Goal: Information Seeking & Learning: Learn about a topic

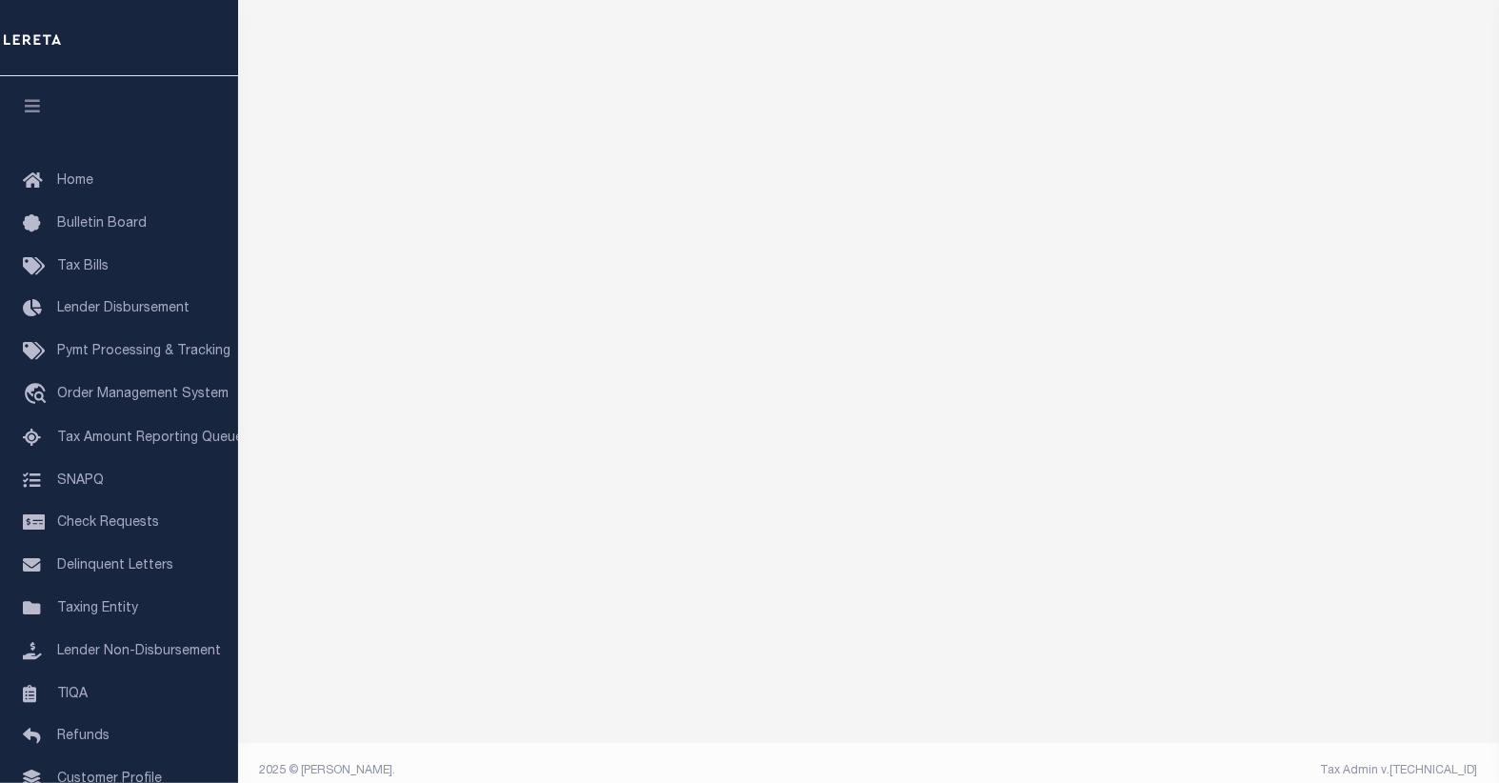
scroll to position [163, 0]
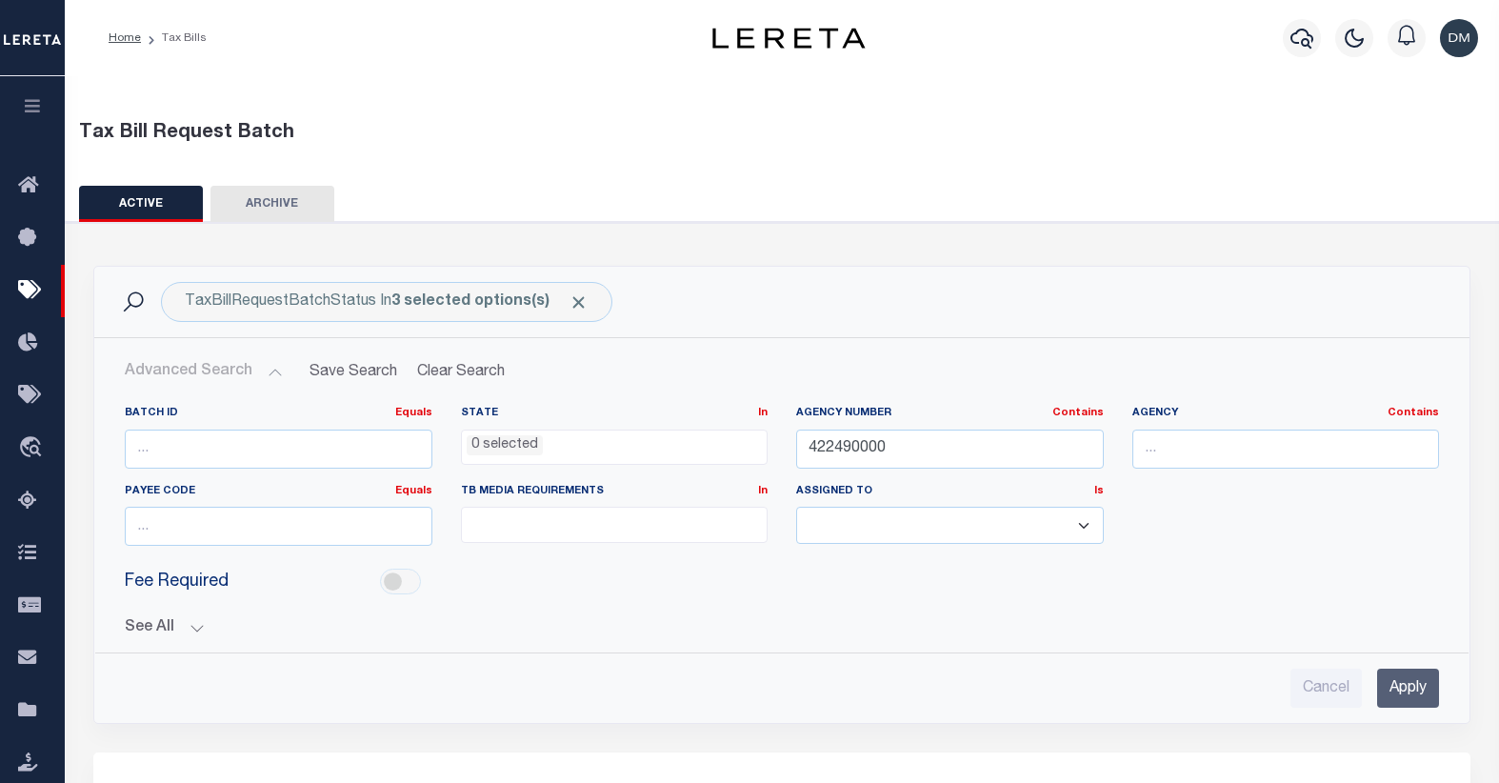
select select
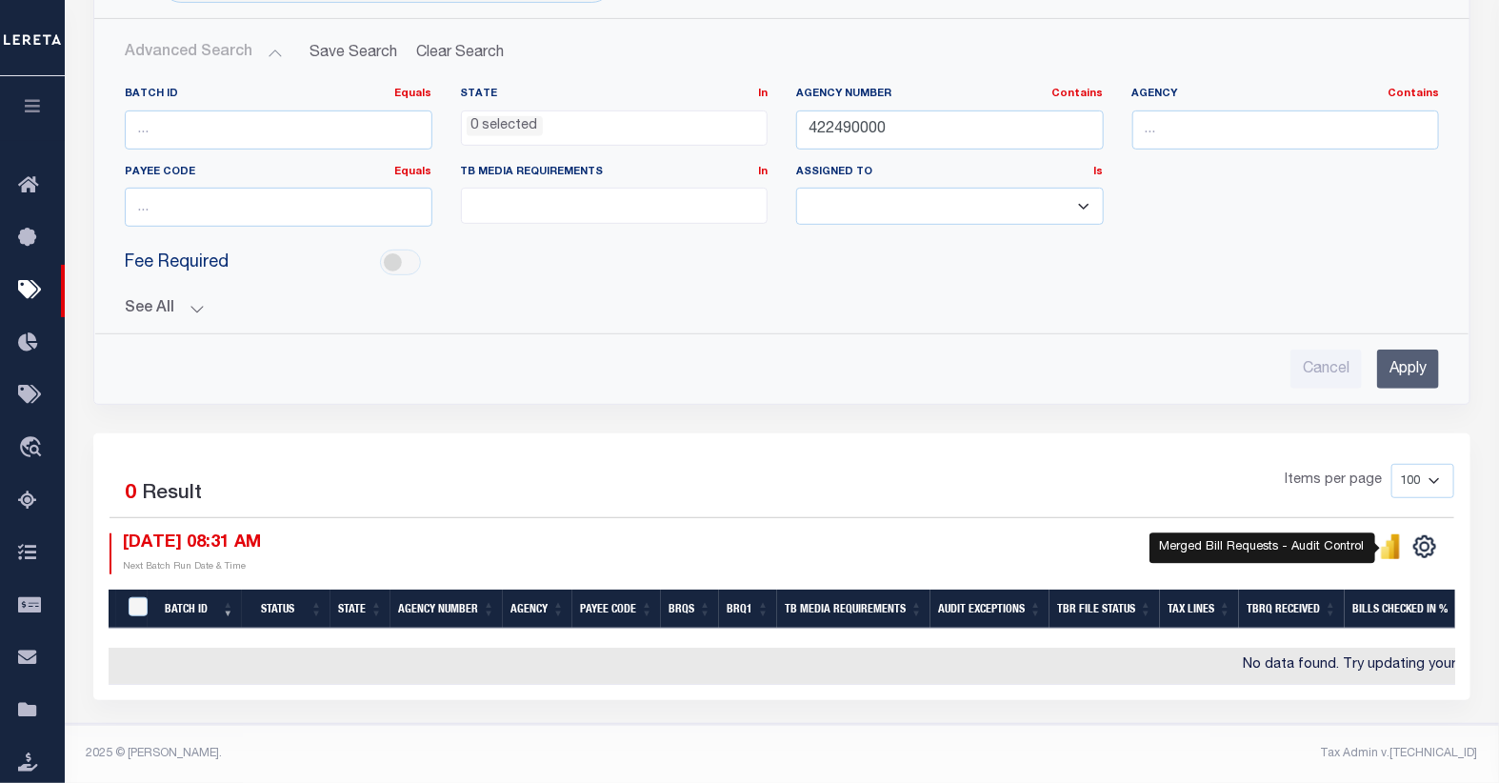
scroll to position [330, 0]
click at [1388, 547] on icon "" at bounding box center [1385, 553] width 9 height 12
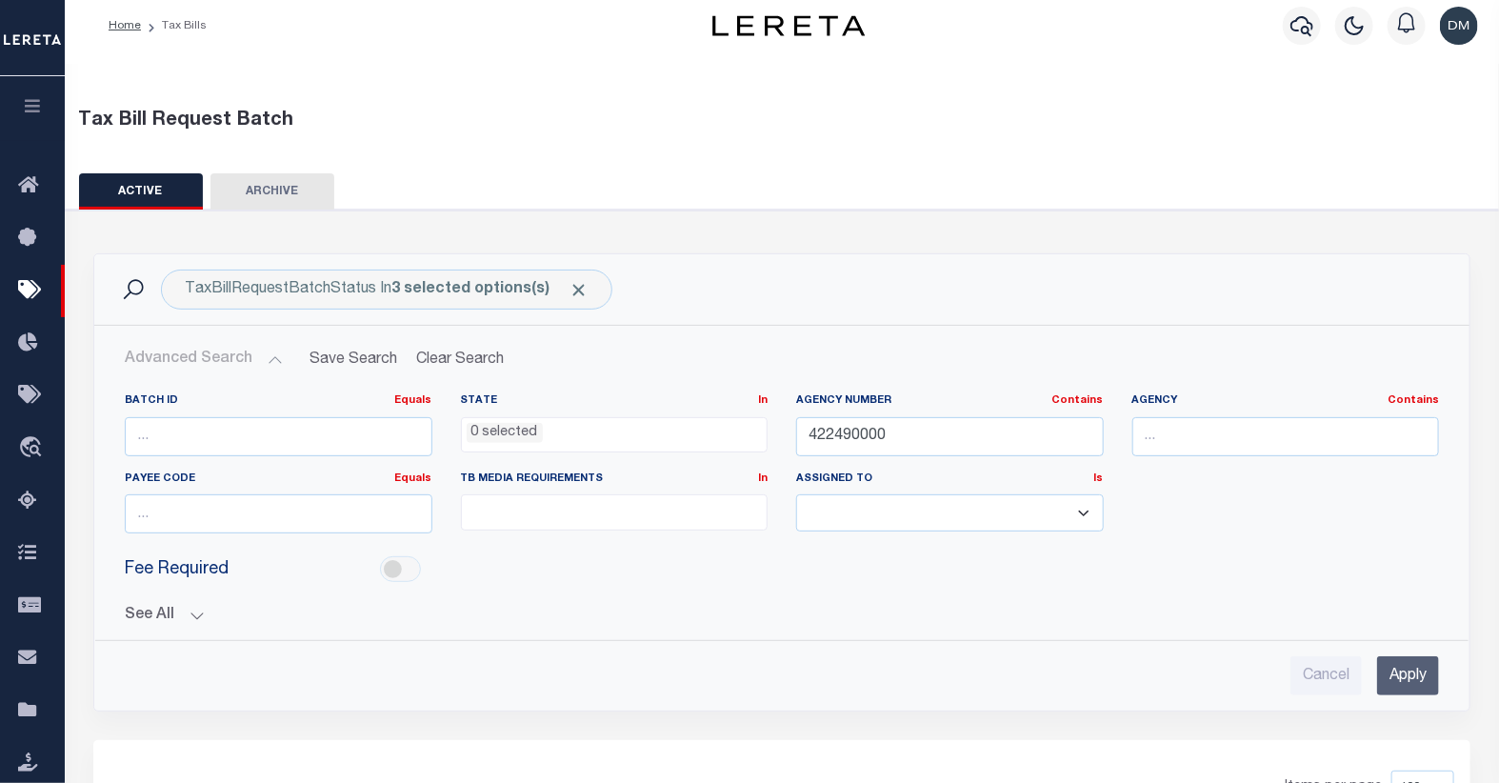
scroll to position [0, 0]
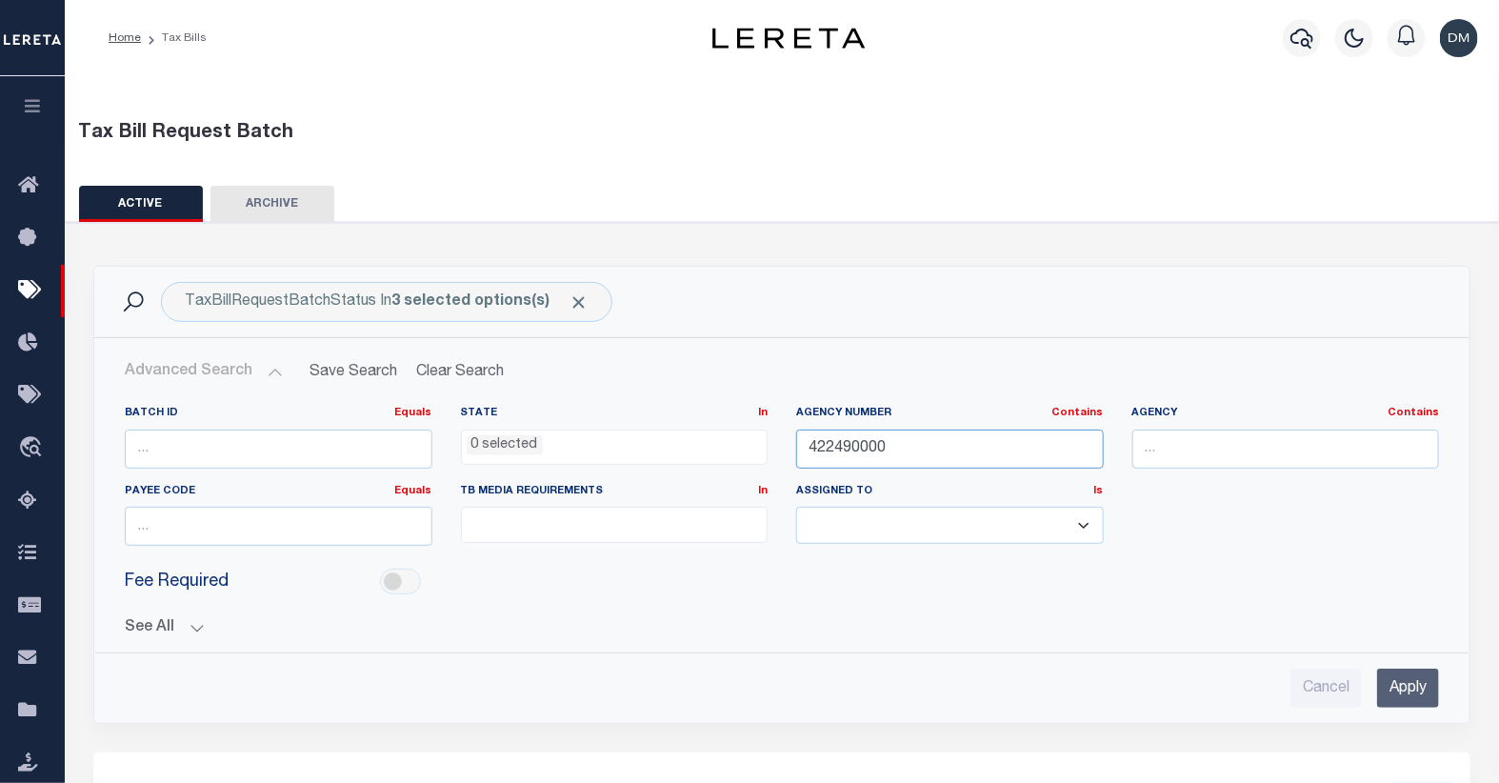
click at [850, 451] on input "422490000" at bounding box center [950, 449] width 308 height 39
type input "090420000"
click at [1415, 677] on input "Apply" at bounding box center [1408, 688] width 62 height 39
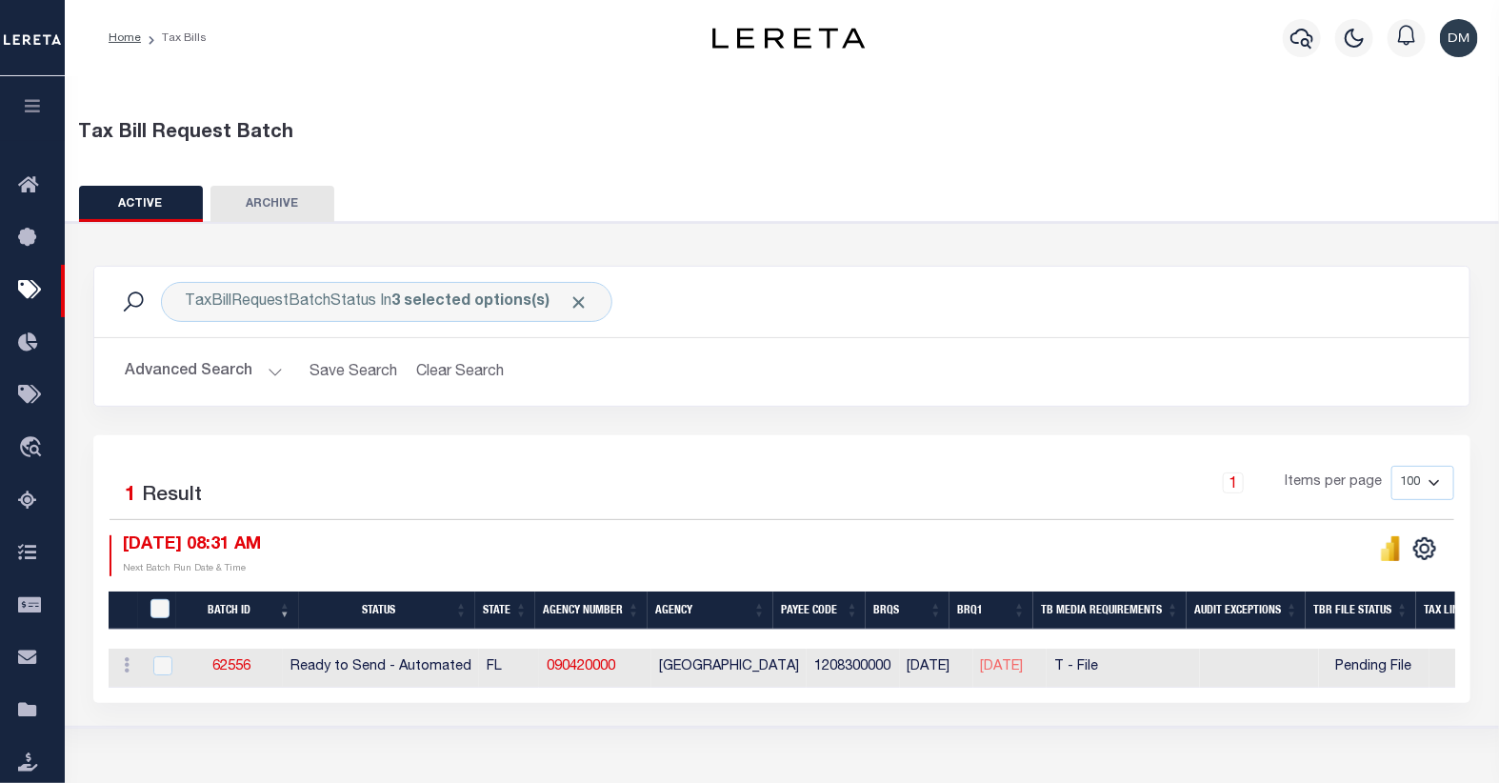
click at [253, 374] on button "Advanced Search" at bounding box center [204, 371] width 158 height 37
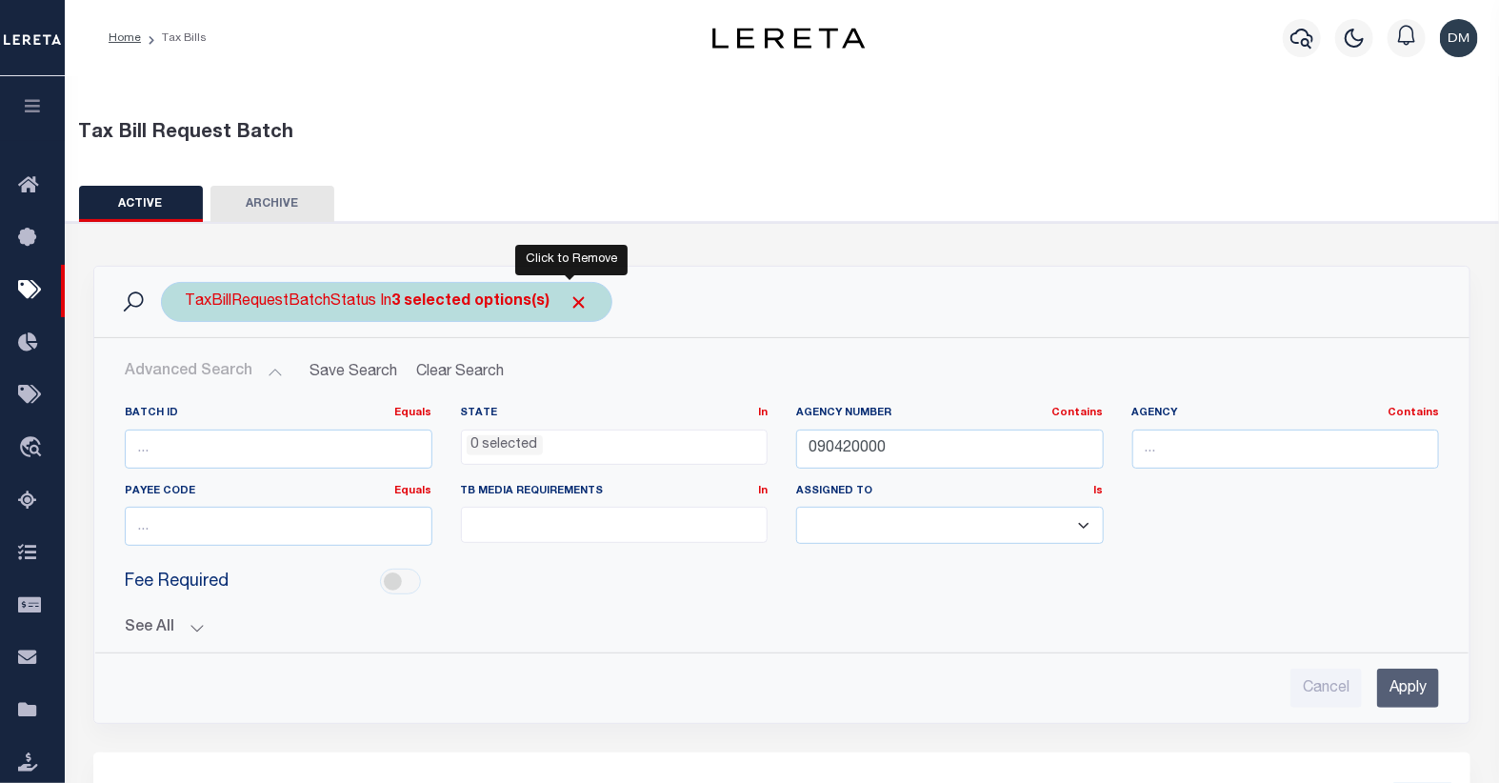
drag, startPoint x: 572, startPoint y: 306, endPoint x: 559, endPoint y: 306, distance: 13.3
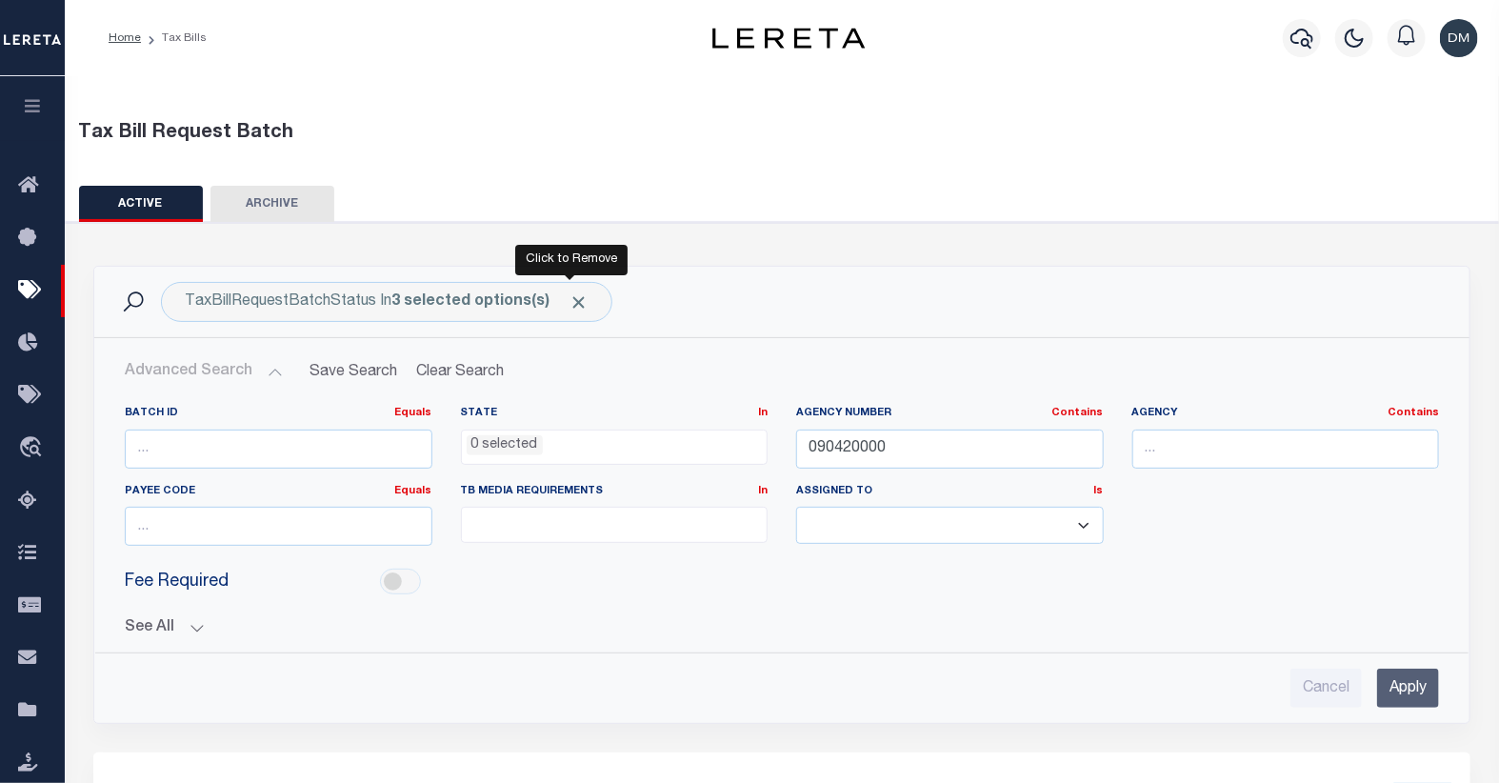
click at [572, 306] on span "Click to Remove" at bounding box center [579, 302] width 20 height 20
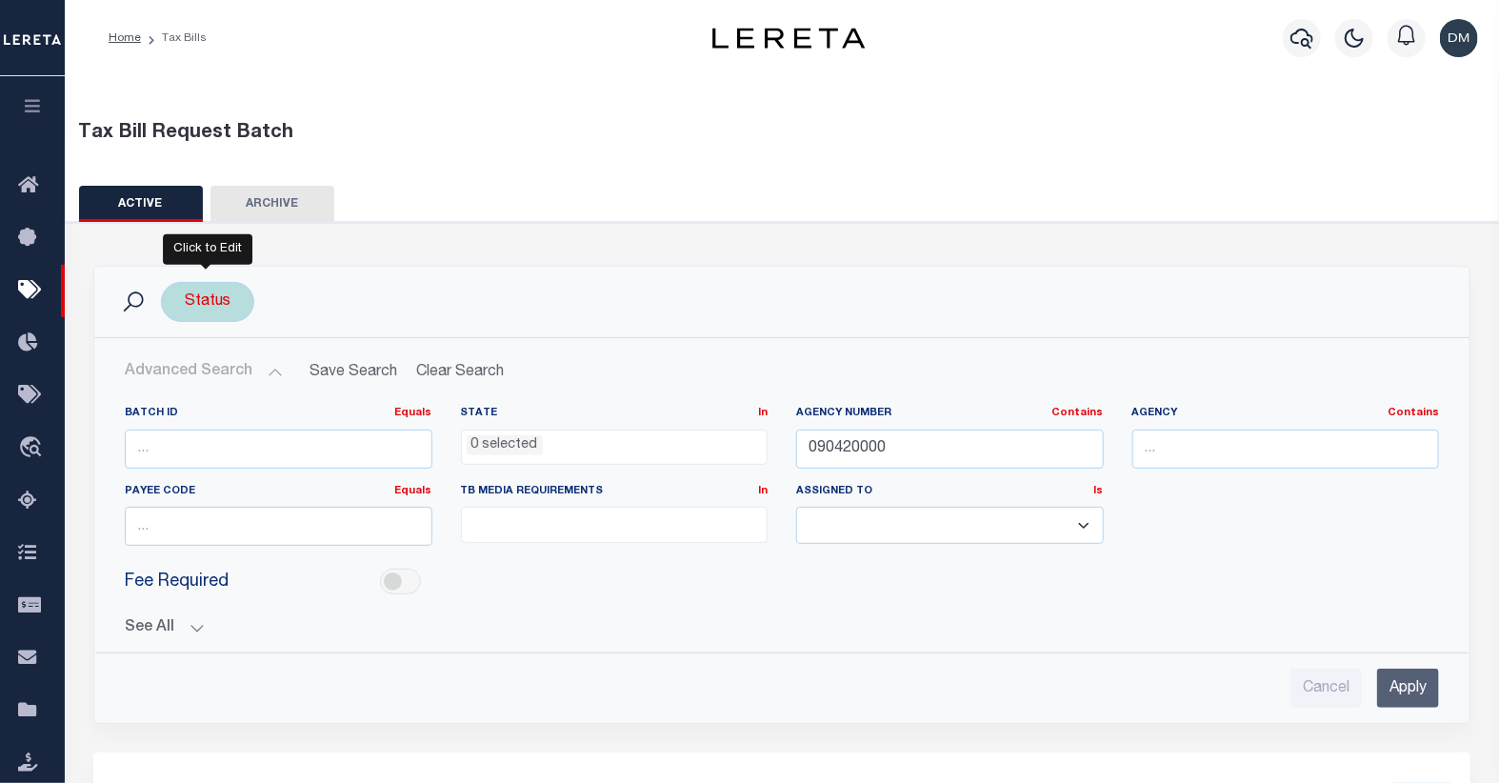
click at [213, 306] on div "Status" at bounding box center [207, 302] width 93 height 40
select select
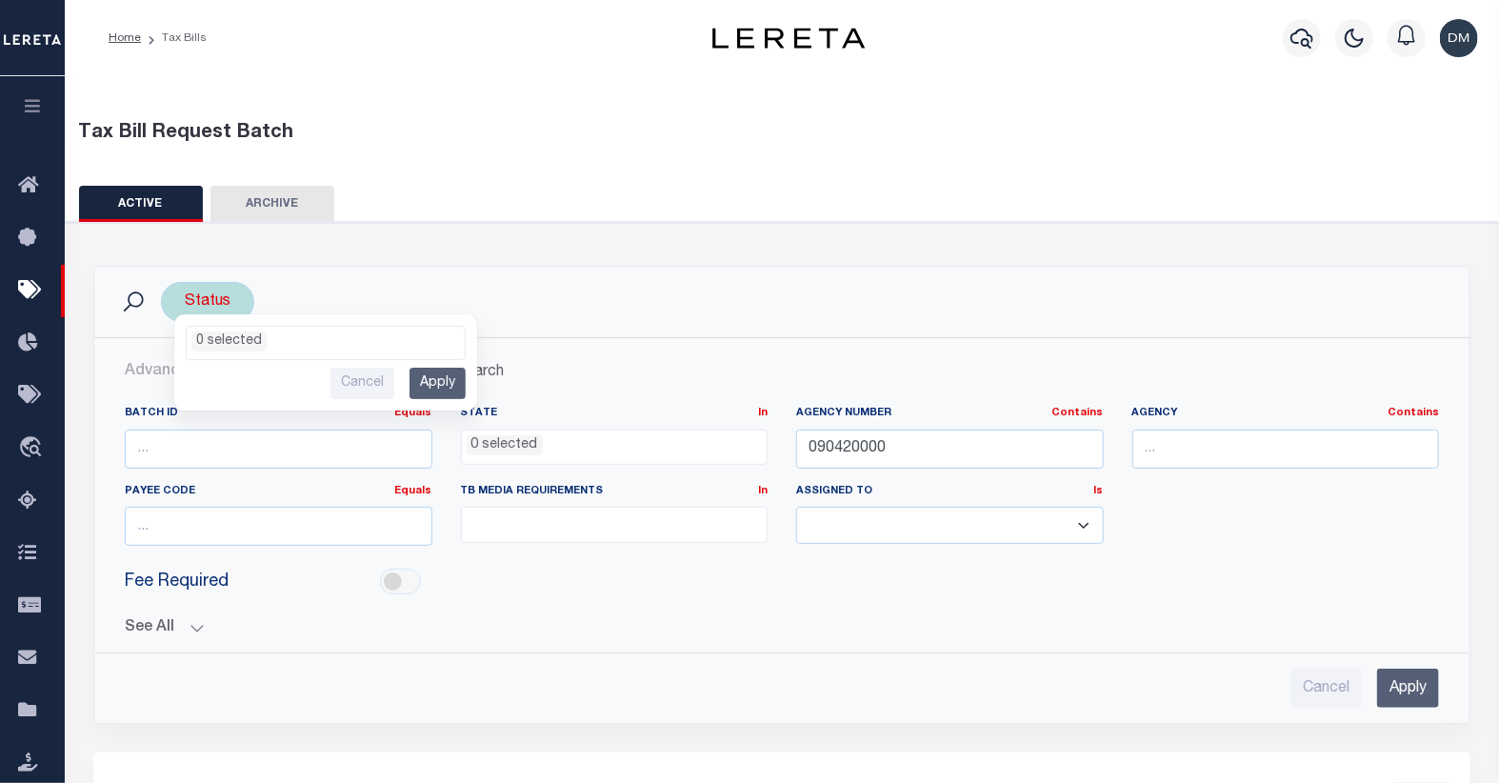
click at [213, 306] on div "Status Ready to Send - Manual (RTS) Bill Request Sent (RST) Bills Received (RCD…" at bounding box center [207, 302] width 93 height 40
select select
click at [303, 351] on span "0 selected" at bounding box center [326, 343] width 280 height 34
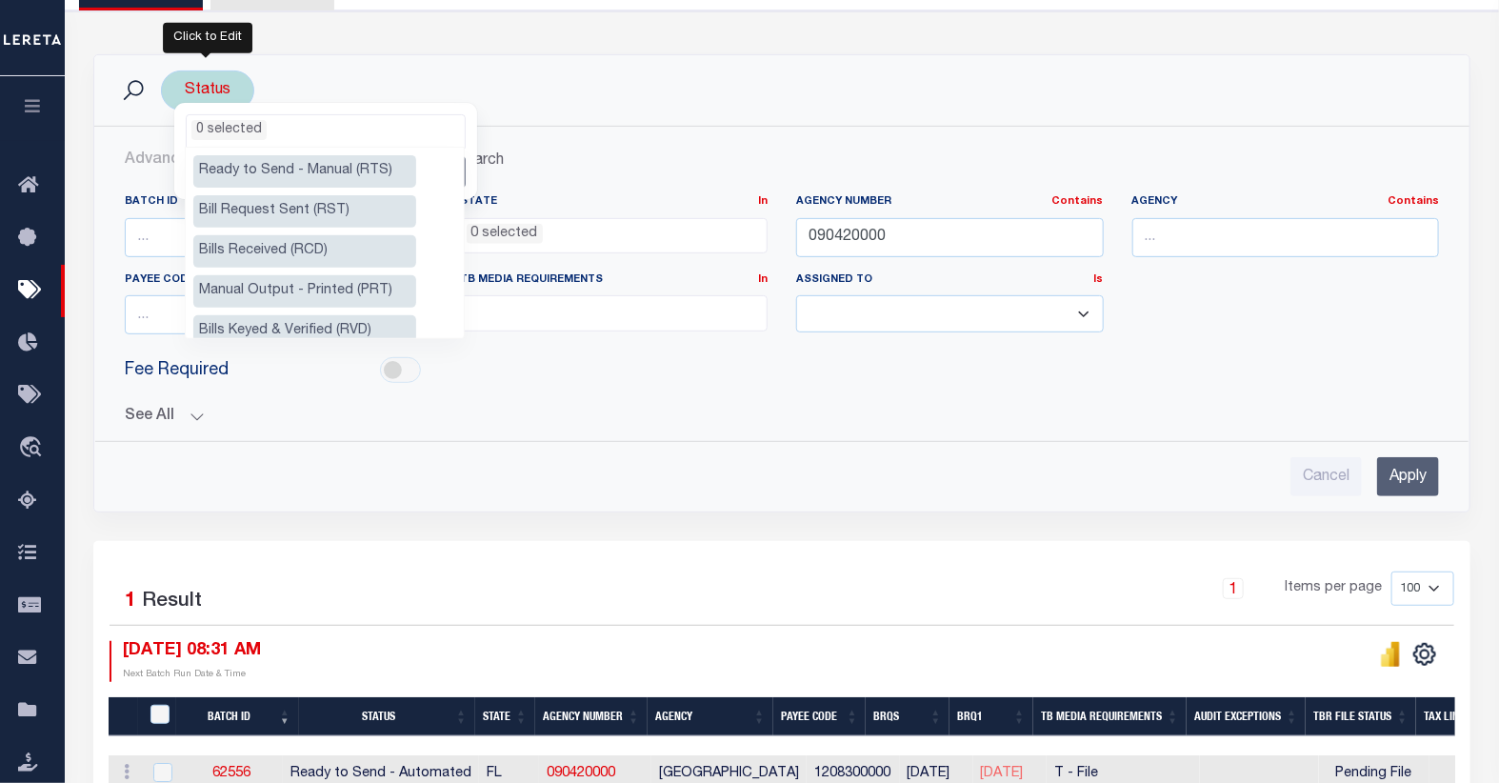
click at [284, 133] on ul "0 selected" at bounding box center [326, 127] width 278 height 25
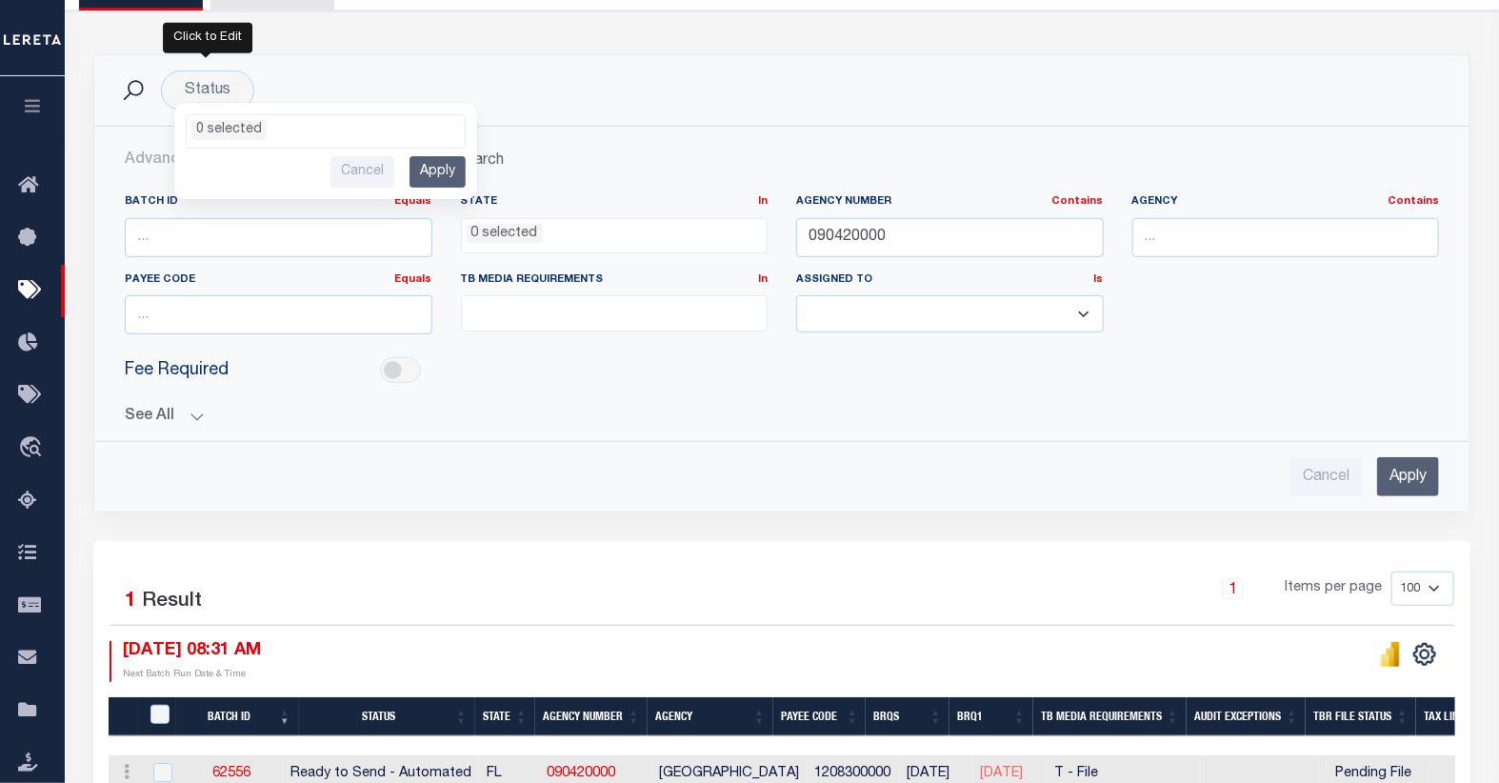
click at [626, 55] on div "Status Ready to Send - Manual (RTS) Bill Request Sent (RST) Bills Received (RCD…" at bounding box center [781, 90] width 1375 height 70
click at [1397, 471] on input "Apply" at bounding box center [1408, 476] width 62 height 39
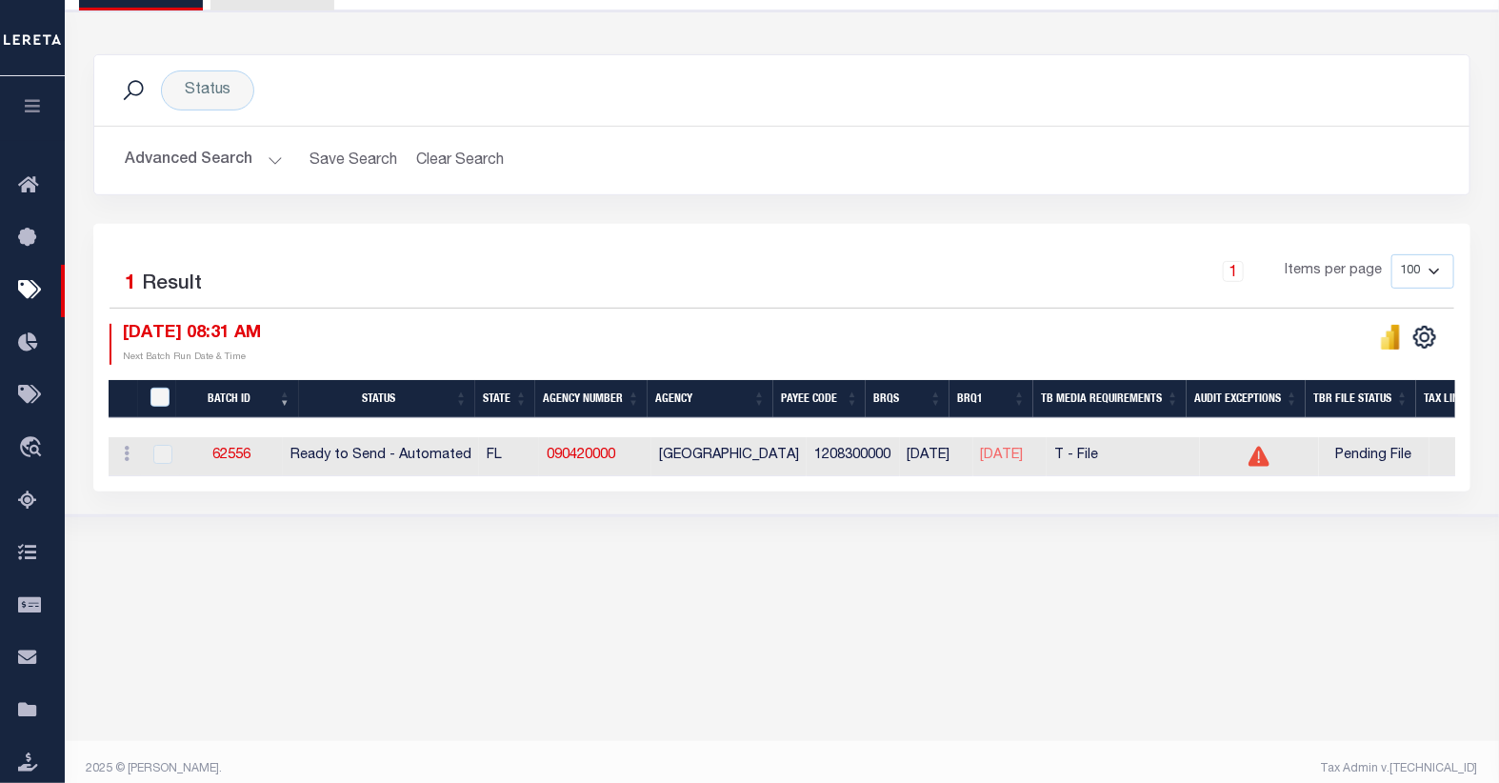
click at [233, 159] on button "Advanced Search" at bounding box center [204, 160] width 158 height 37
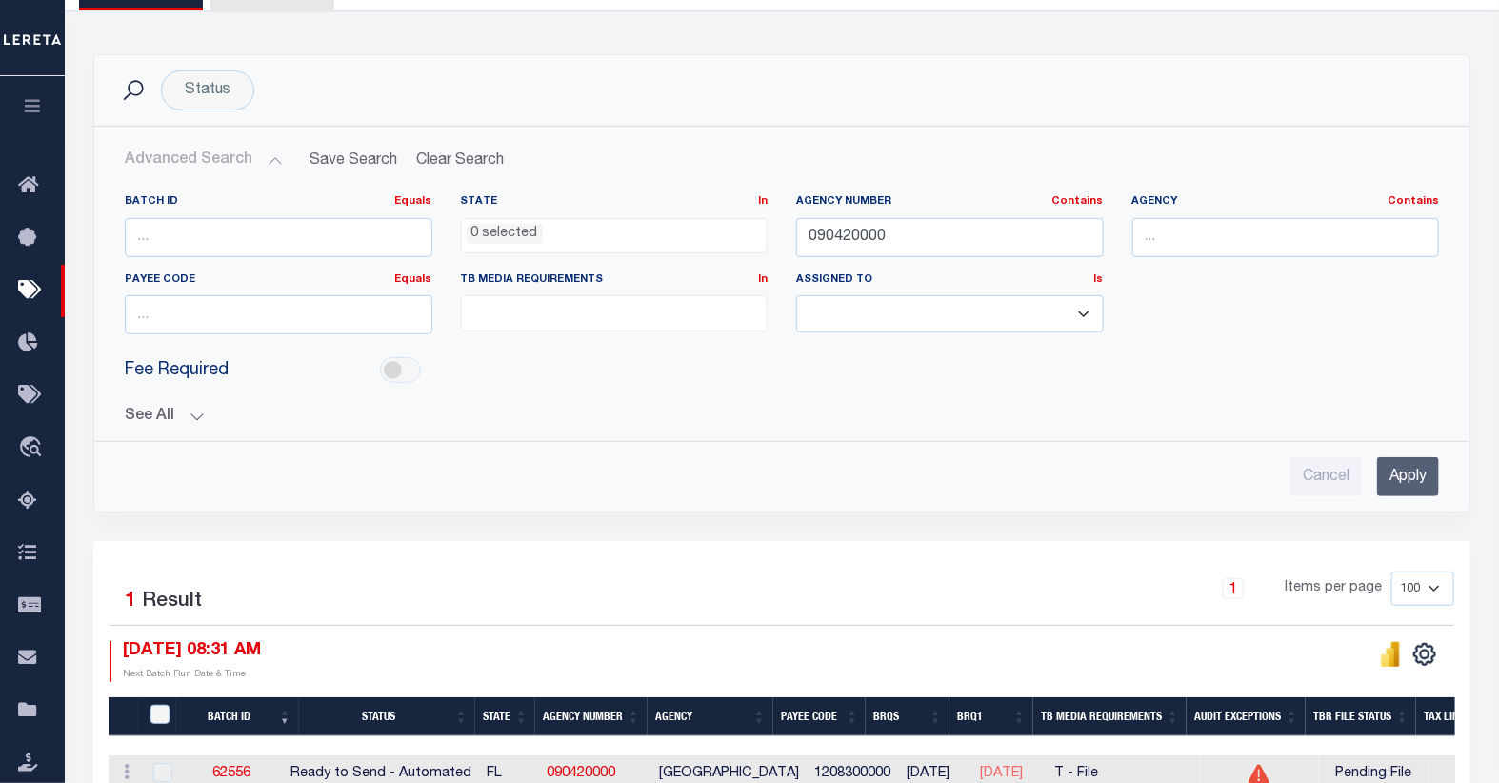
click at [193, 411] on button "See All" at bounding box center [782, 417] width 1314 height 18
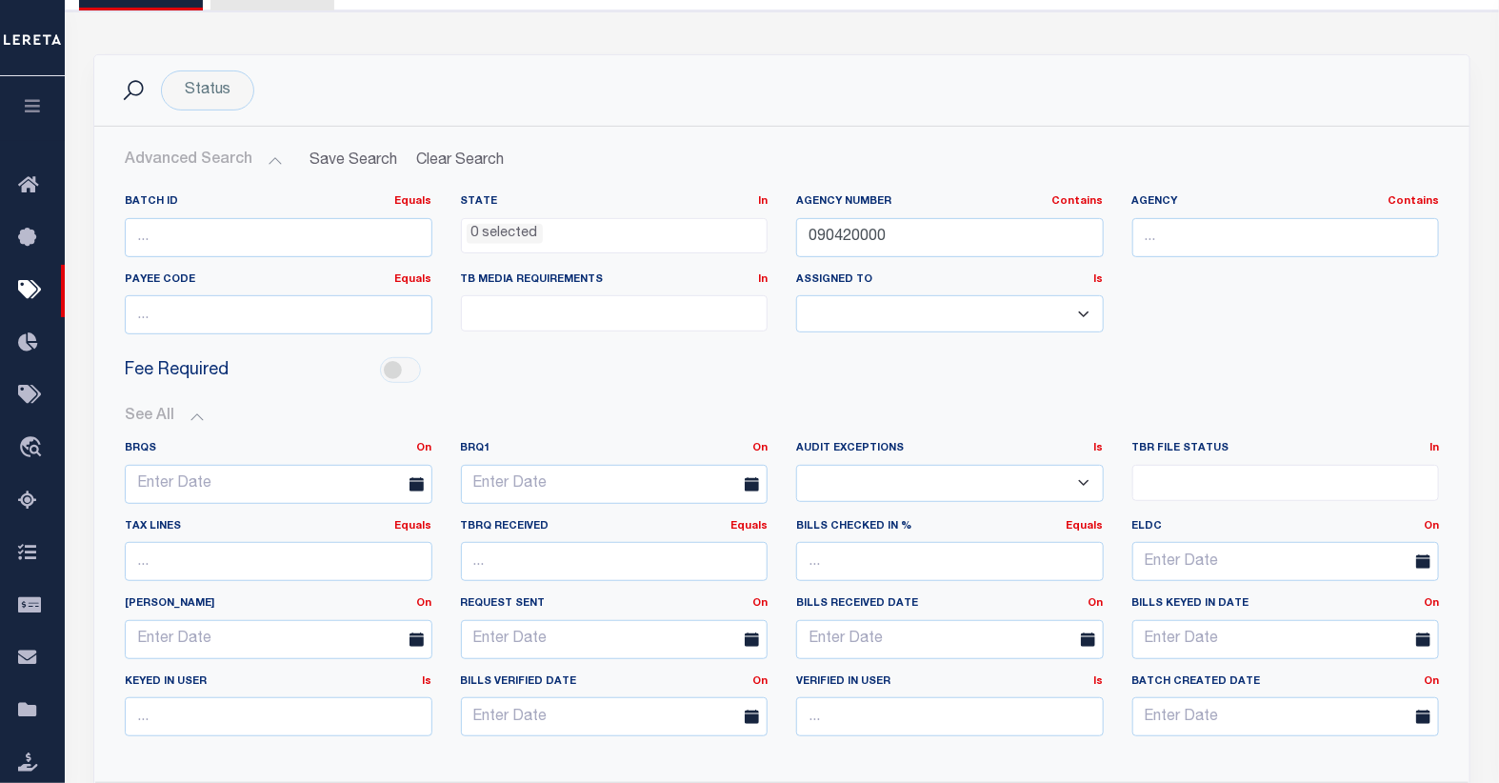
click at [1083, 487] on select "Yes No" at bounding box center [950, 483] width 308 height 37
select select "true"
click at [796, 465] on select "Yes No" at bounding box center [950, 483] width 308 height 37
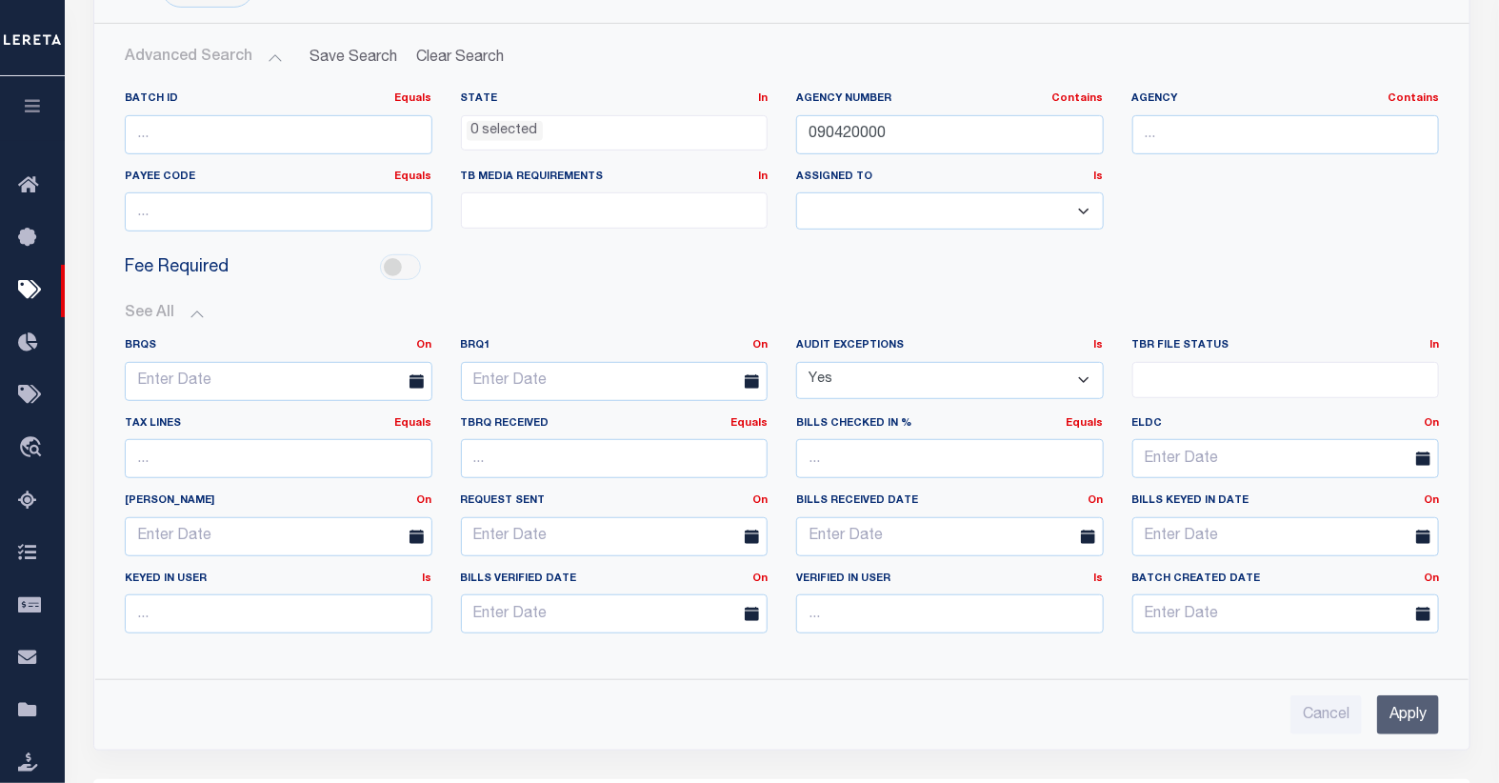
scroll to position [317, 0]
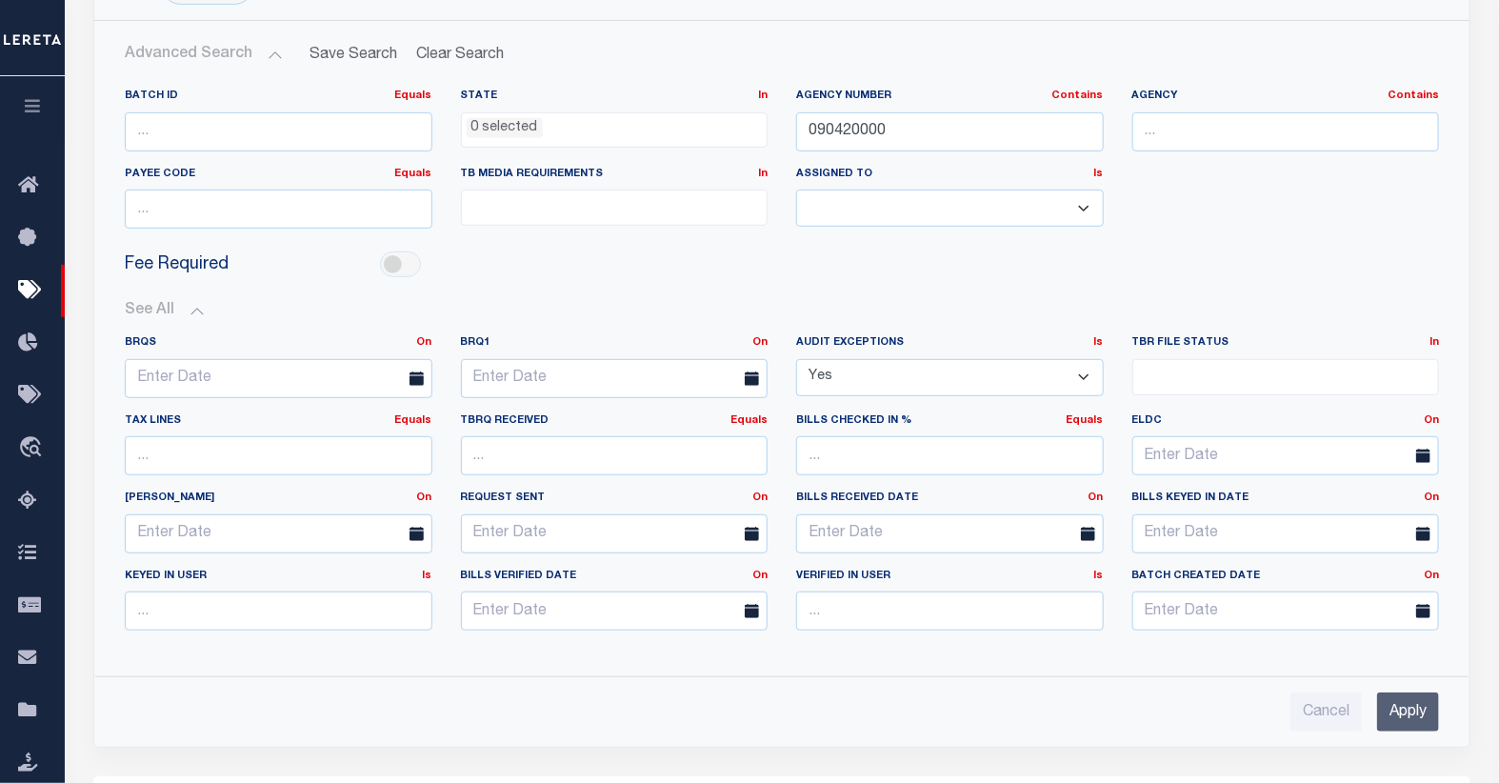
click at [1412, 718] on input "Apply" at bounding box center [1408, 711] width 62 height 39
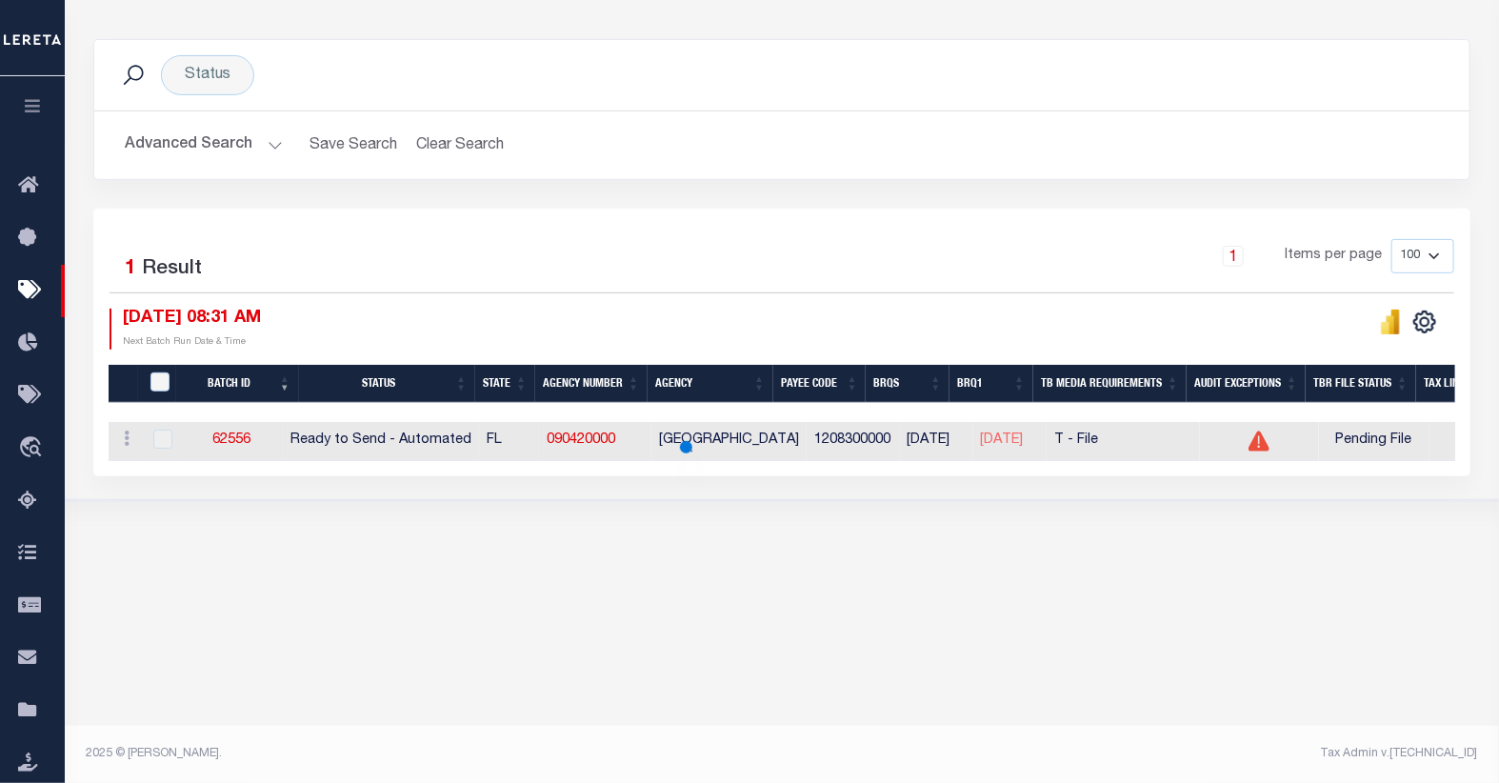
scroll to position [226, 0]
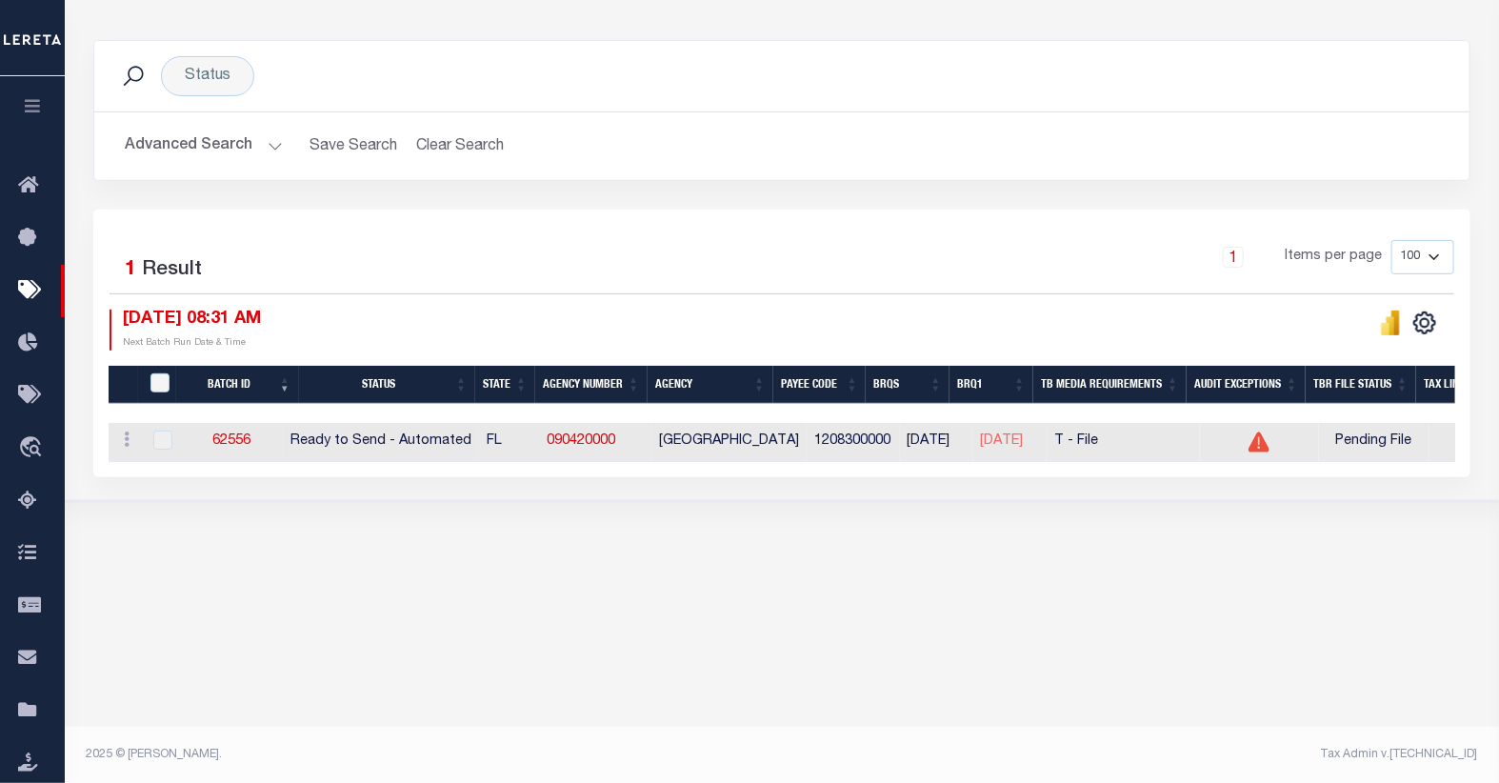
click at [224, 154] on button "Advanced Search" at bounding box center [204, 146] width 158 height 37
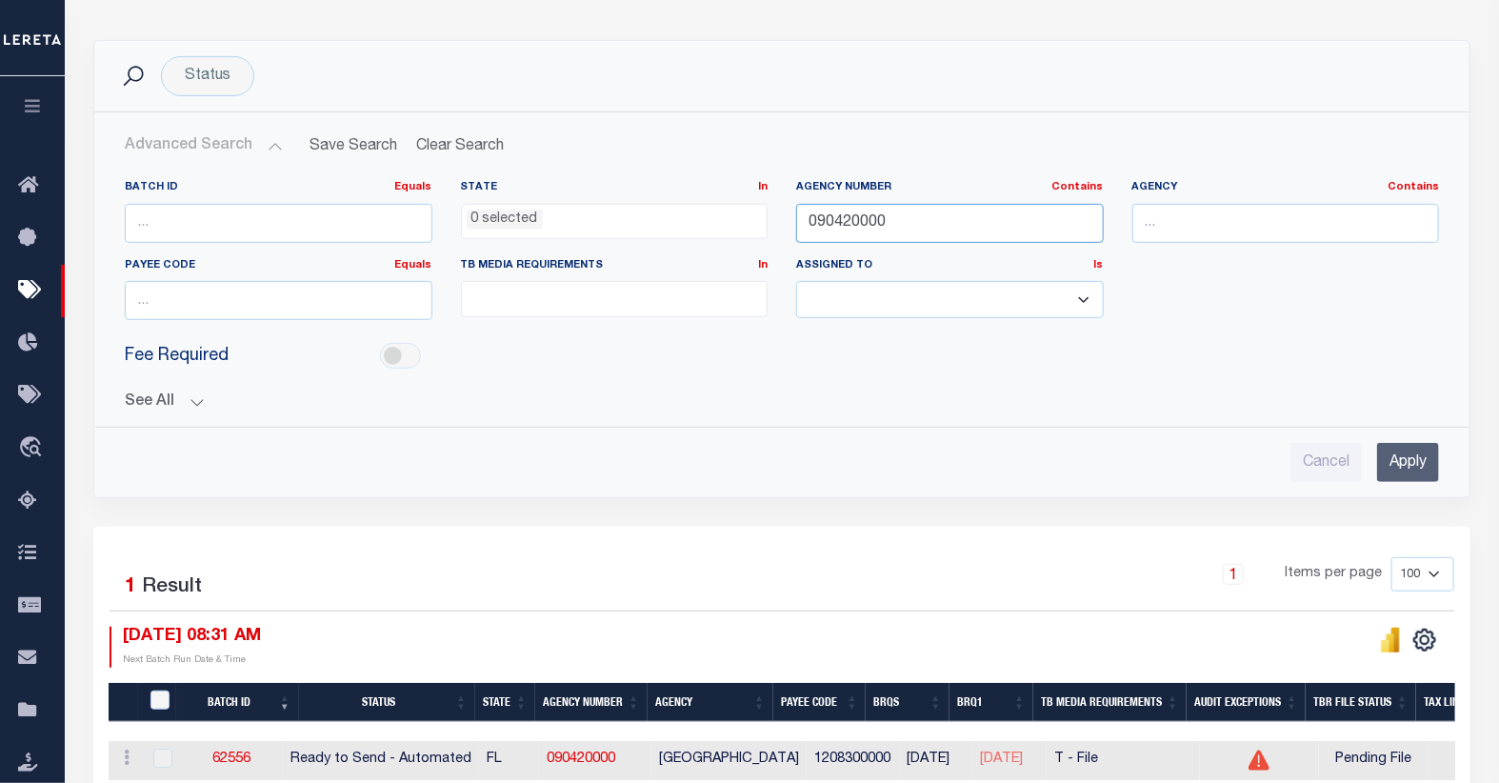
click at [906, 224] on input "090420000" at bounding box center [950, 223] width 308 height 39
type input "0"
click at [168, 407] on button "See All" at bounding box center [782, 402] width 1314 height 18
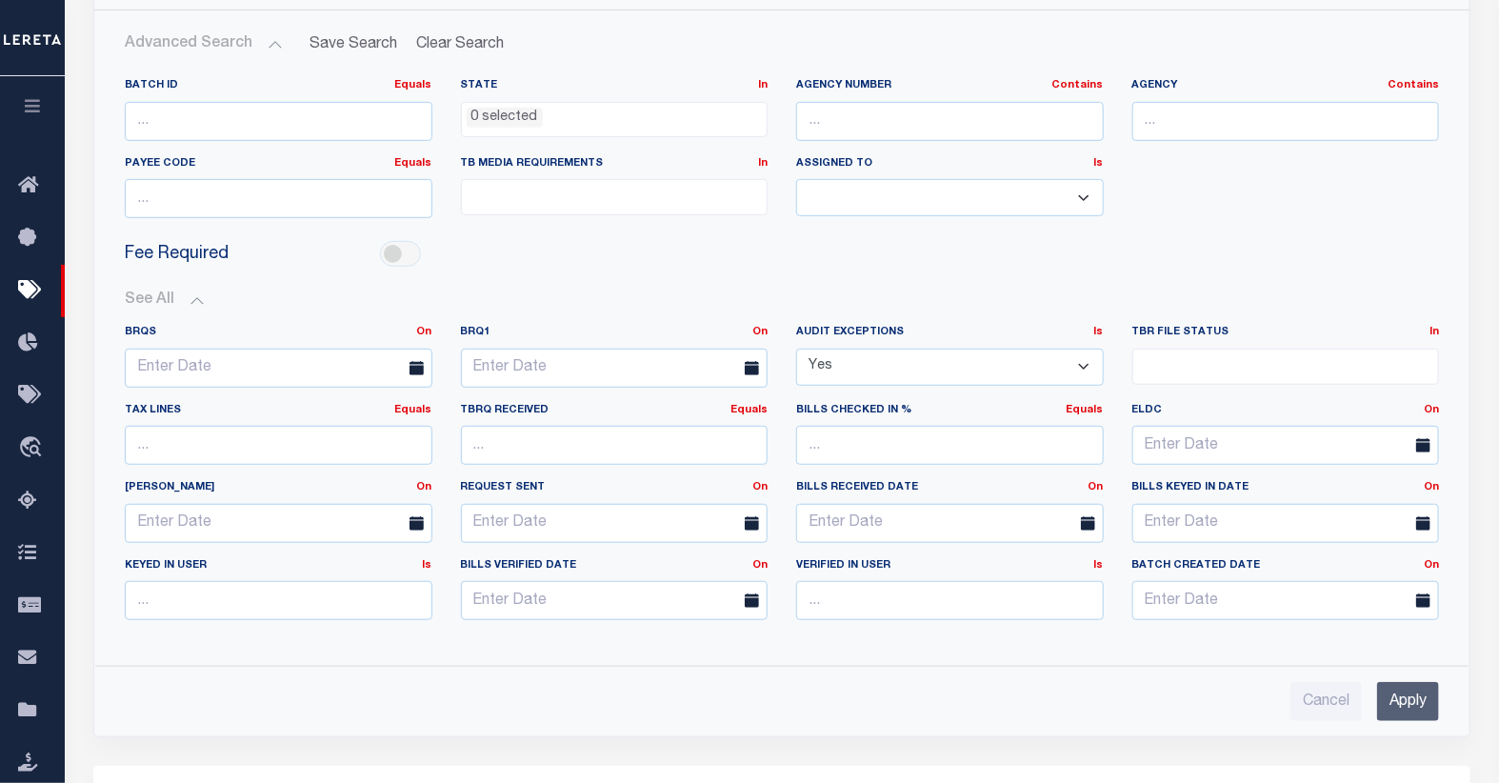
scroll to position [331, 0]
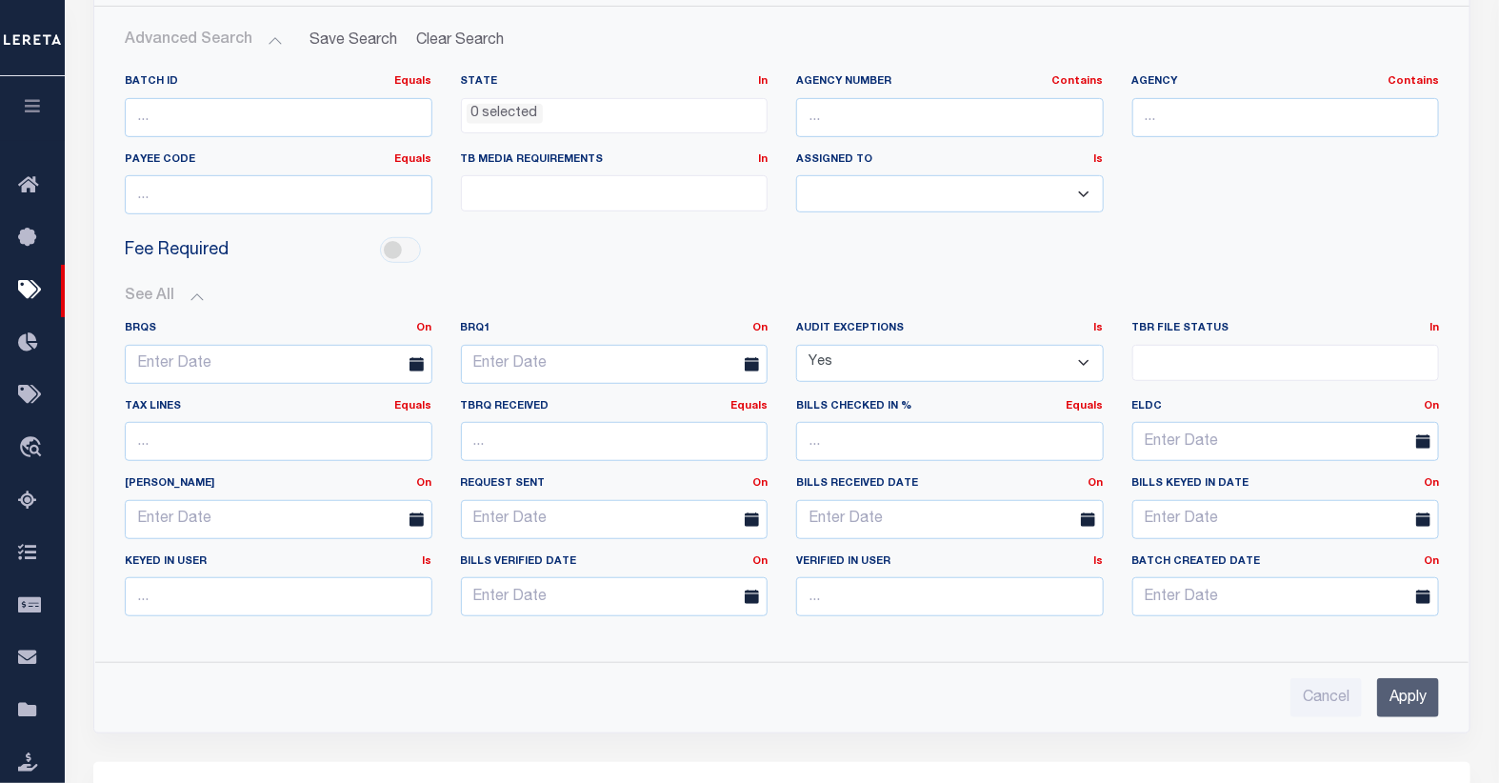
click at [1412, 692] on input "Apply" at bounding box center [1408, 697] width 62 height 39
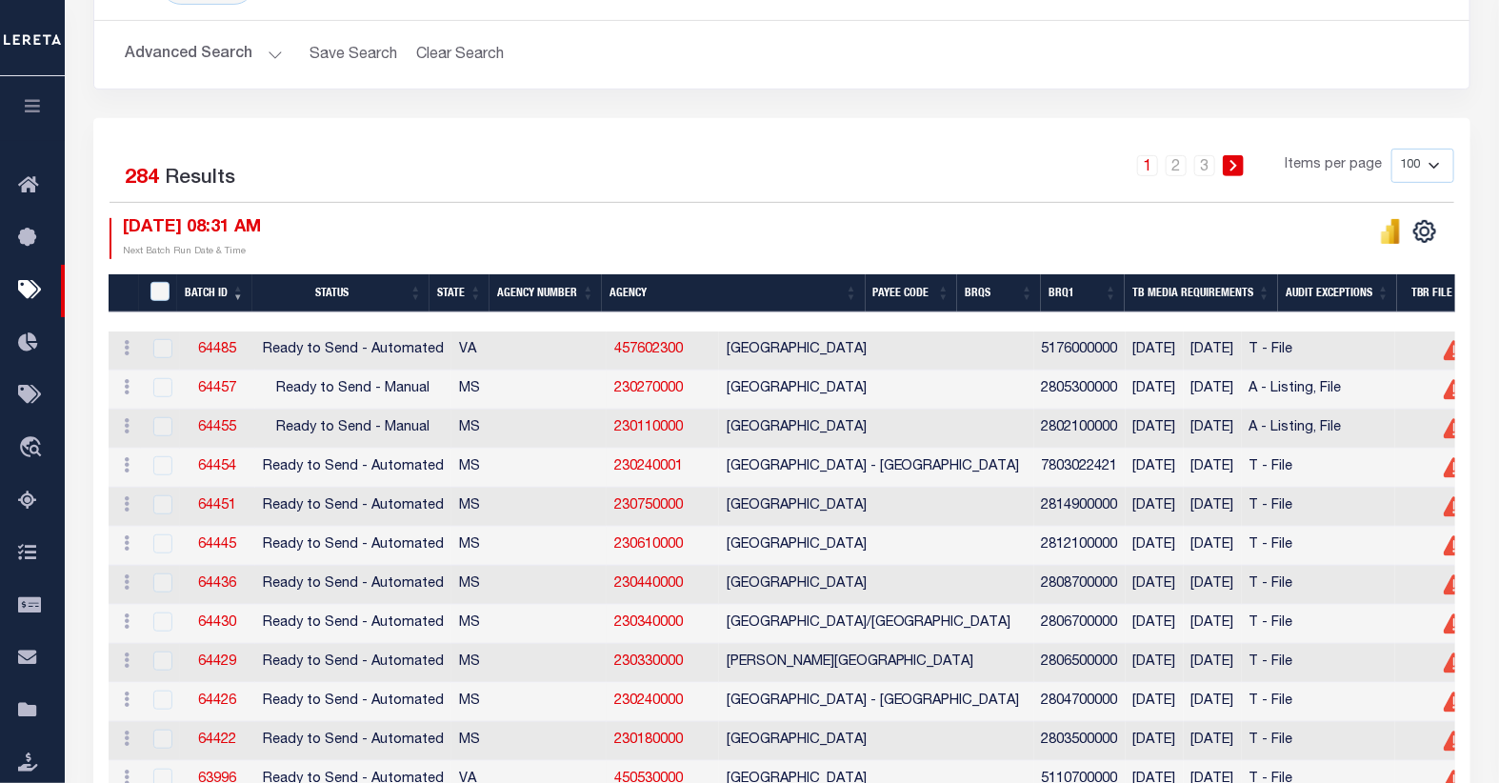
click at [558, 284] on th "Agency Number" at bounding box center [546, 293] width 112 height 39
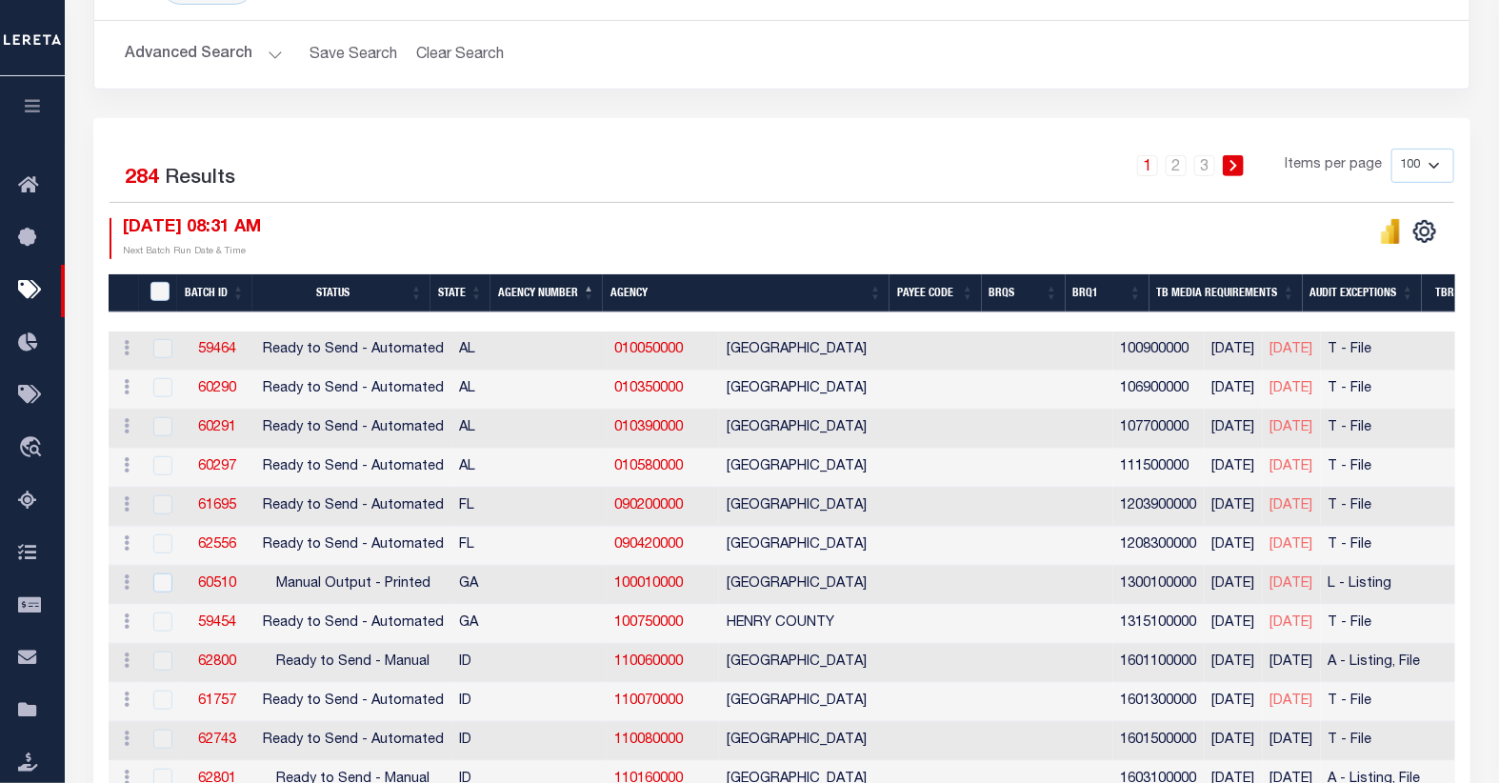
click at [1321, 552] on td "T - File" at bounding box center [1397, 546] width 153 height 39
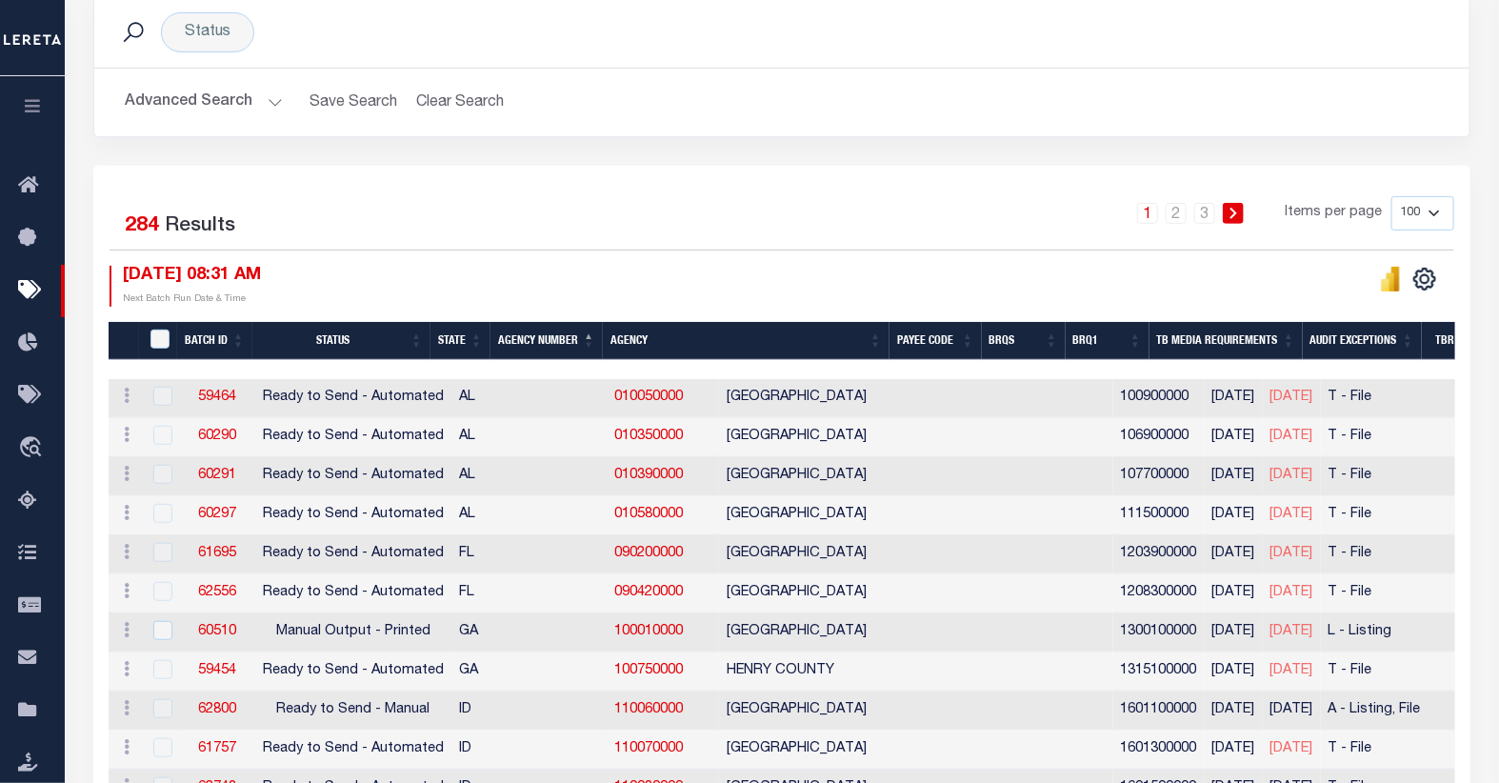
scroll to position [262, 0]
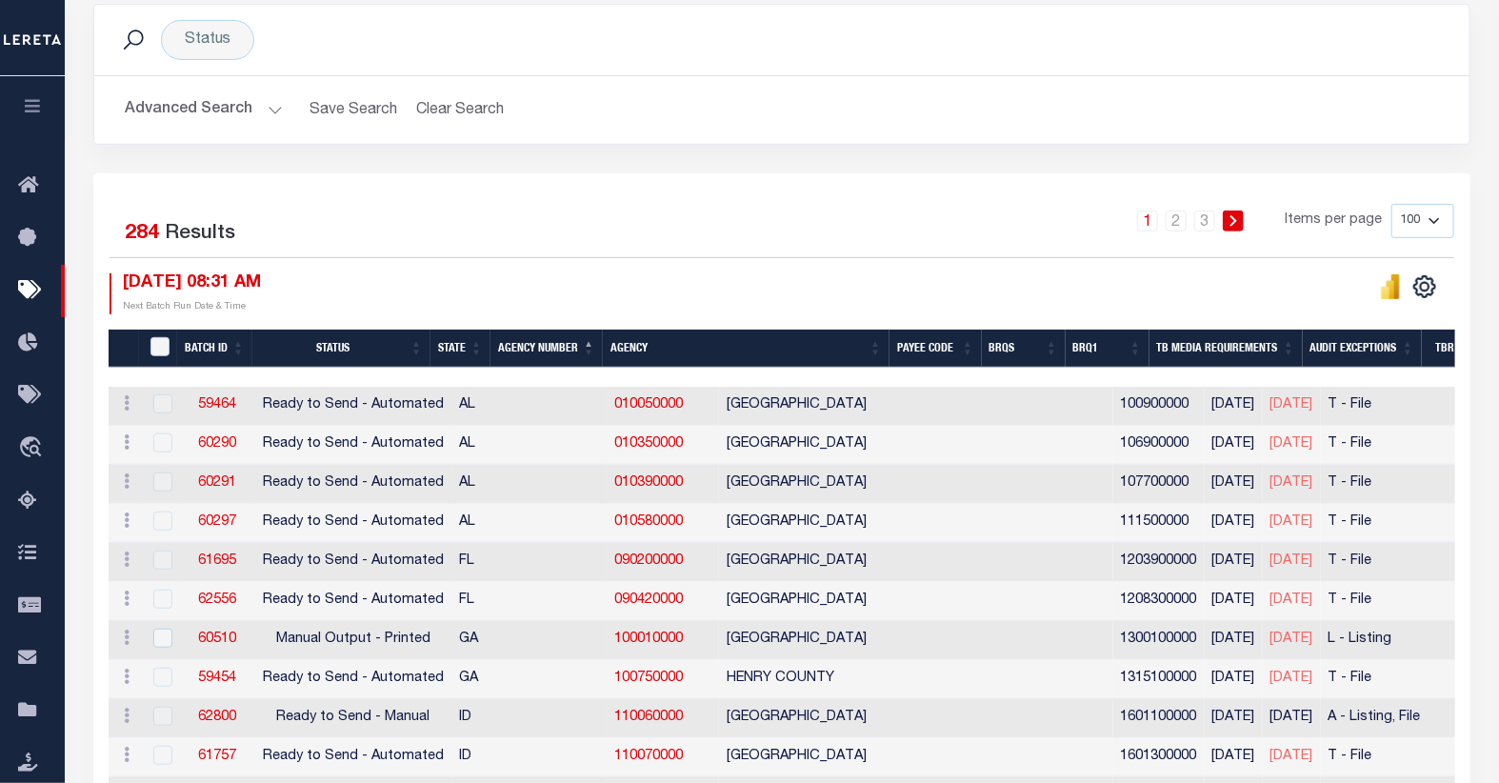
click at [1431, 224] on select "100 200 500 1000" at bounding box center [1423, 221] width 63 height 34
click at [1436, 219] on select "100 200 500 1000" at bounding box center [1423, 221] width 63 height 34
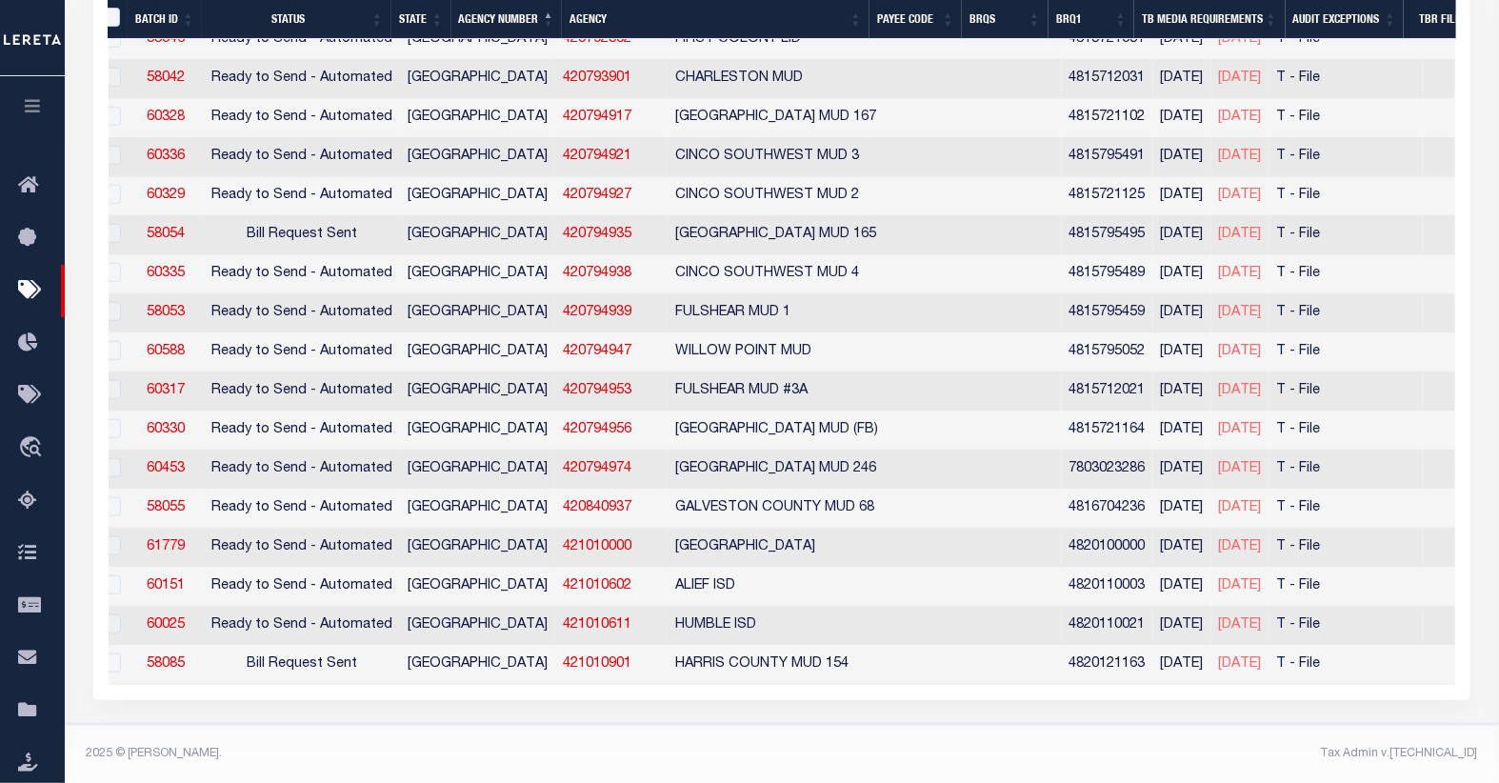
scroll to position [0, 53]
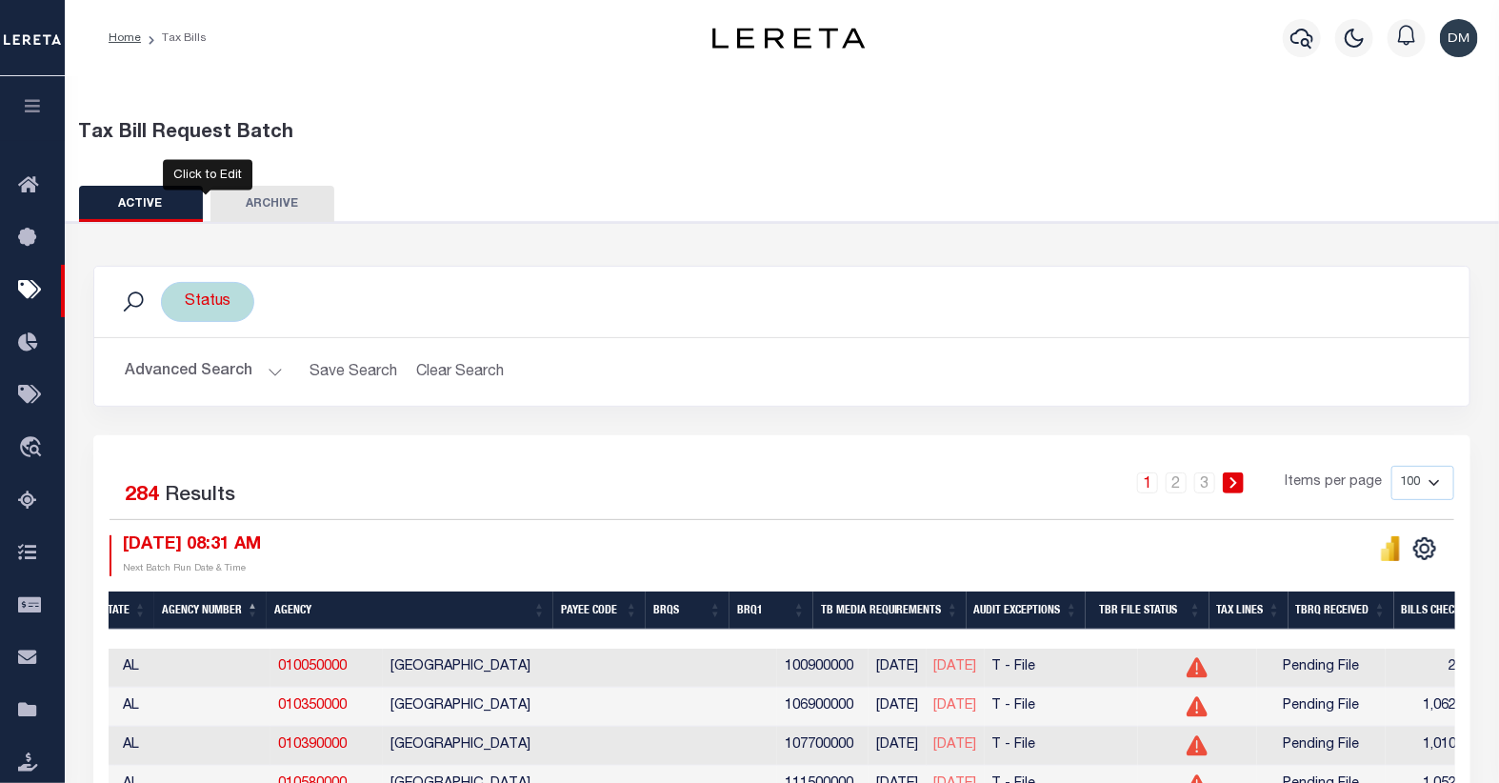
click at [216, 301] on div "Status Ready to Send - Manual (RTS) Bill Request Sent (RST) Bills Received (RCD…" at bounding box center [207, 302] width 93 height 40
click at [259, 336] on li "0 selected" at bounding box center [228, 341] width 75 height 20
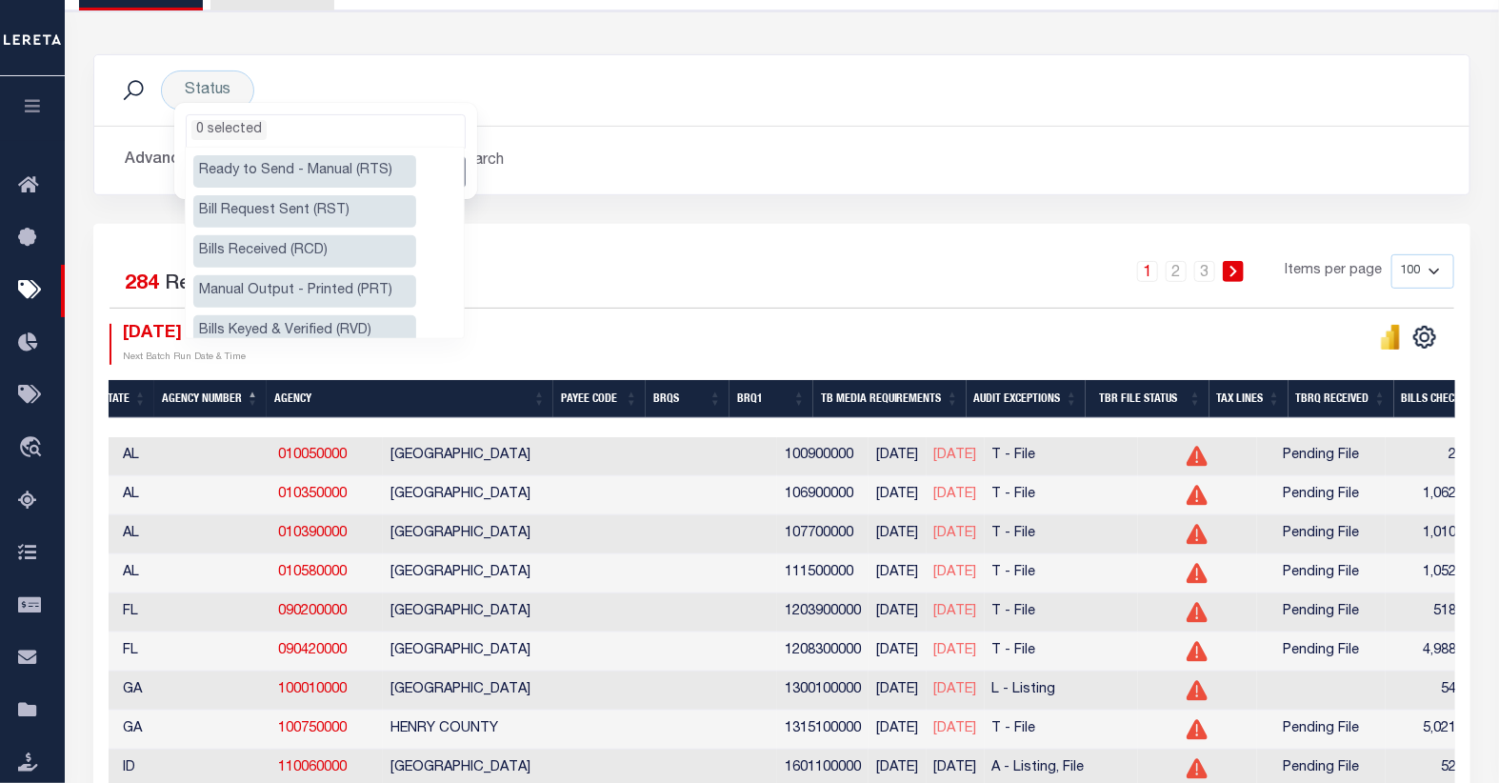
click at [309, 174] on li "Ready to Send - Manual (RTS)" at bounding box center [304, 171] width 223 height 32
select select "RTS"
click at [281, 283] on li "Manual Output - Printed (PRT)" at bounding box center [304, 291] width 223 height 32
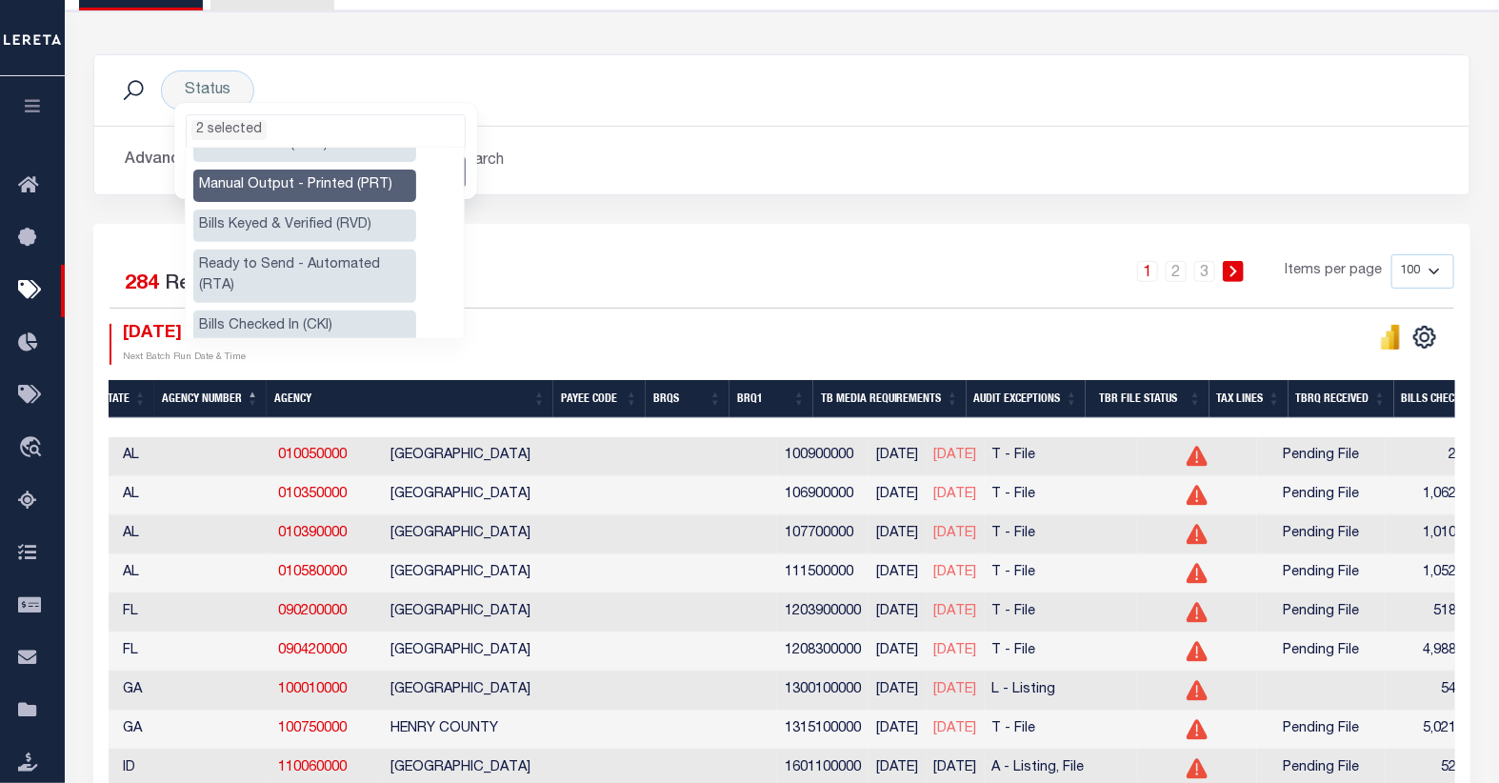
click at [289, 269] on li "Ready to Send - Automated (RTA)" at bounding box center [304, 276] width 223 height 53
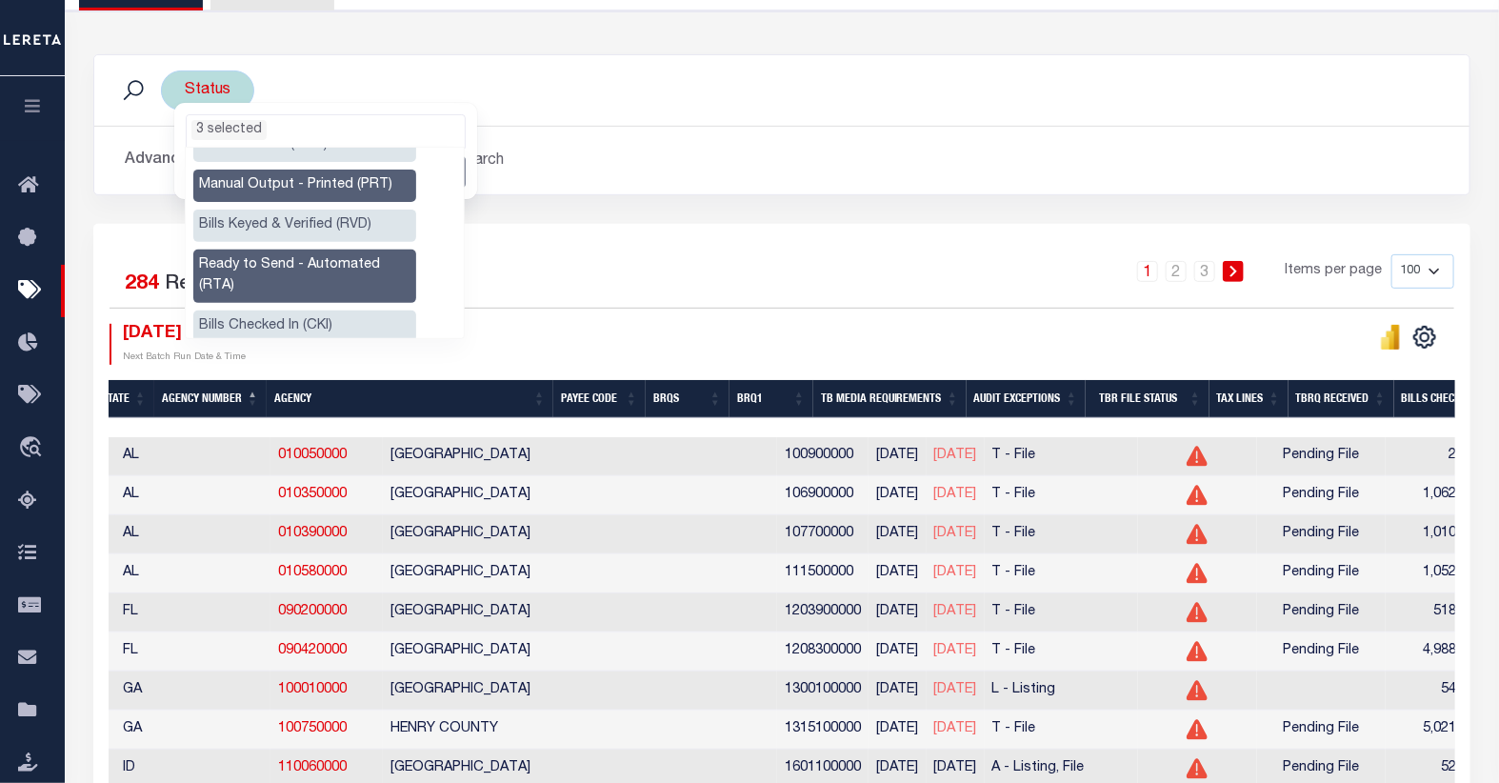
click at [298, 129] on ul "3 selected" at bounding box center [326, 127] width 278 height 25
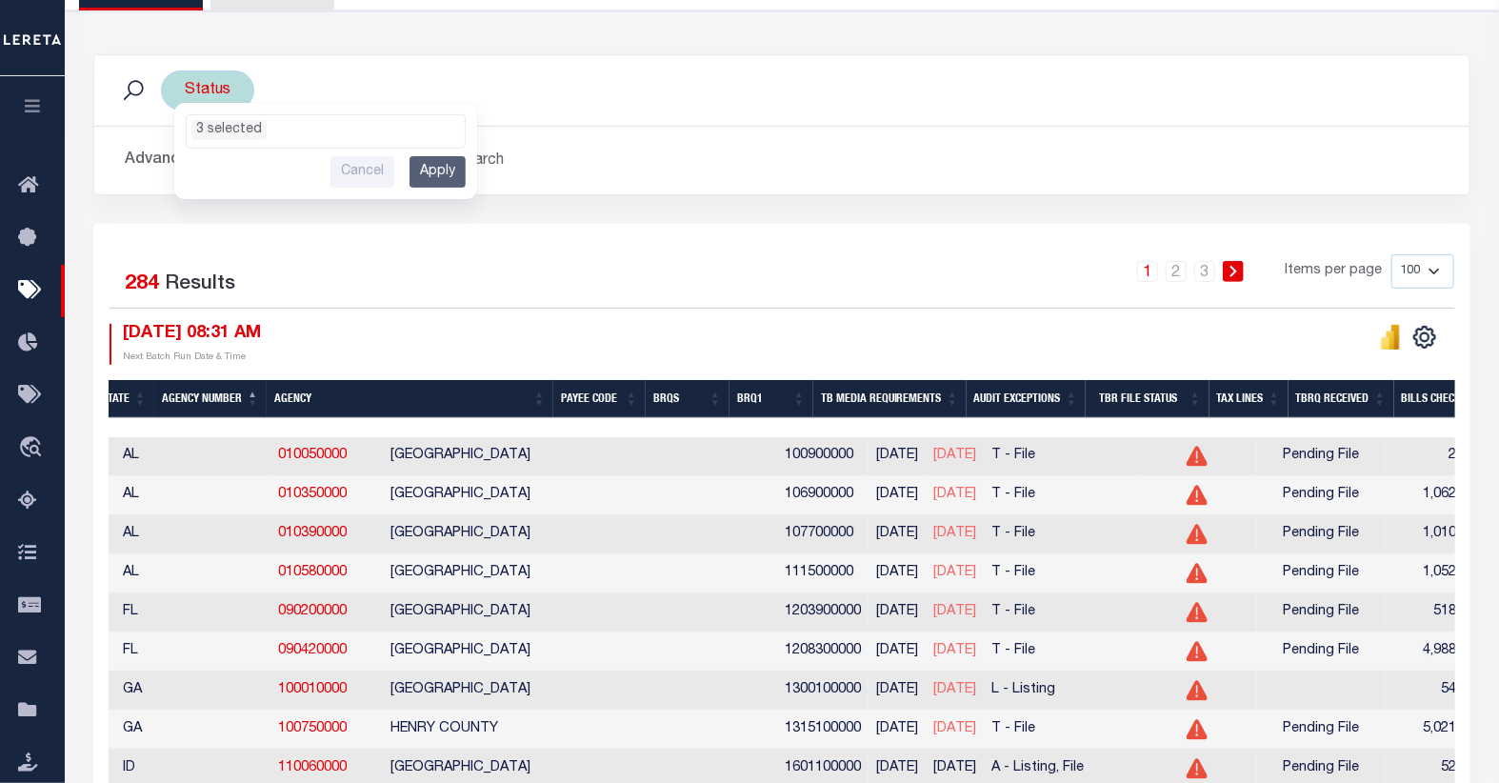
click at [448, 177] on input "Apply" at bounding box center [438, 171] width 56 height 31
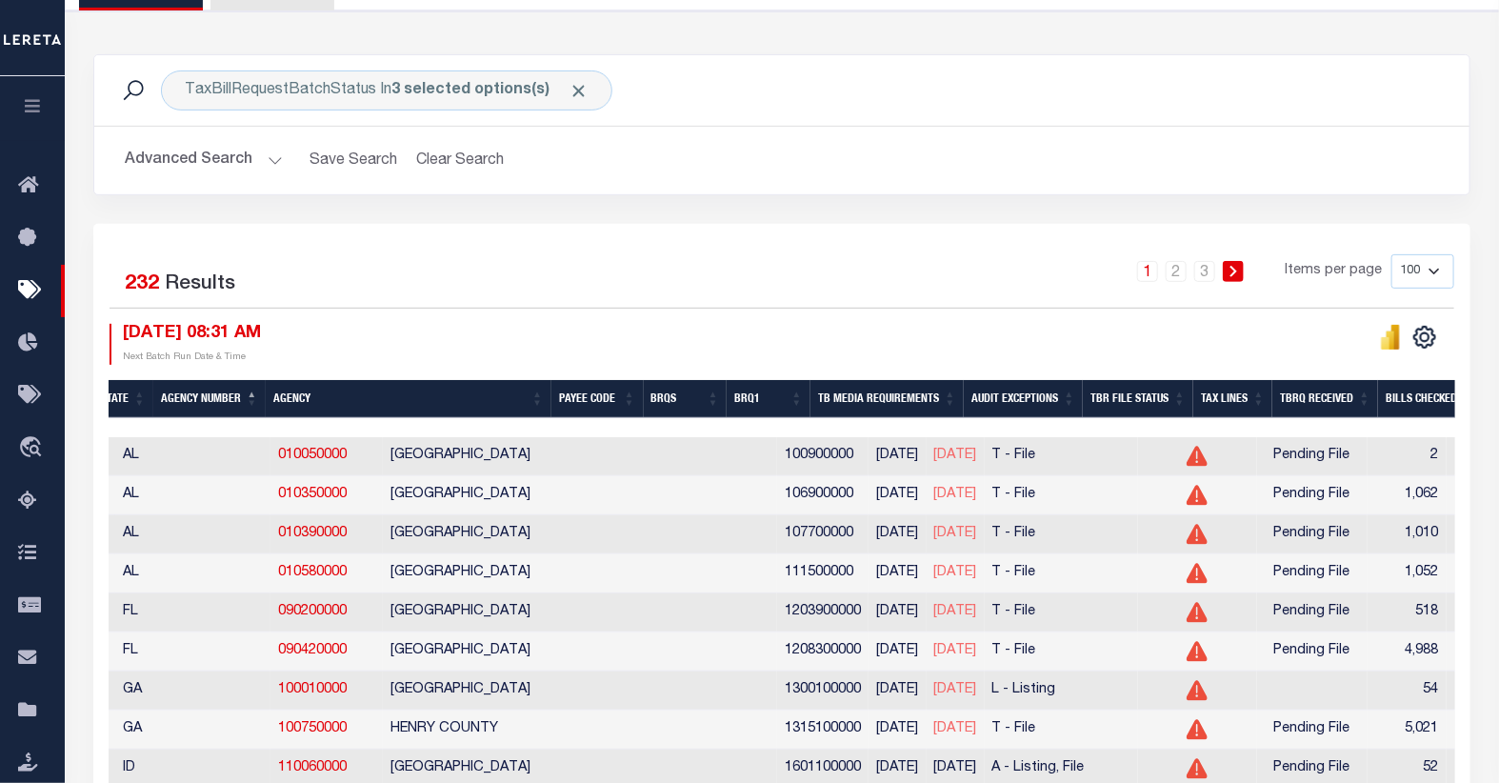
click at [241, 165] on button "Advanced Search" at bounding box center [204, 160] width 158 height 37
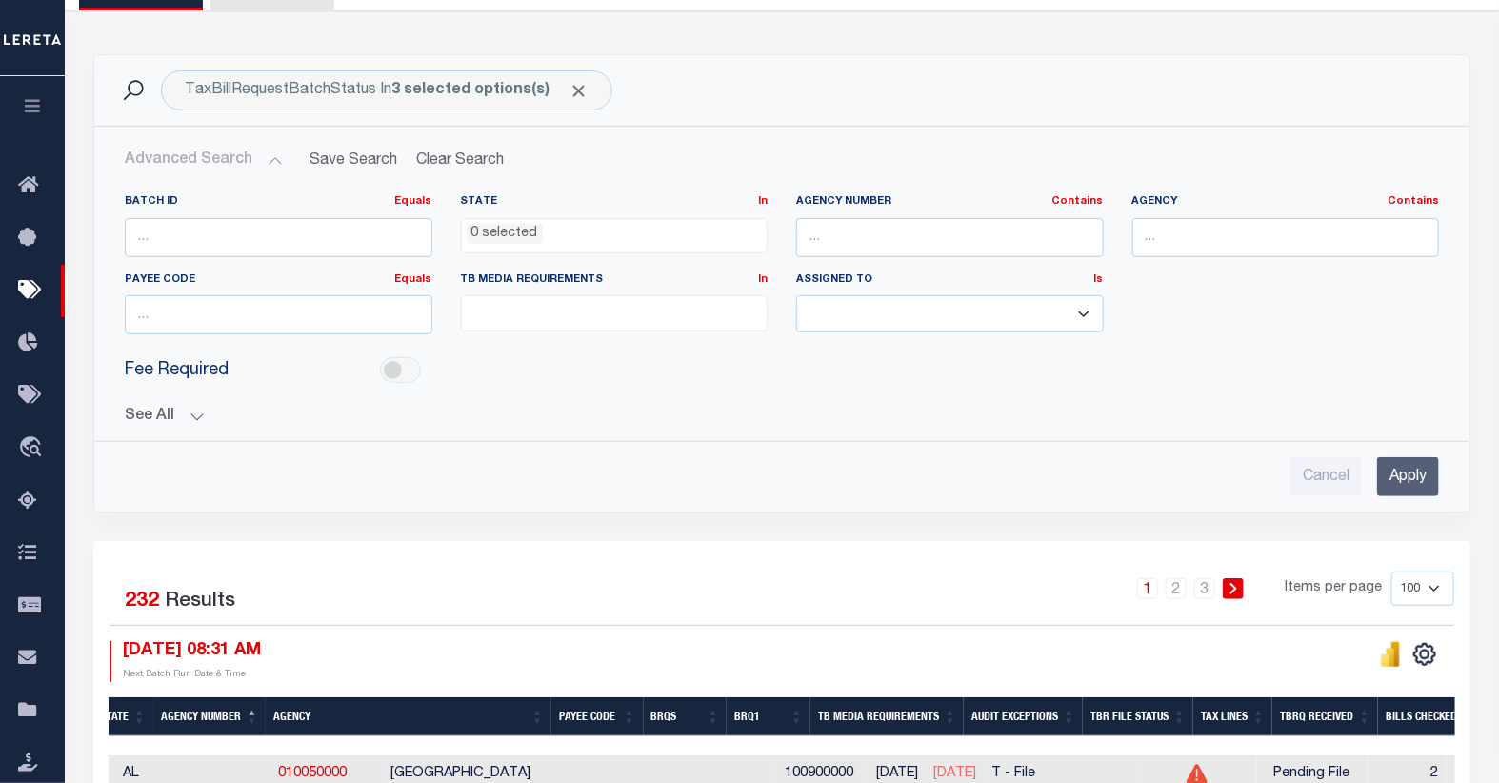
click at [173, 411] on button "See All" at bounding box center [782, 417] width 1314 height 18
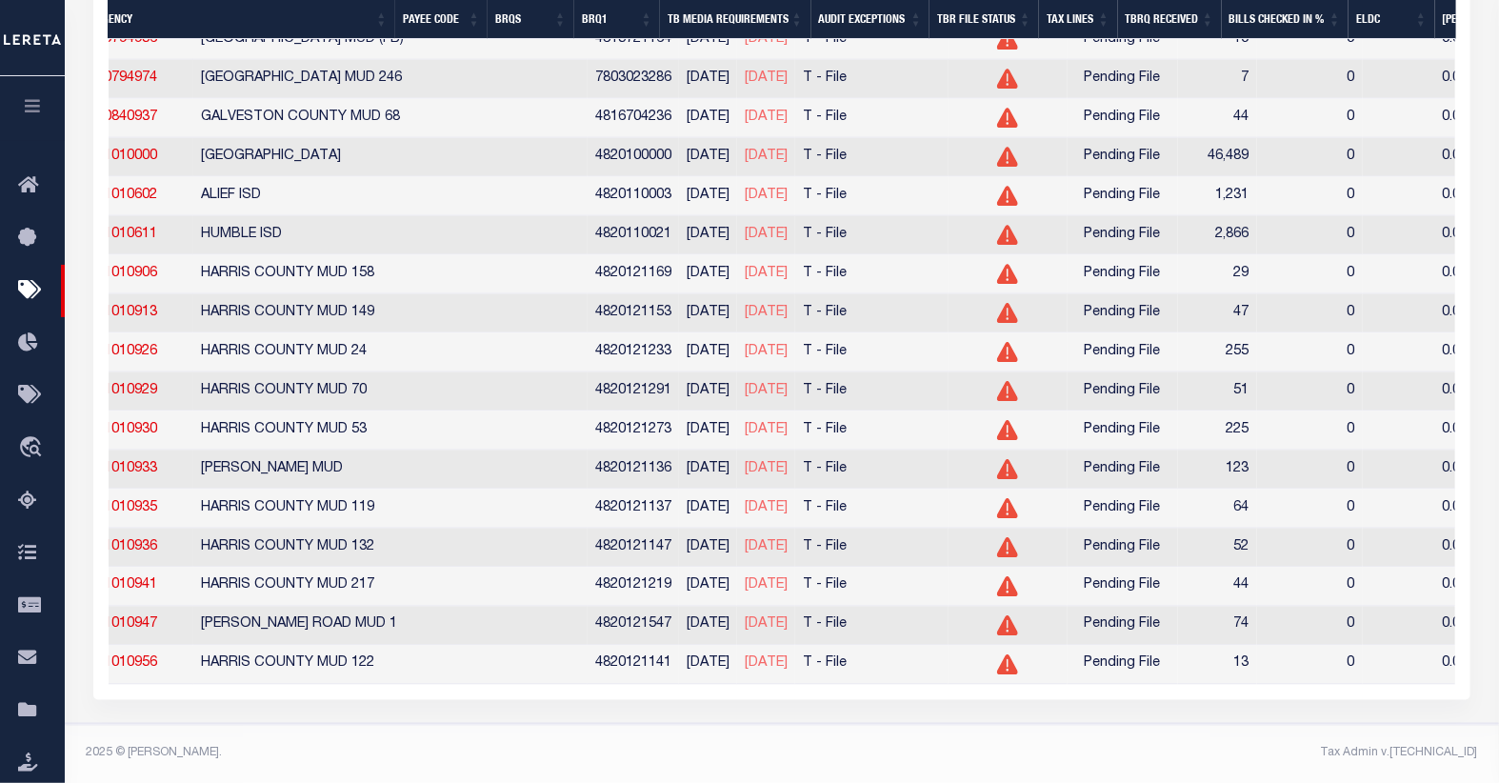
scroll to position [0, 635]
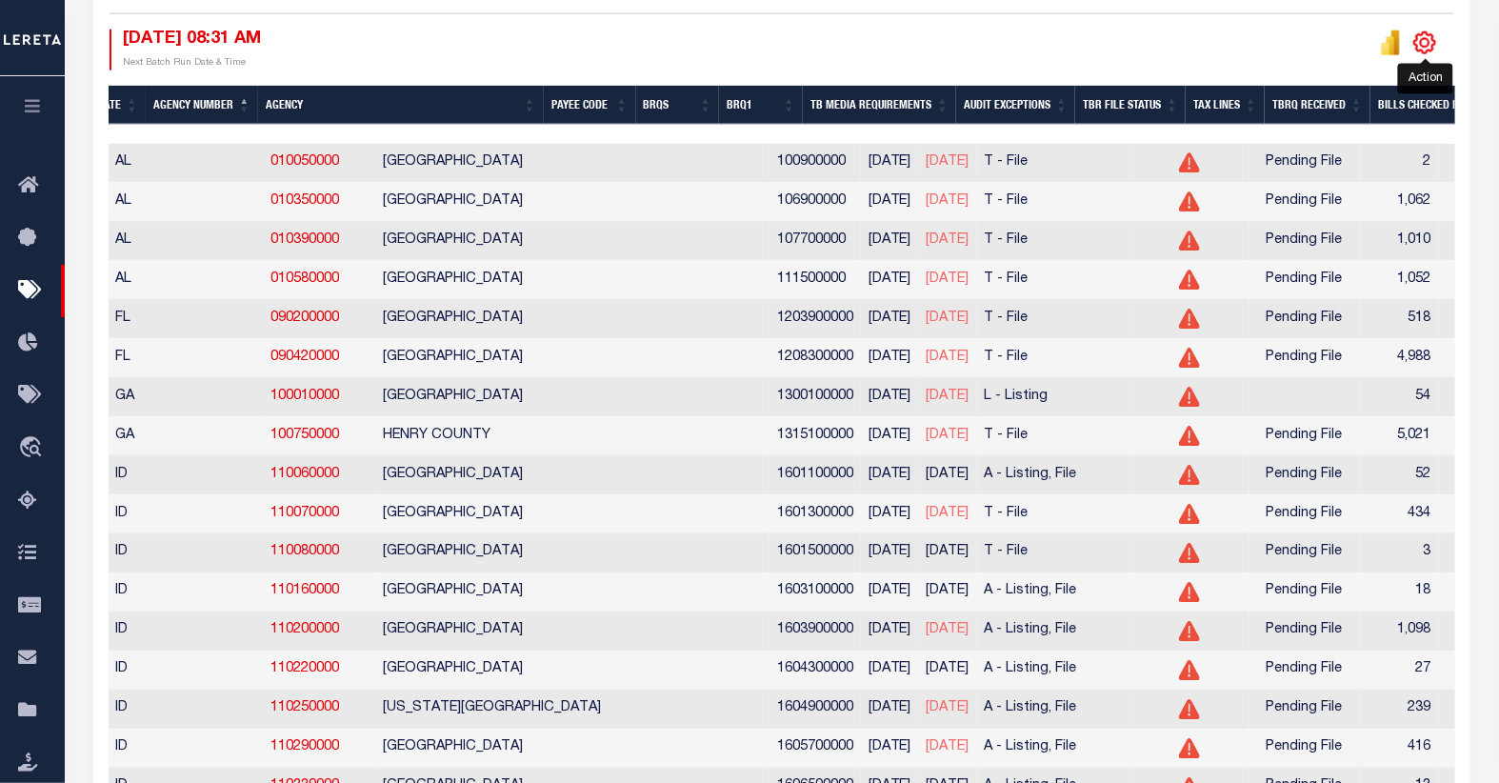
click at [1426, 48] on icon "" at bounding box center [1425, 43] width 9 height 9
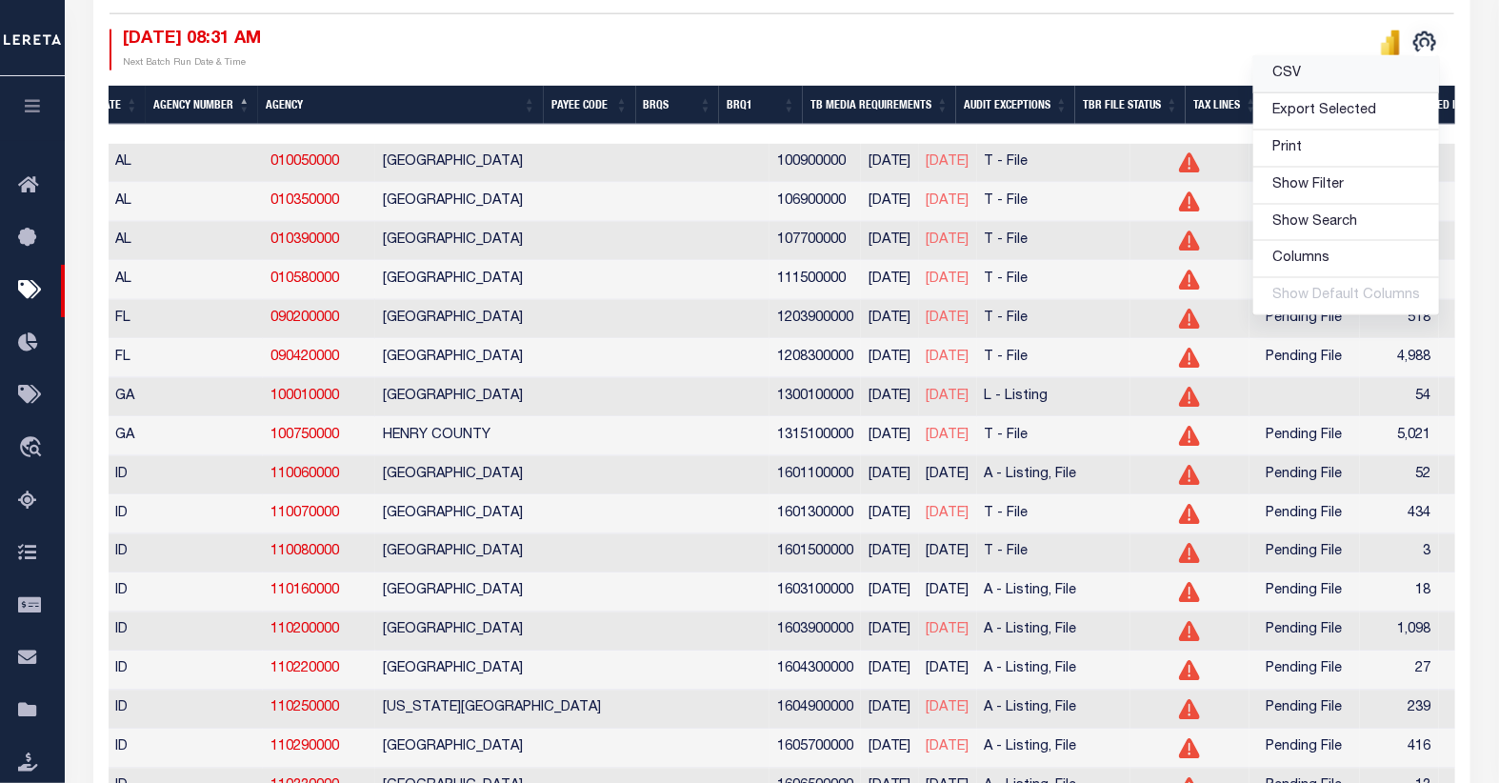
click at [1293, 76] on span "CSV" at bounding box center [1286, 73] width 29 height 13
click at [402, 97] on th "Agency" at bounding box center [401, 105] width 286 height 39
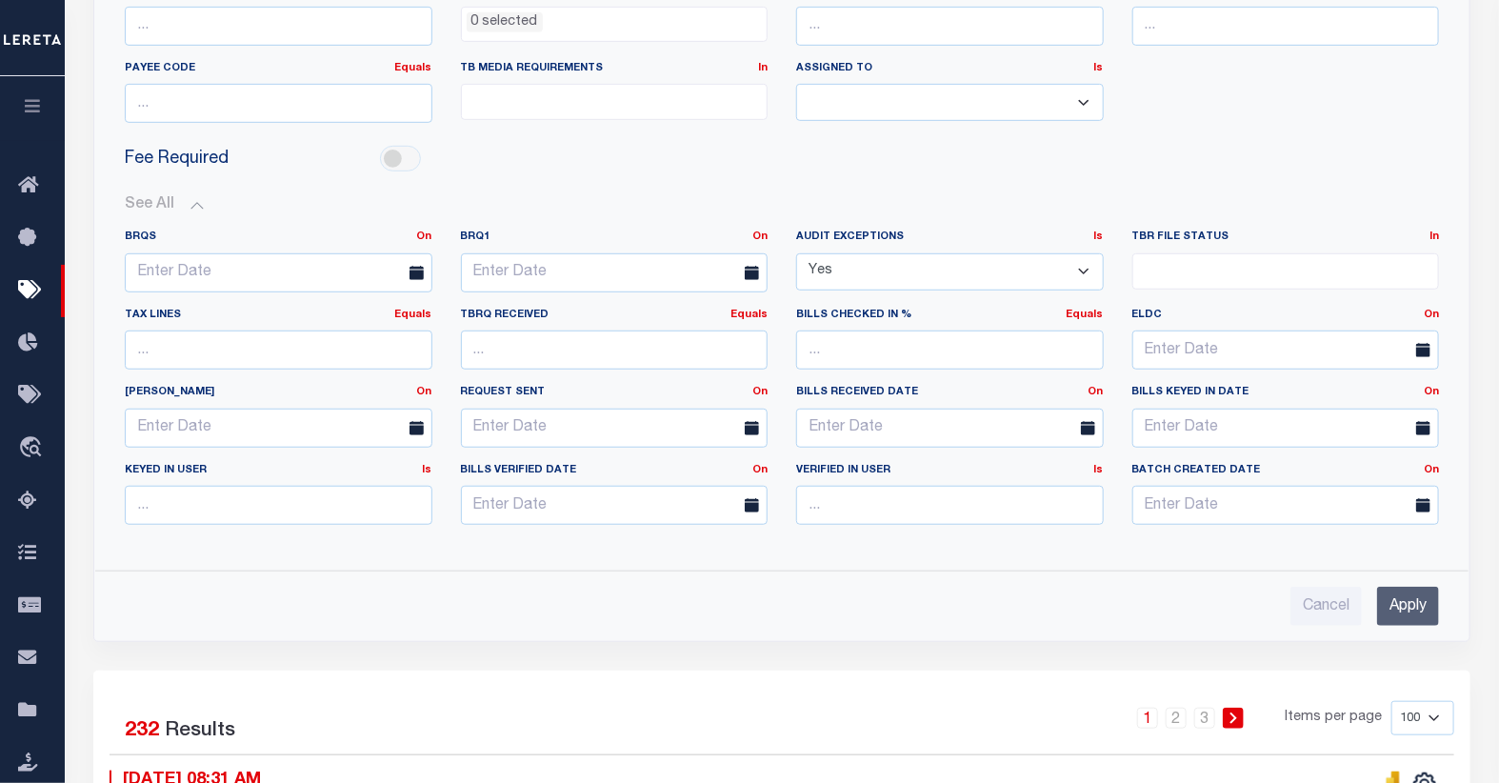
scroll to position [317, 0]
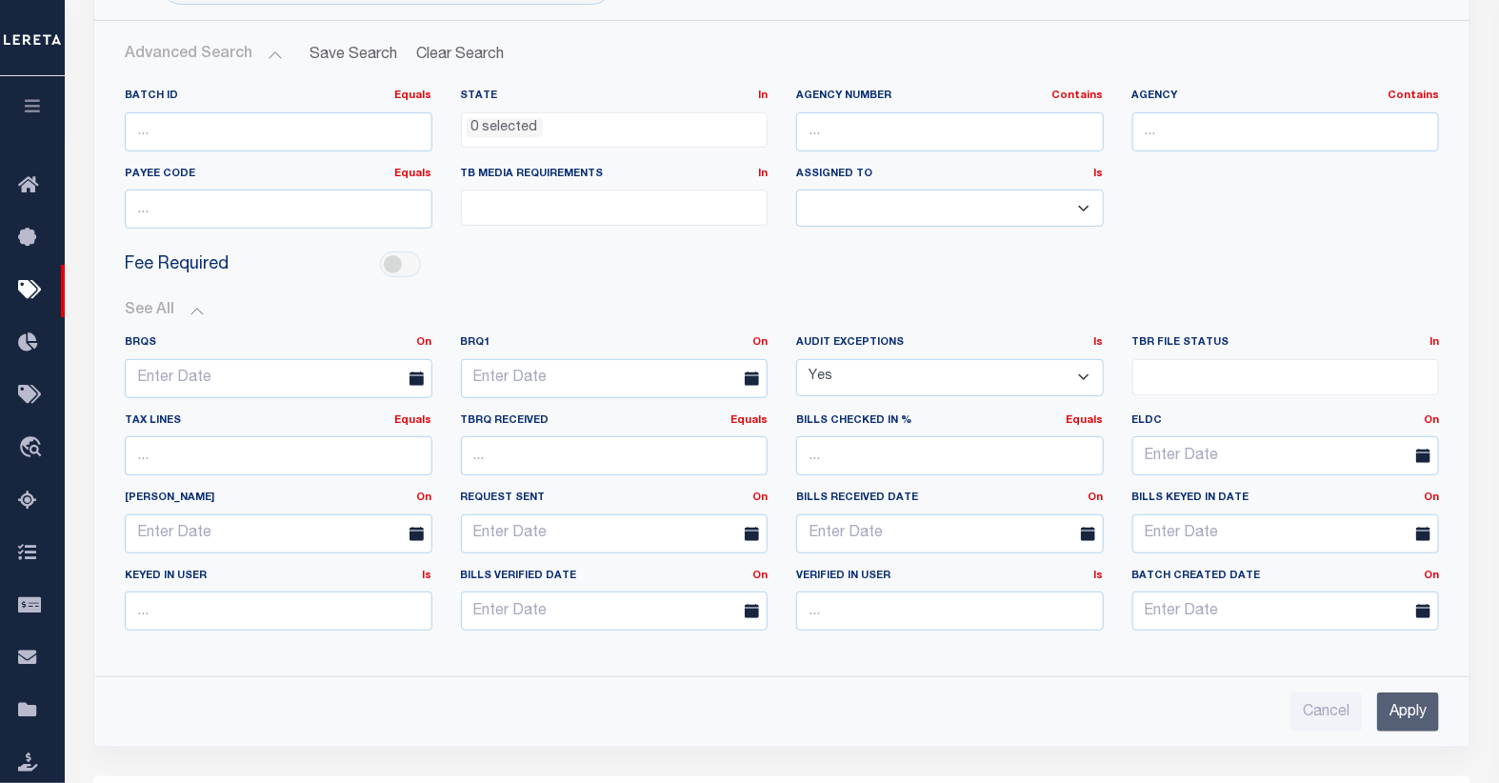
click at [752, 374] on icon at bounding box center [752, 378] width 14 height 14
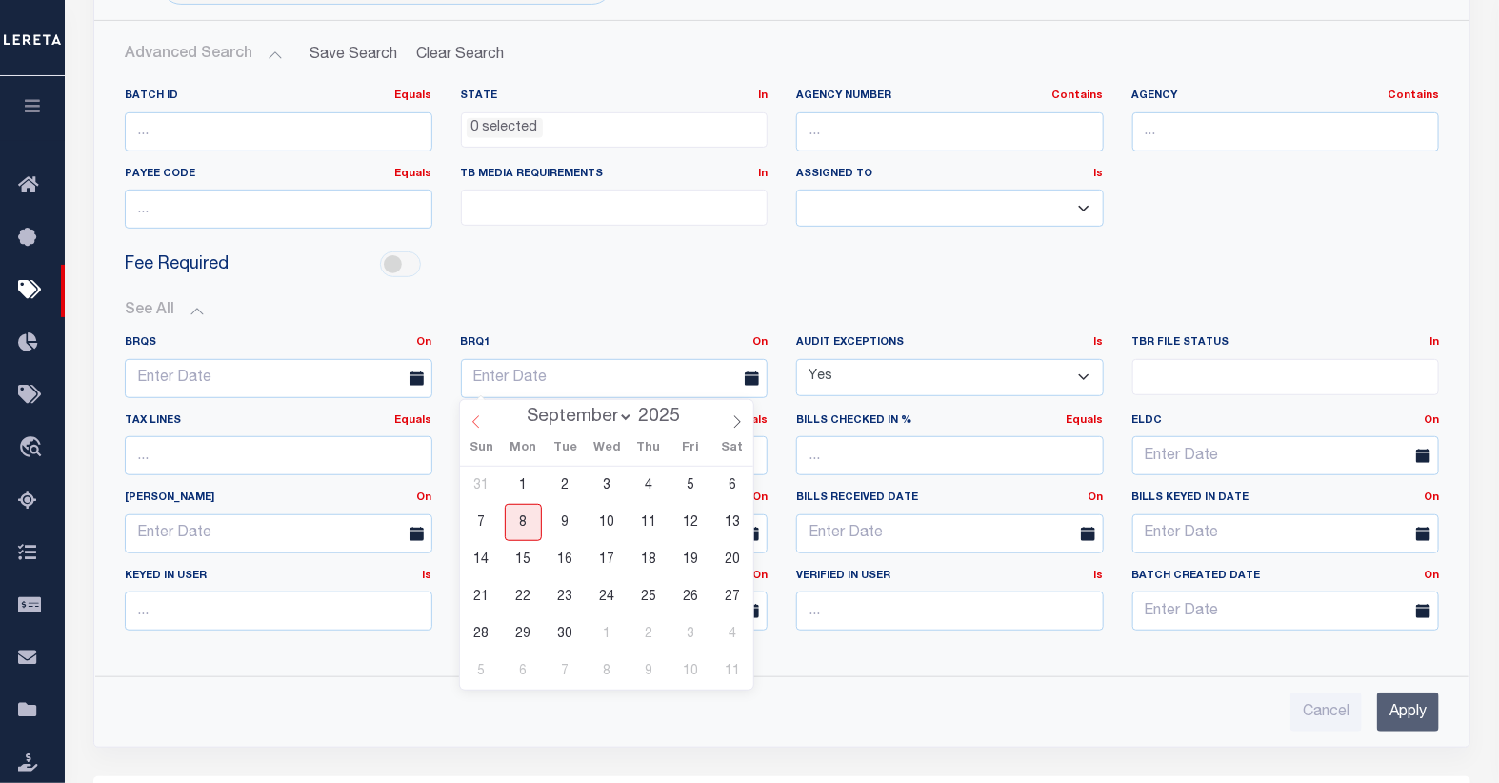
click at [479, 427] on icon at bounding box center [476, 421] width 13 height 13
select select "7"
click at [607, 636] on span "27" at bounding box center [607, 633] width 37 height 37
type input "08-27-2025"
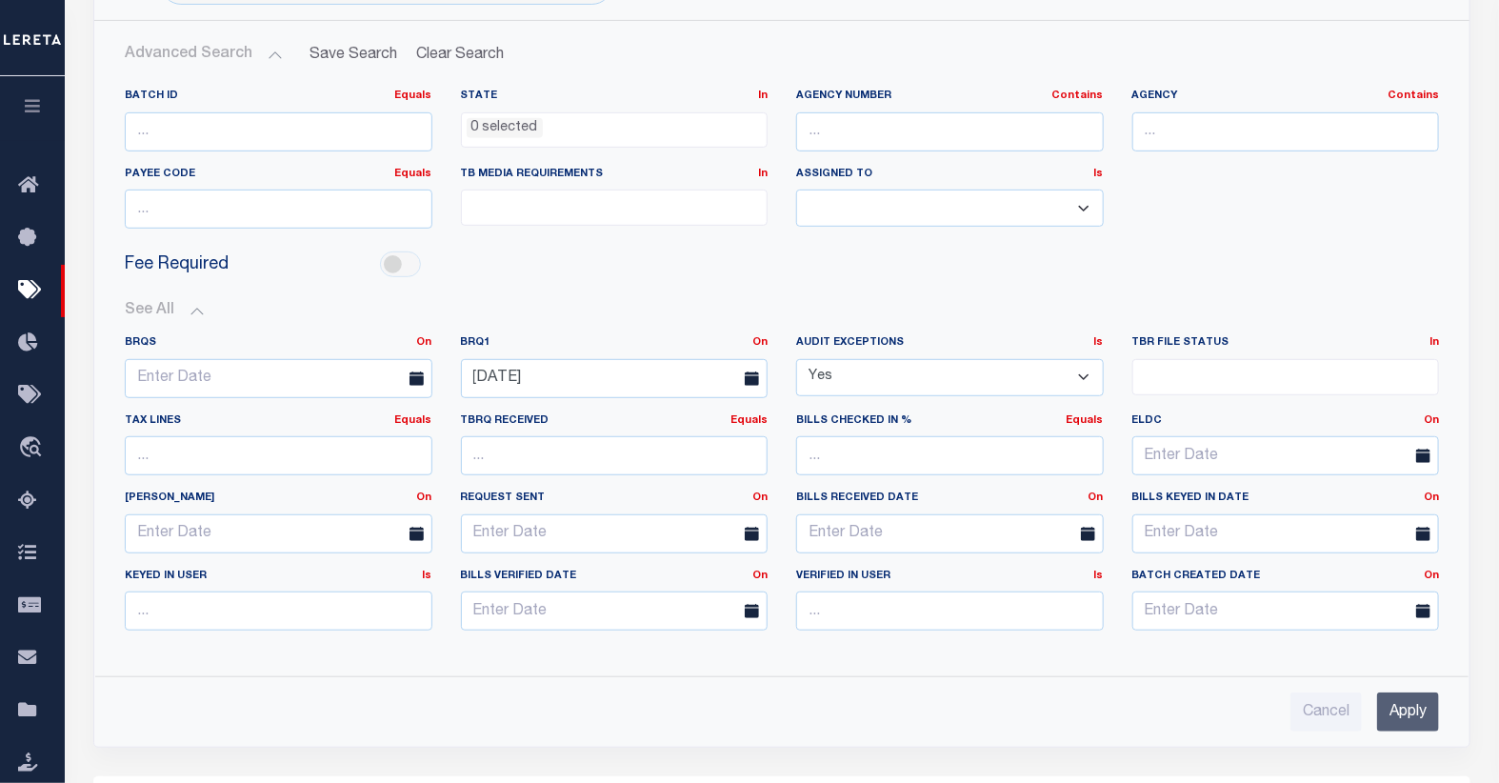
click at [1414, 711] on input "Apply" at bounding box center [1408, 711] width 62 height 39
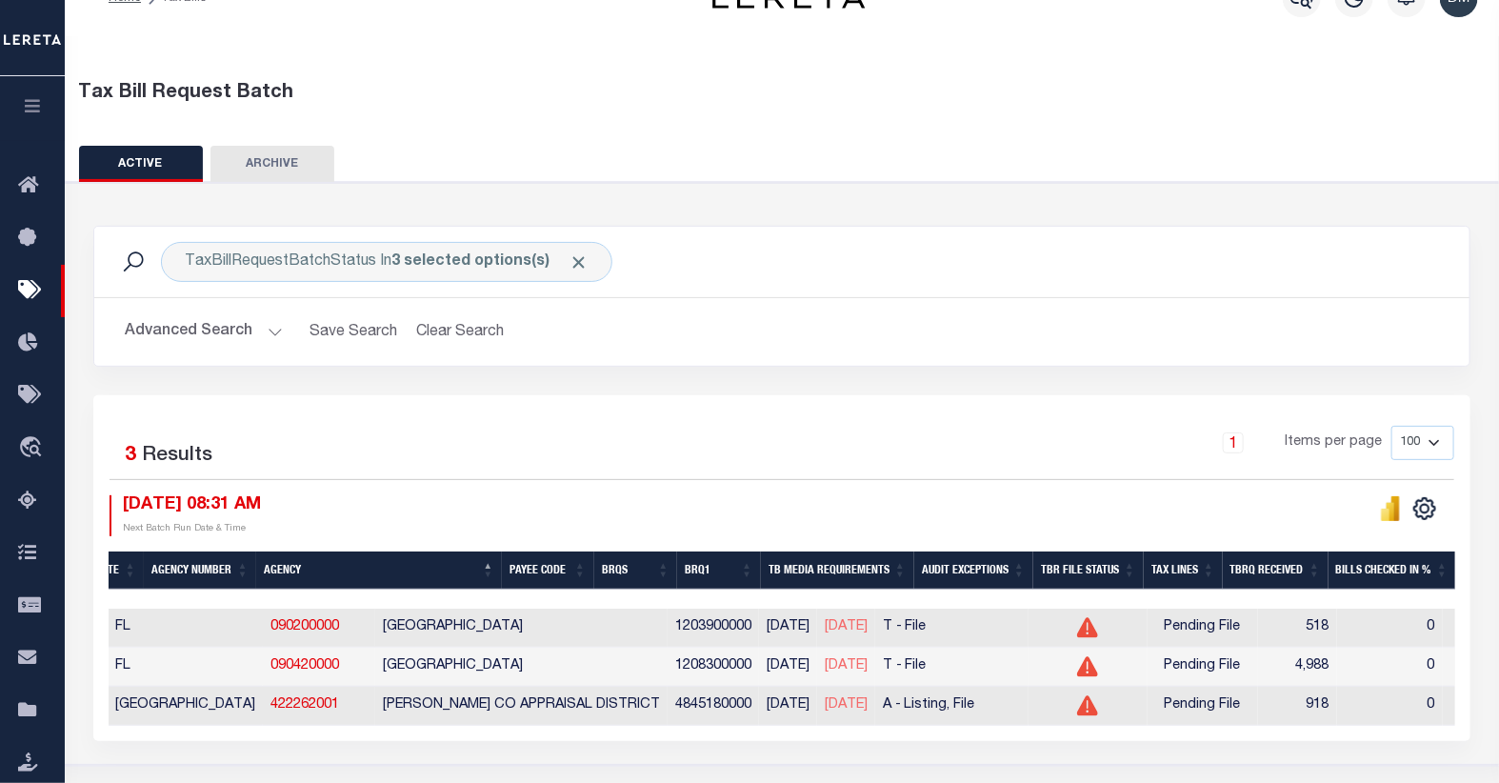
scroll to position [0, 0]
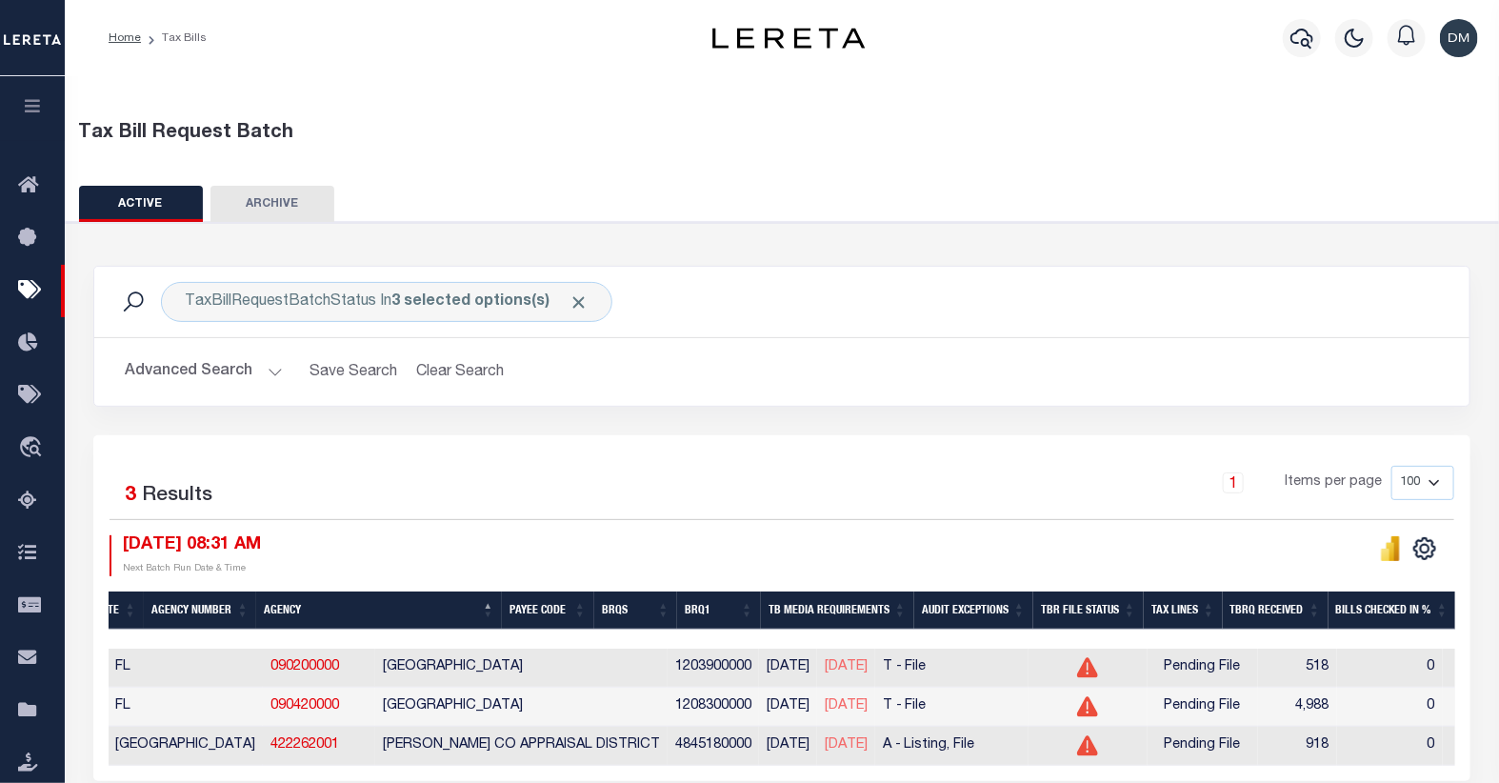
click at [202, 370] on button "Advanced Search" at bounding box center [204, 371] width 158 height 37
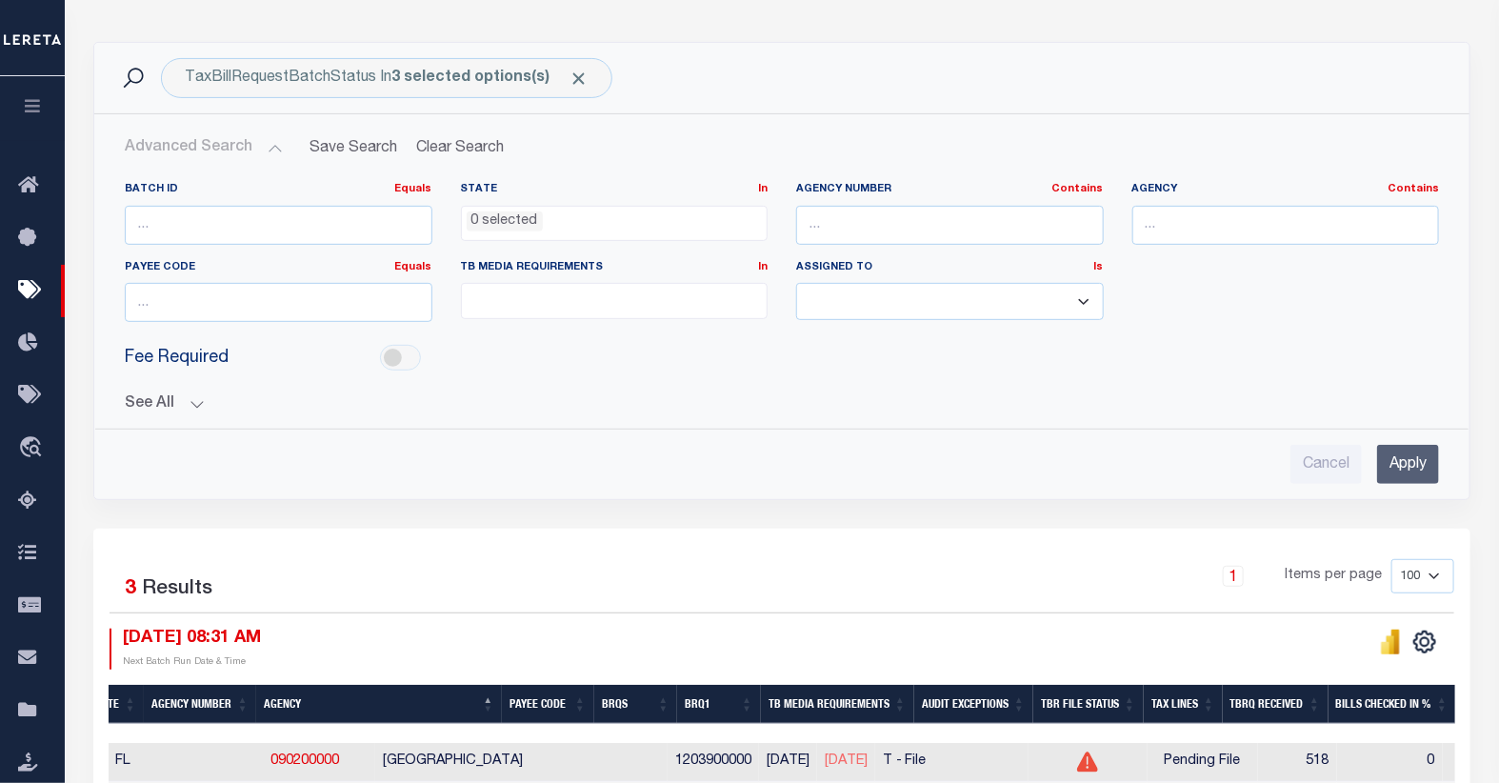
scroll to position [317, 0]
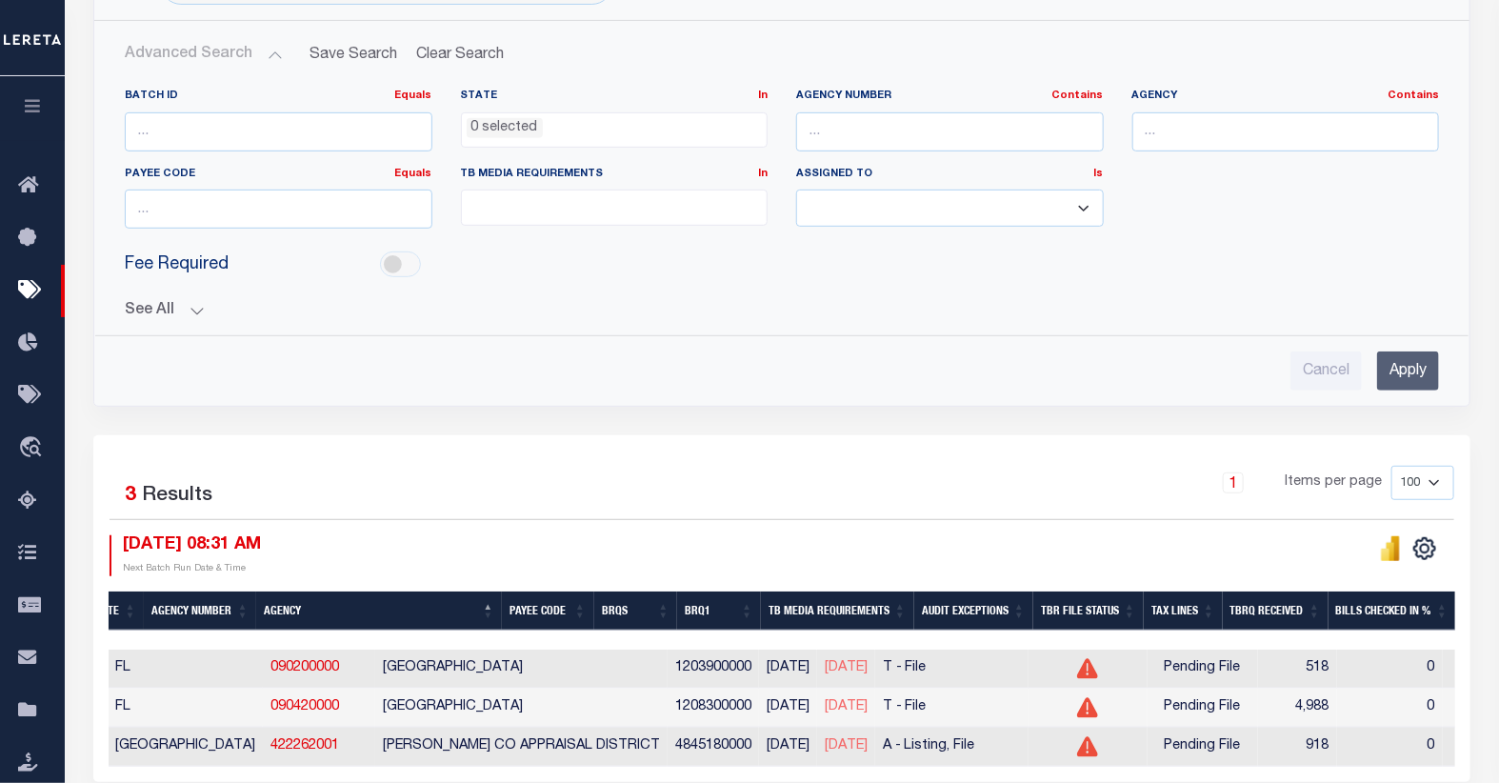
click at [176, 311] on button "See All" at bounding box center [782, 311] width 1314 height 18
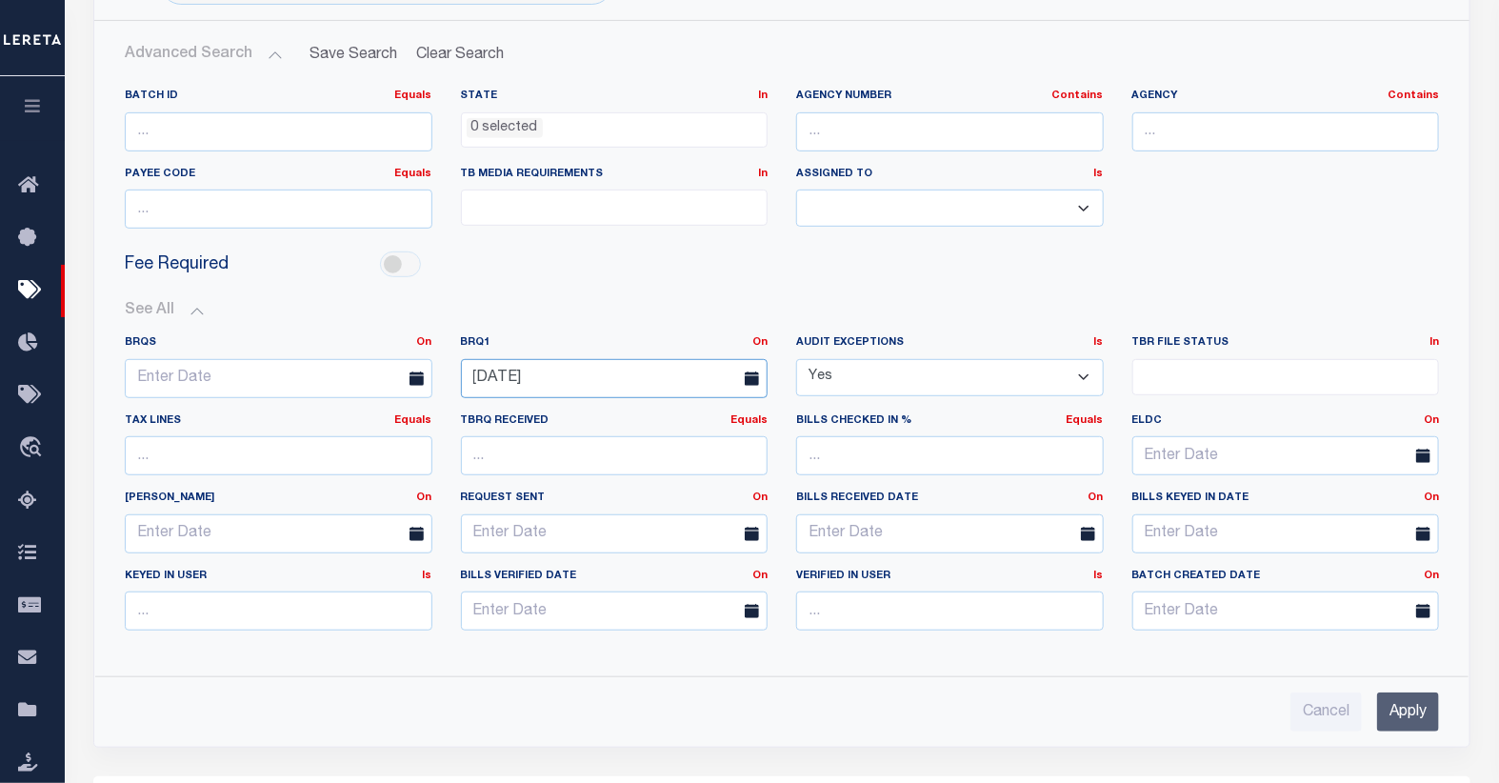
click at [711, 377] on input "08-27-2025" at bounding box center [615, 378] width 308 height 39
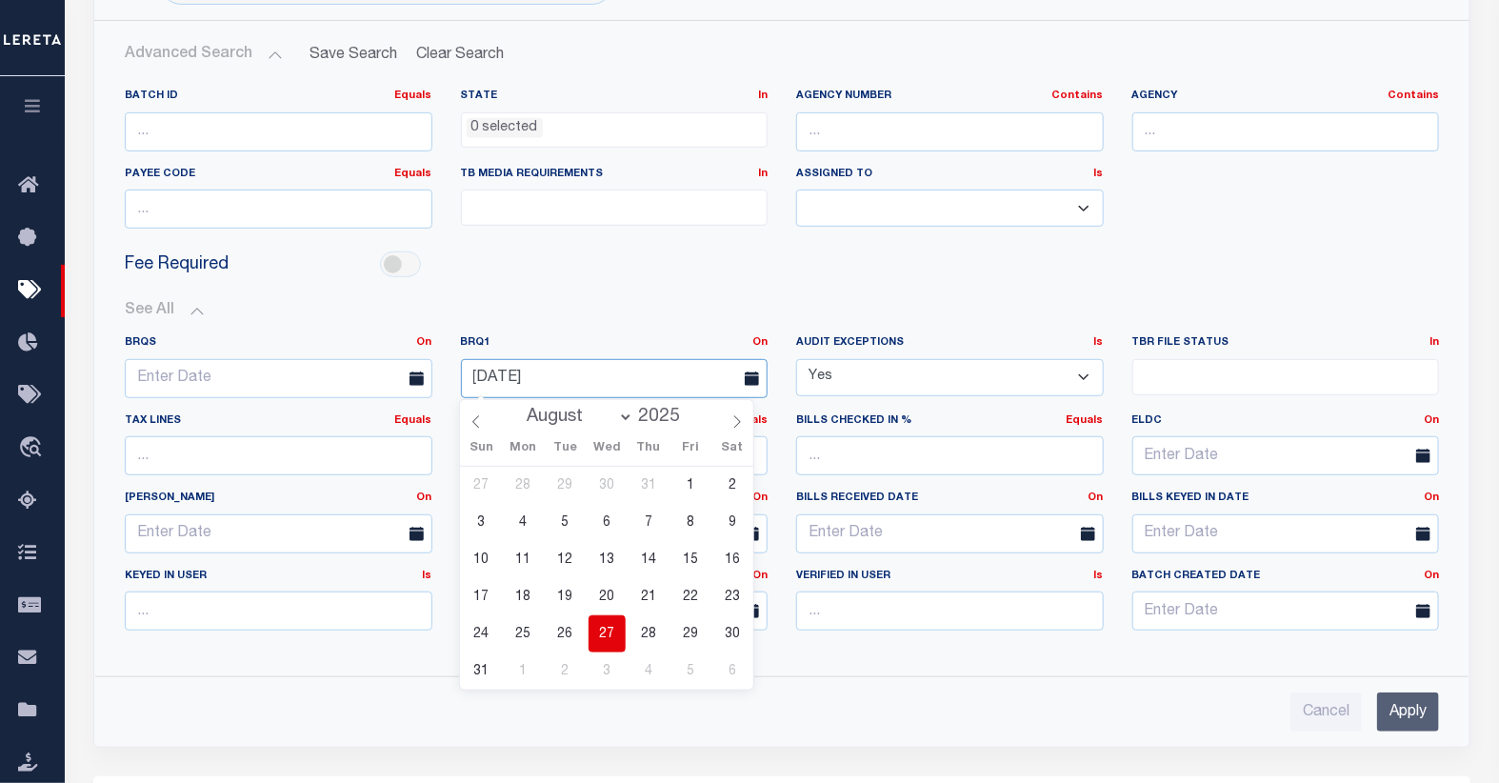
click at [602, 377] on input "08-27-2025" at bounding box center [615, 378] width 308 height 39
select select "8"
click at [615, 270] on div "Fee Required" at bounding box center [781, 265] width 1343 height 43
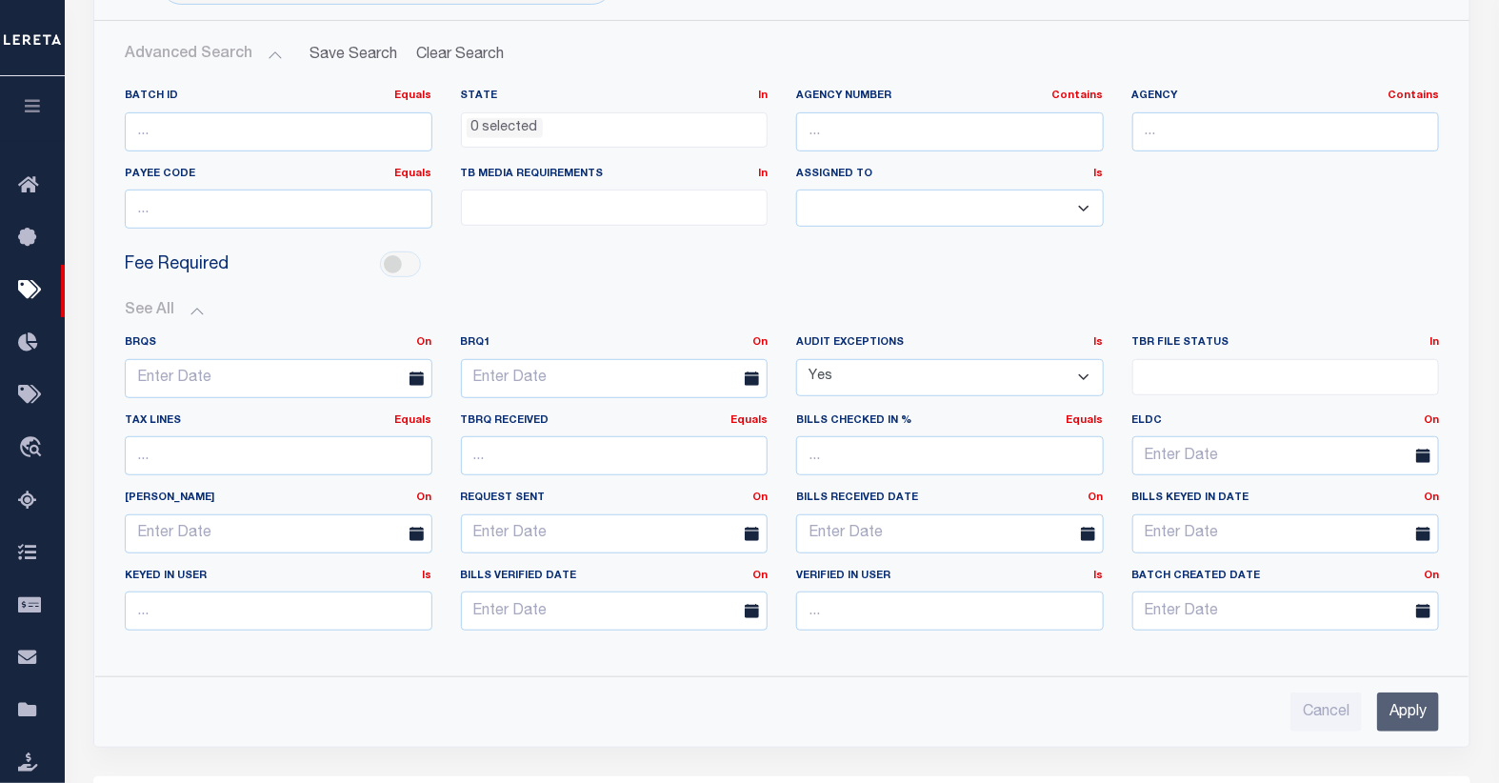
click at [1083, 376] on select "Yes No" at bounding box center [950, 377] width 308 height 37
click at [1005, 367] on select "Yes No" at bounding box center [950, 377] width 308 height 37
click at [992, 371] on select "Yes No" at bounding box center [950, 377] width 308 height 37
select select "false"
click at [796, 359] on select "Yes No" at bounding box center [950, 377] width 308 height 37
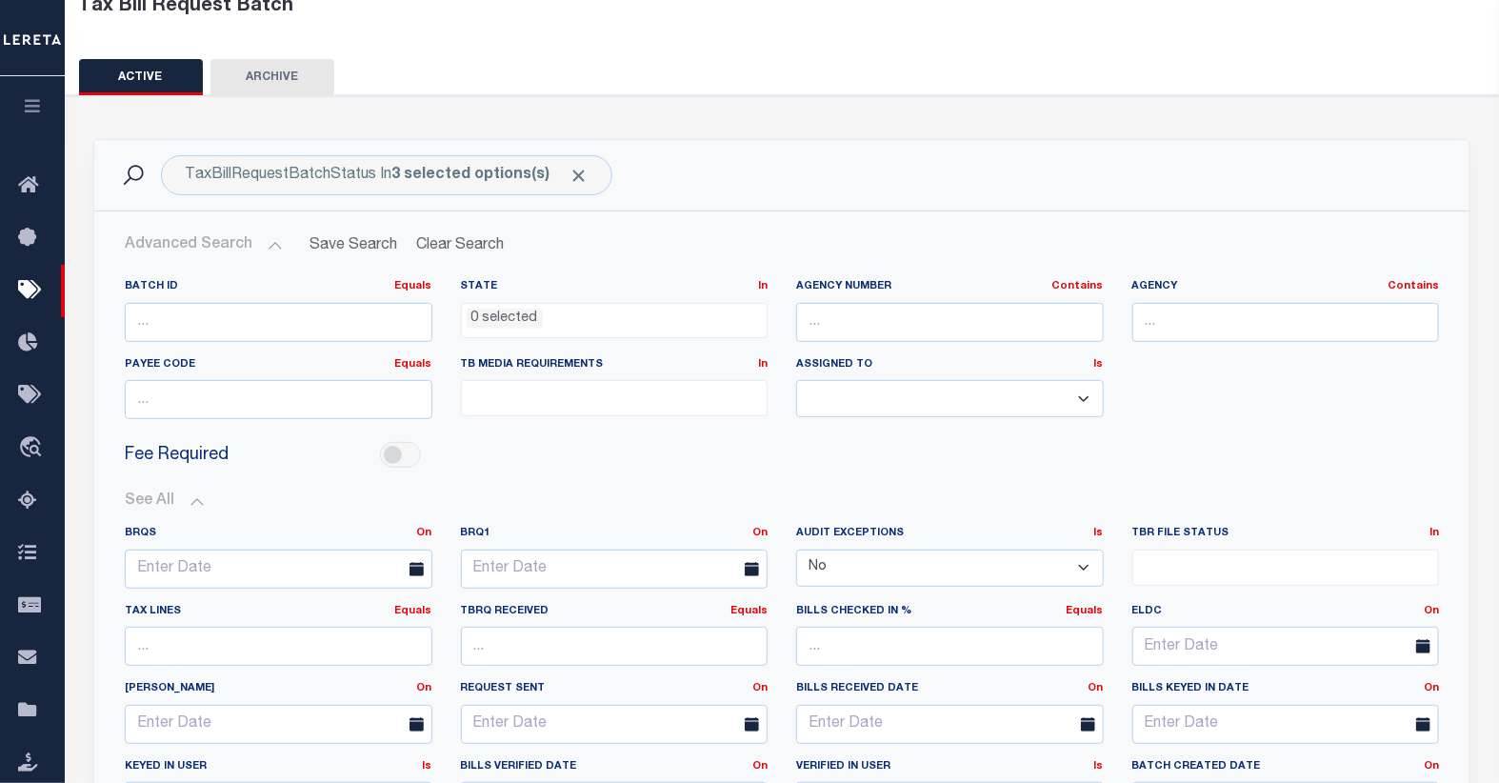
scroll to position [106, 0]
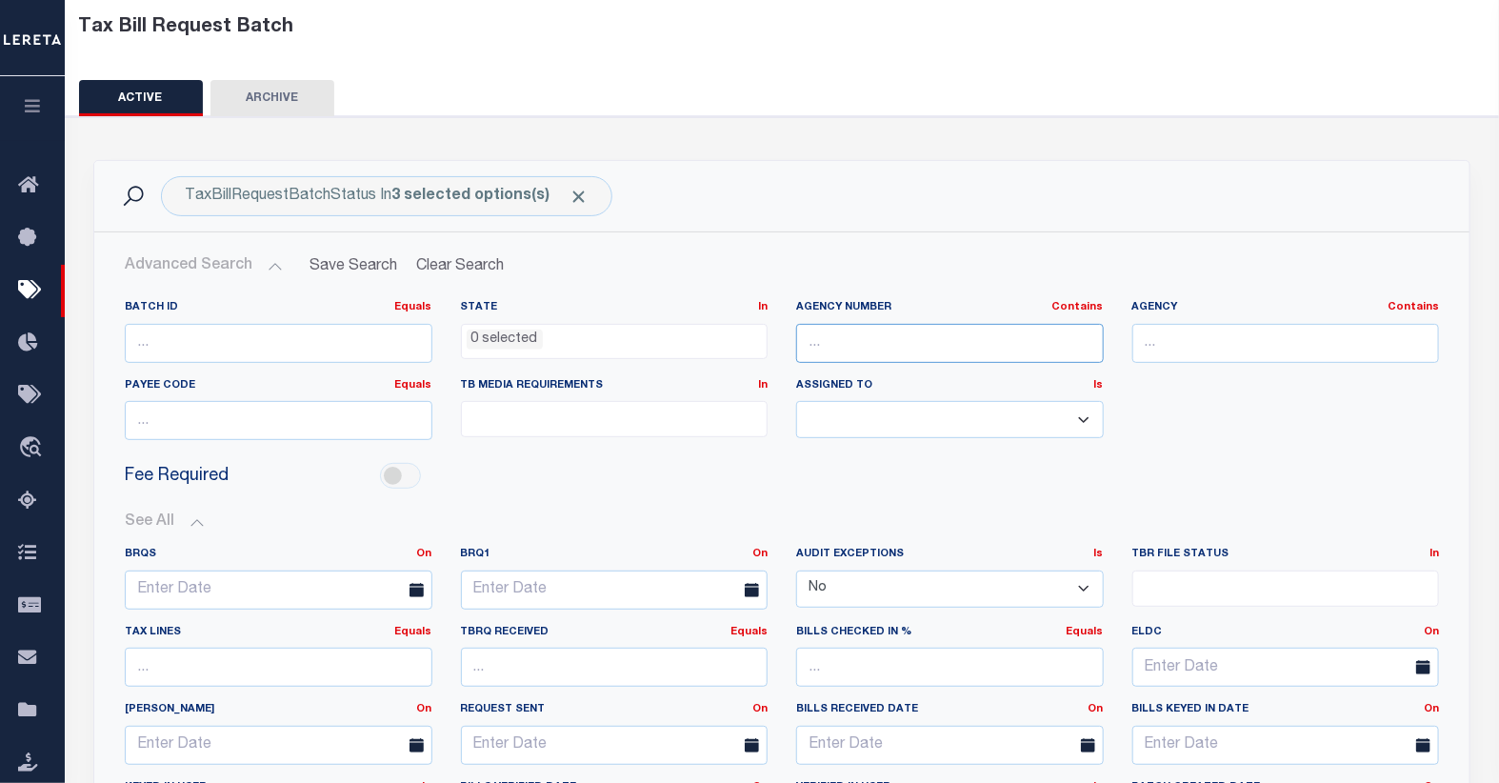
click at [869, 330] on input "text" at bounding box center [950, 343] width 308 height 39
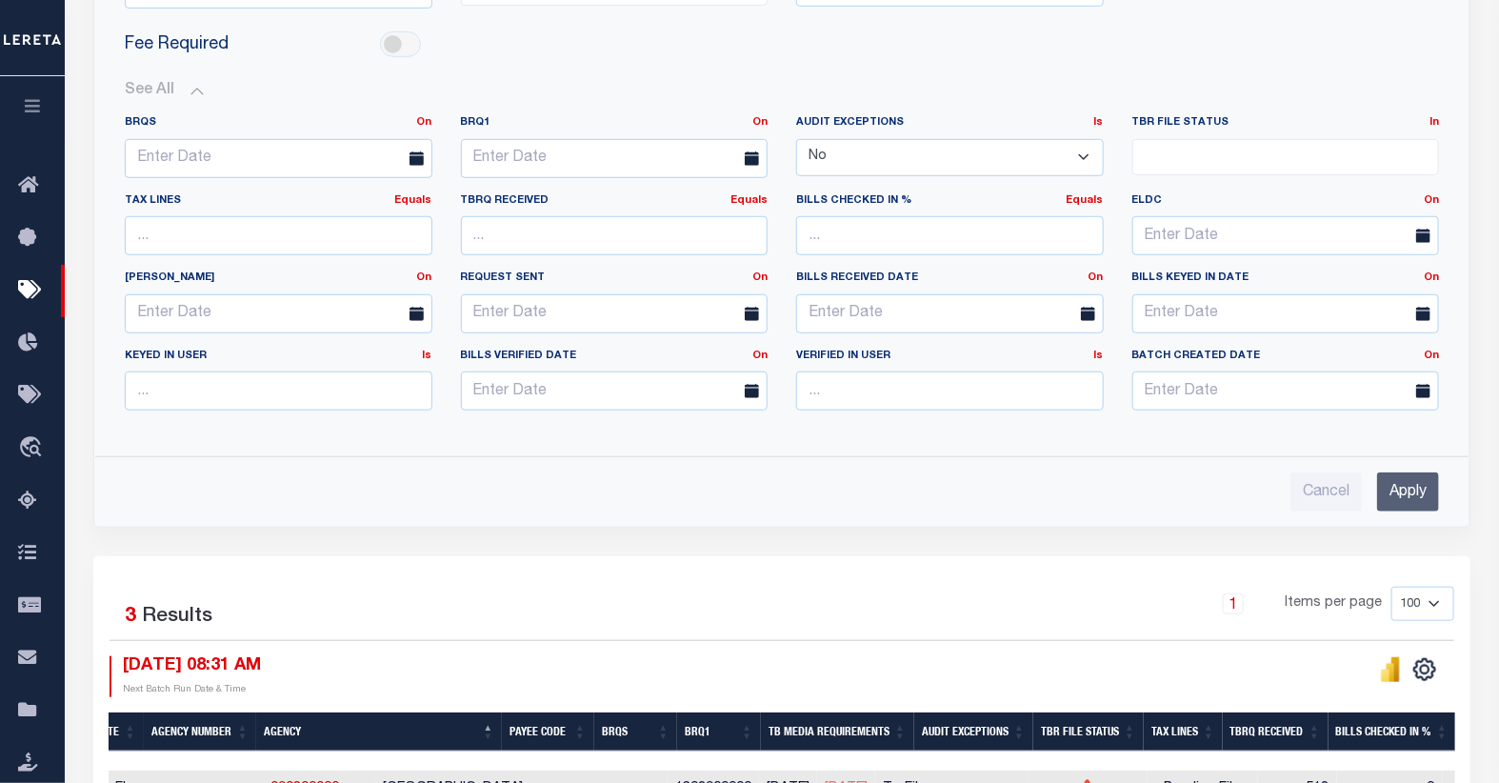
scroll to position [740, 0]
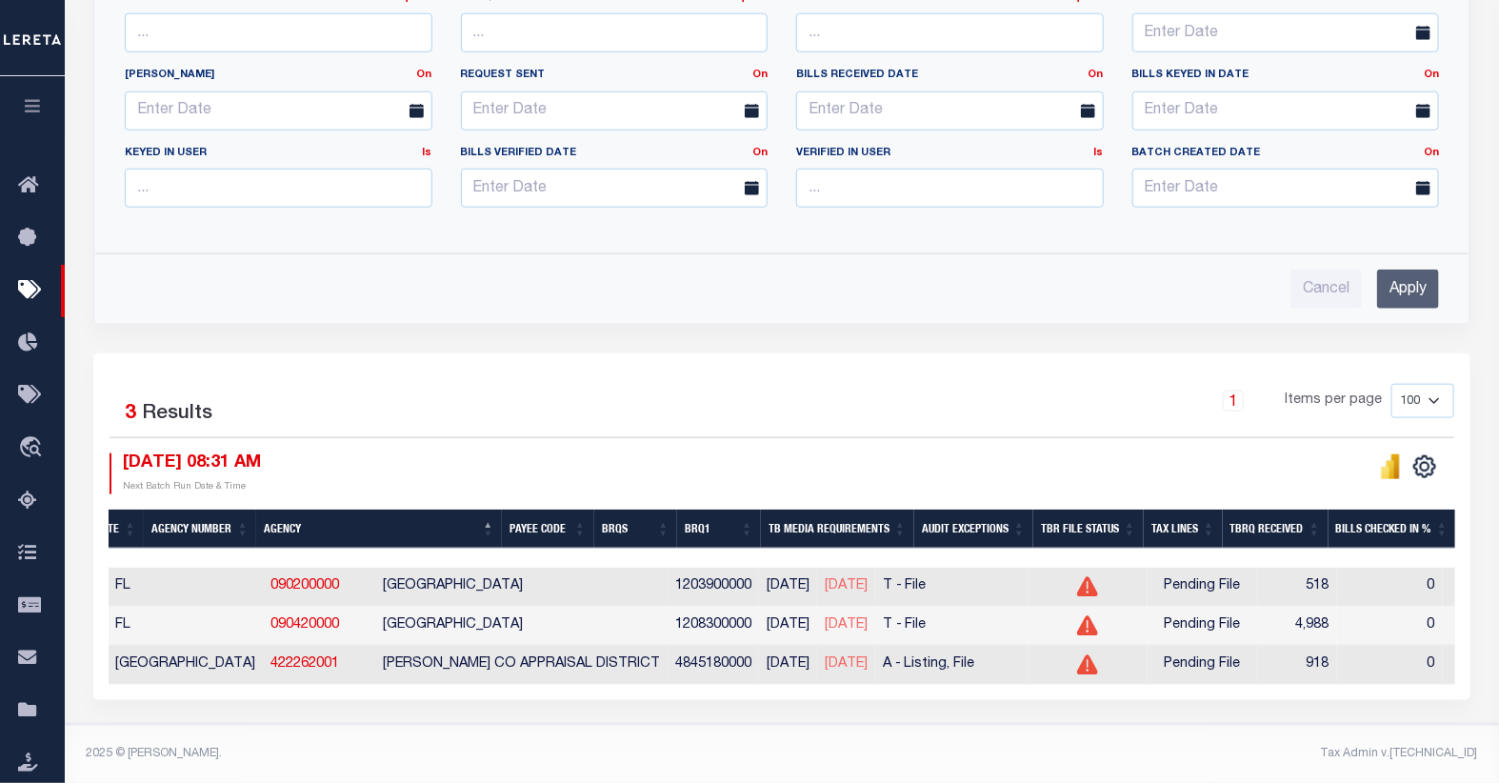
click at [1398, 293] on input "Apply" at bounding box center [1408, 289] width 62 height 39
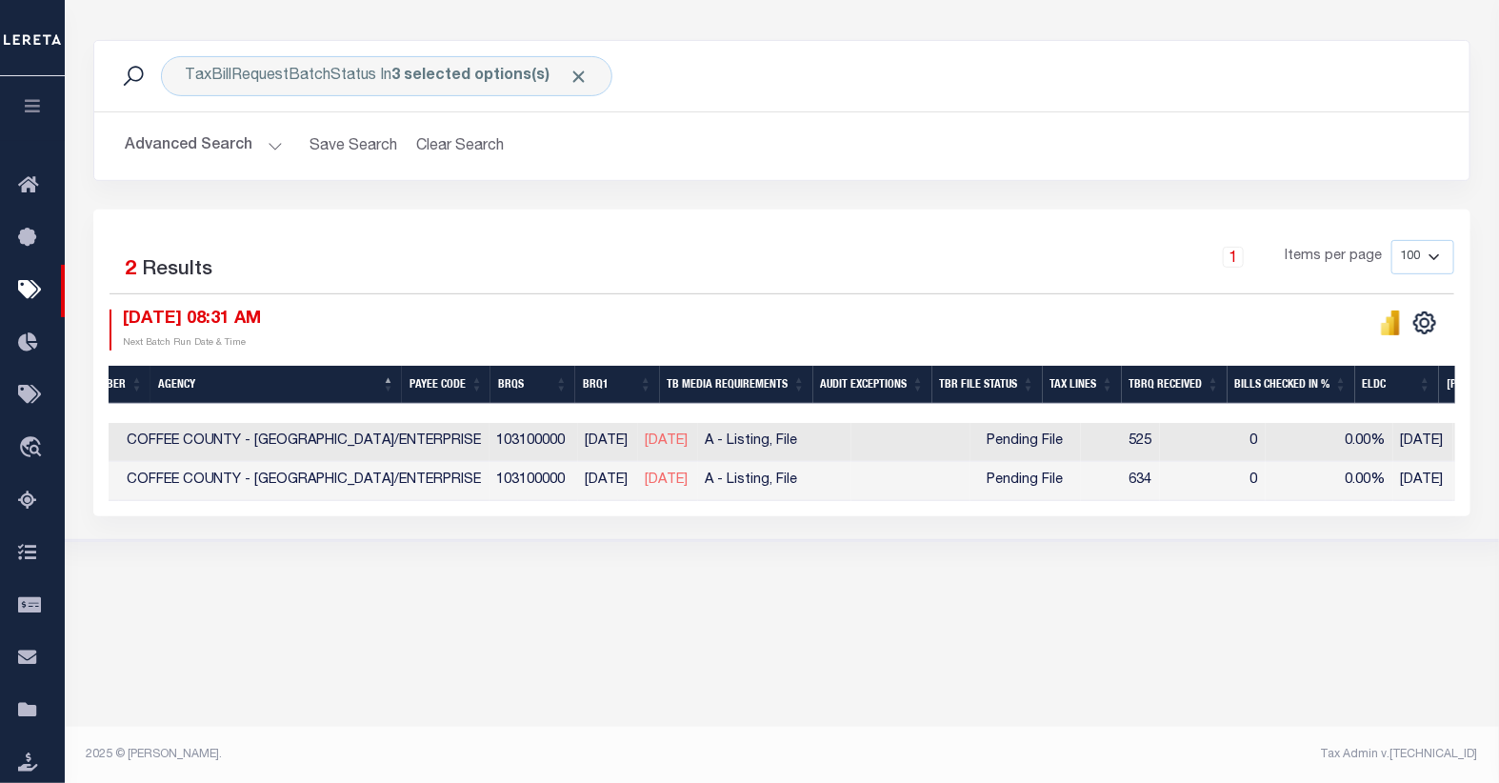
scroll to position [0, 560]
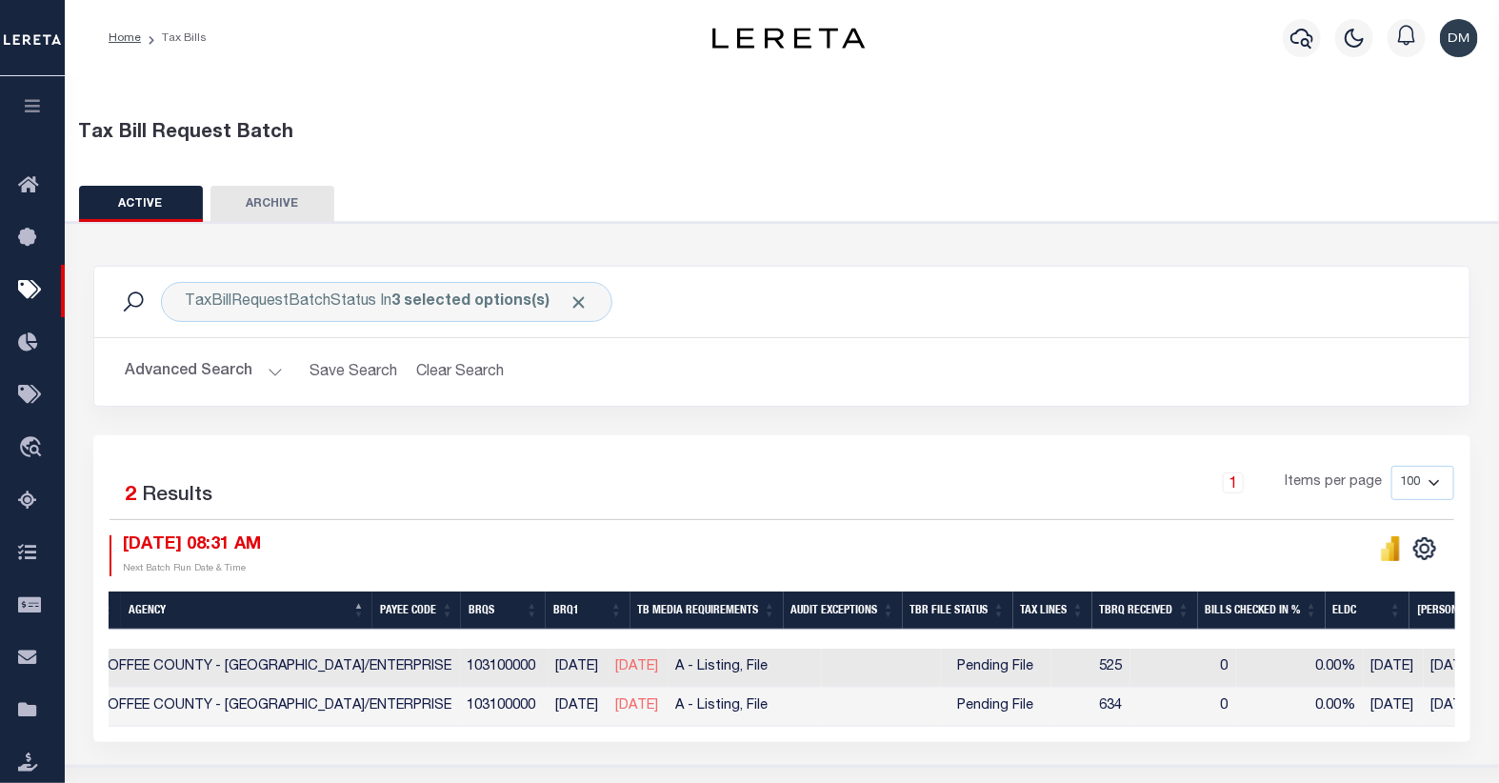
click at [210, 373] on button "Advanced Search" at bounding box center [204, 371] width 158 height 37
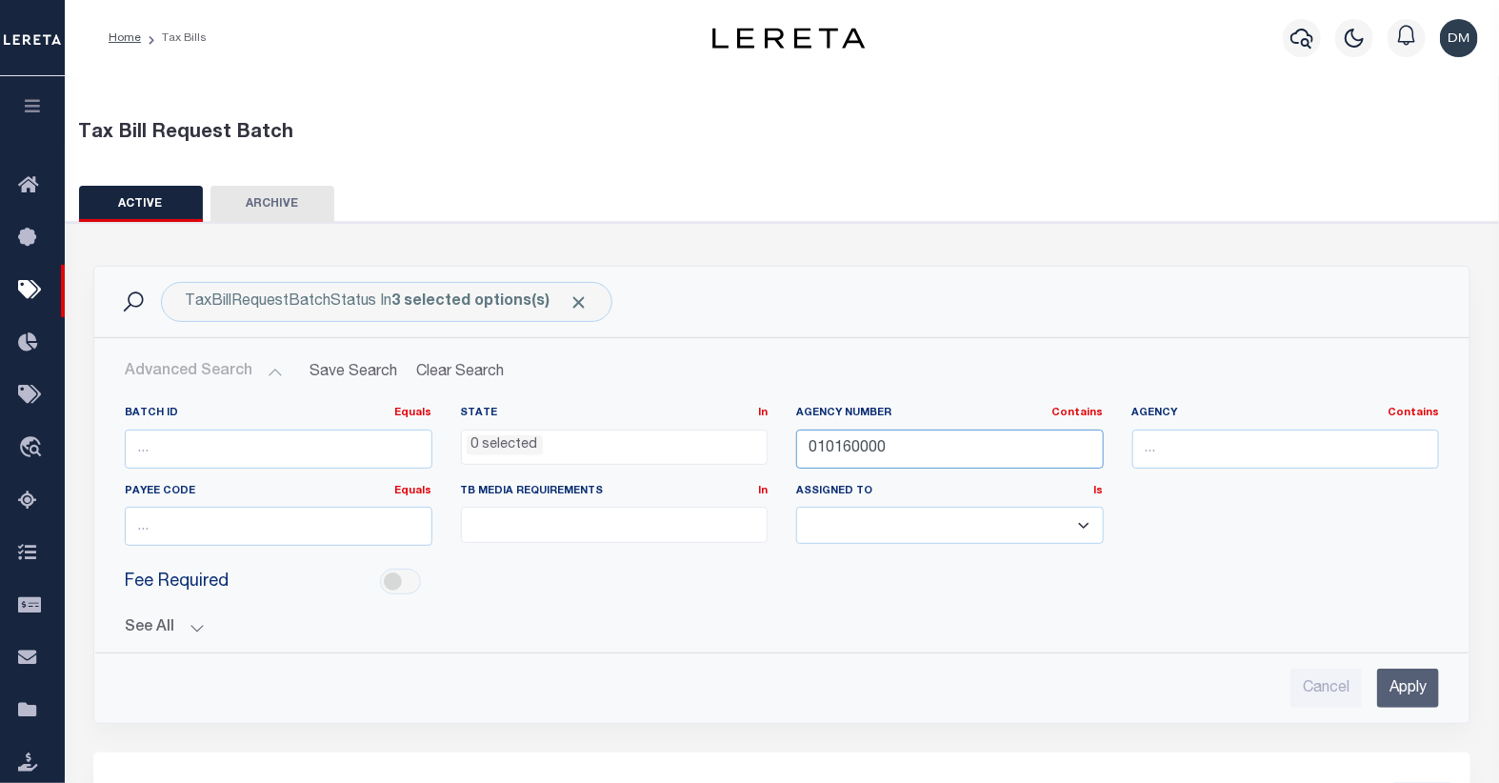
click at [1021, 442] on input "010160000" at bounding box center [950, 449] width 308 height 39
type input "0"
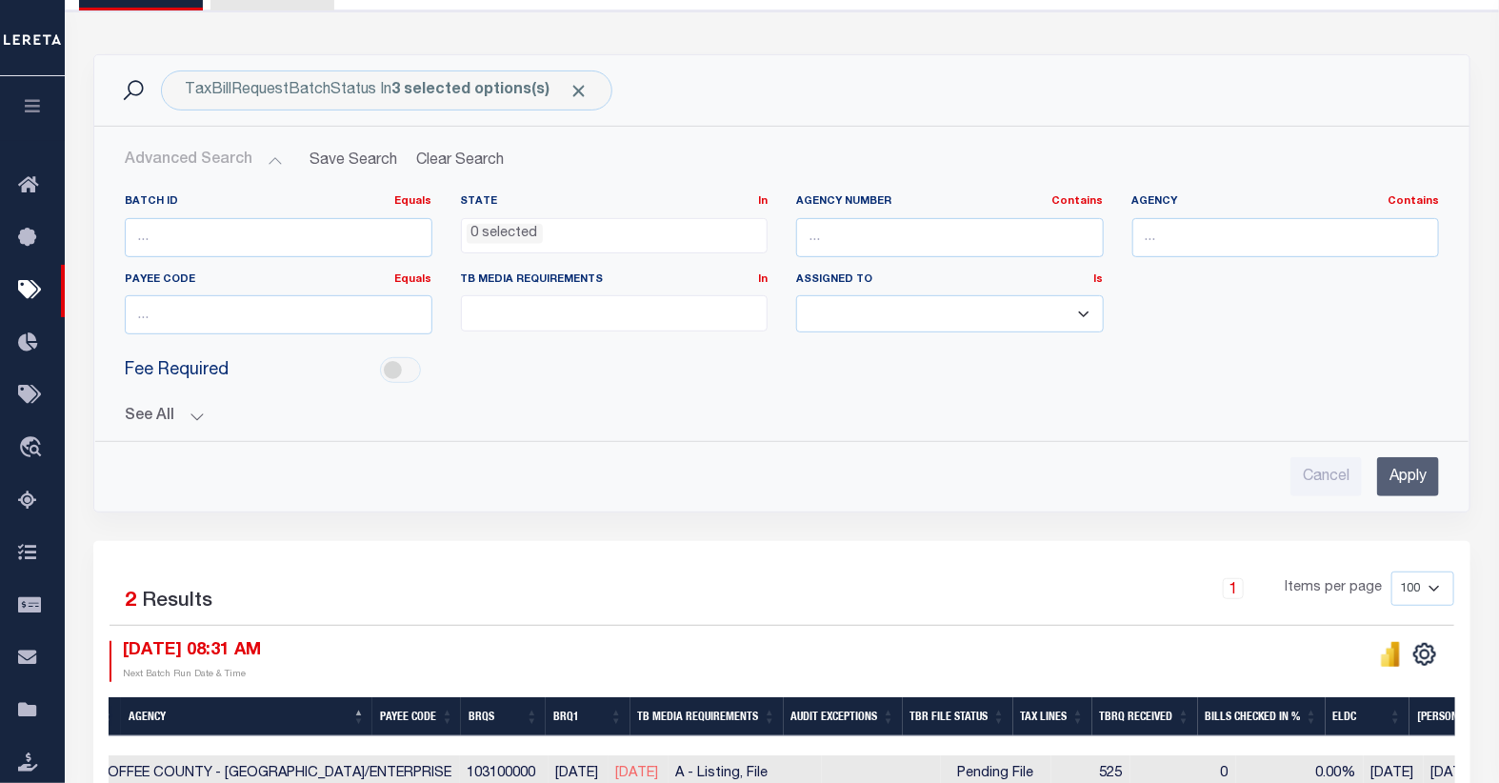
click at [1407, 473] on input "Apply" at bounding box center [1408, 476] width 62 height 39
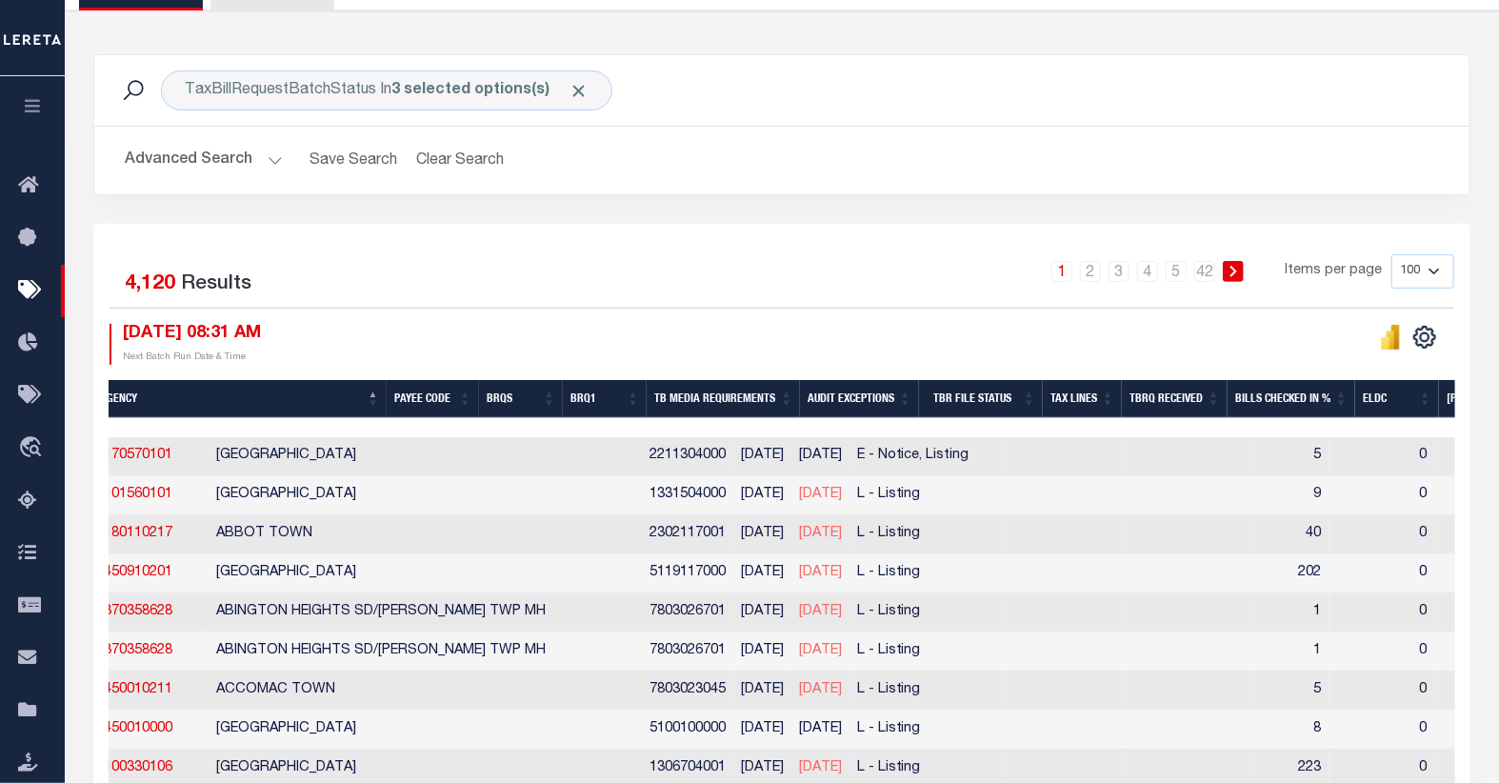
click at [185, 164] on button "Advanced Search" at bounding box center [204, 160] width 158 height 37
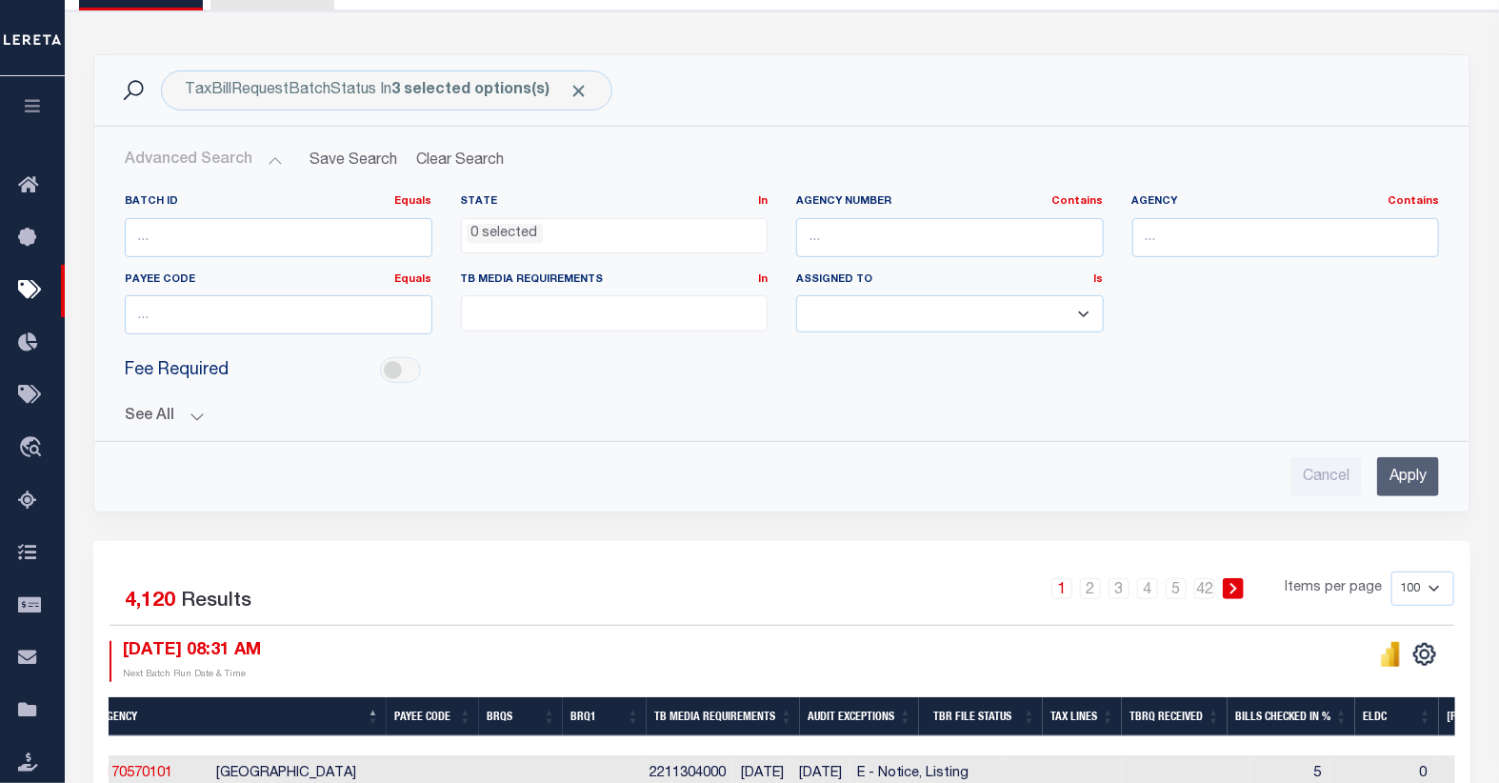
click at [139, 415] on button "See All" at bounding box center [782, 417] width 1314 height 18
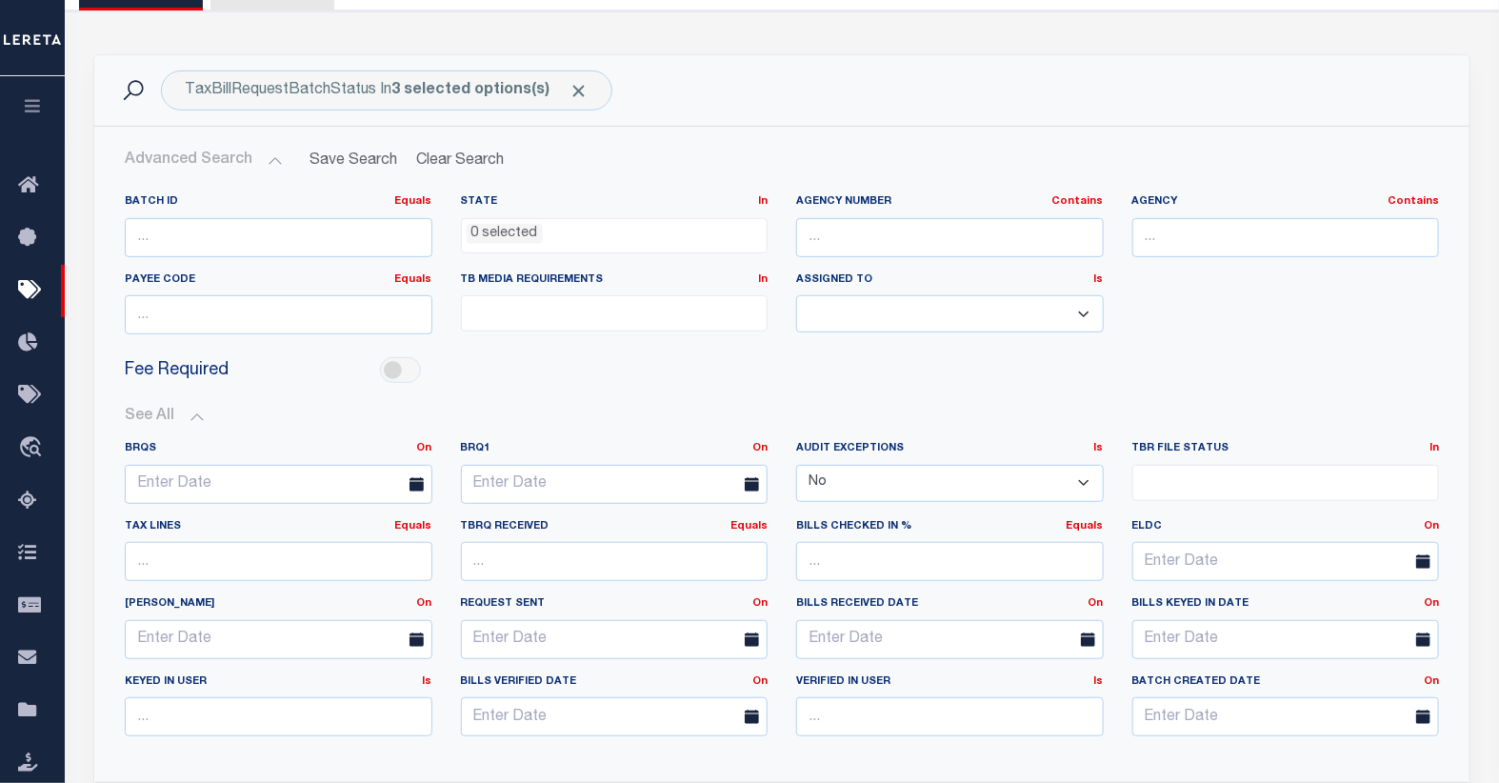
click at [933, 481] on select "Yes No" at bounding box center [950, 483] width 308 height 37
select select "true"
click at [796, 465] on select "Yes No" at bounding box center [950, 483] width 308 height 37
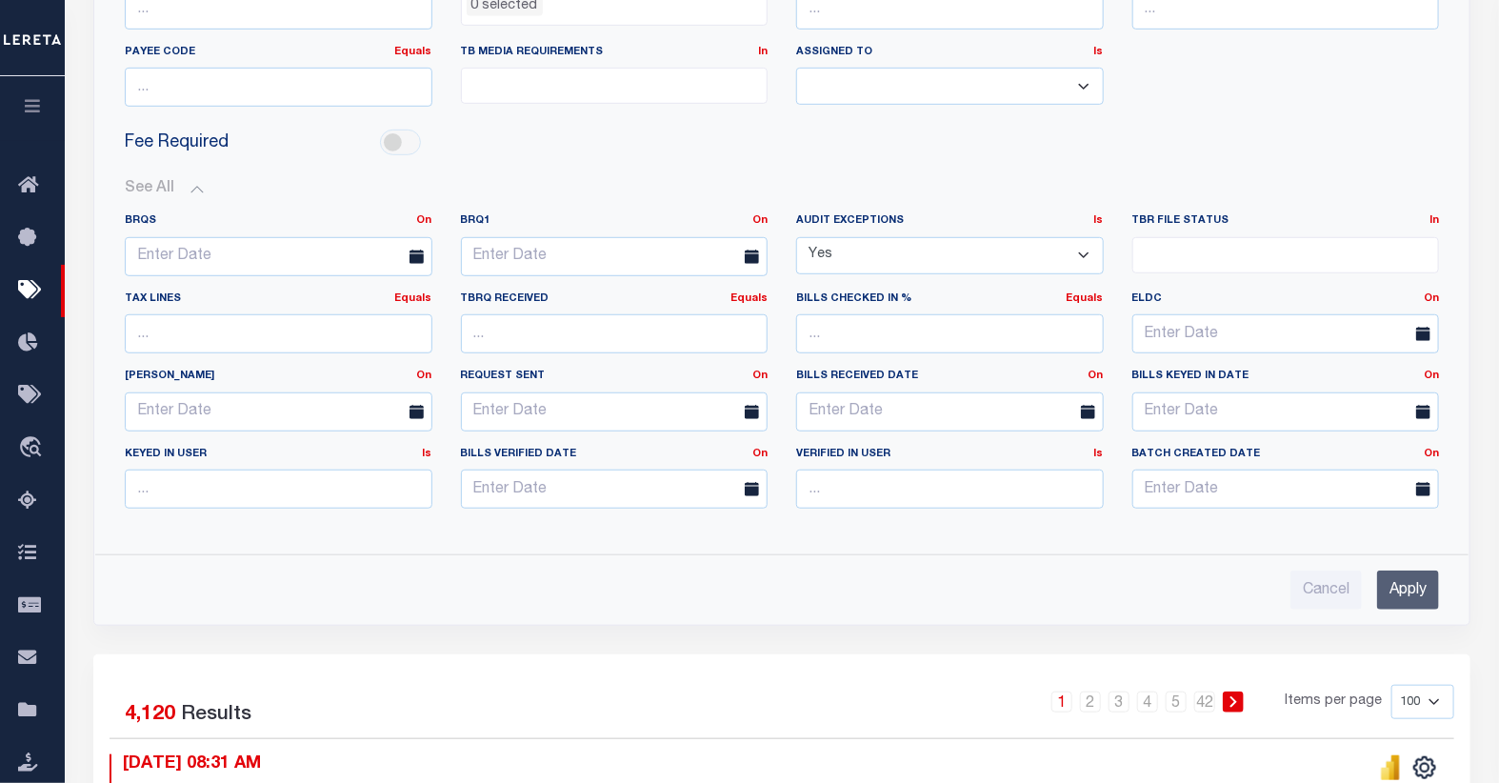
scroll to position [740, 0]
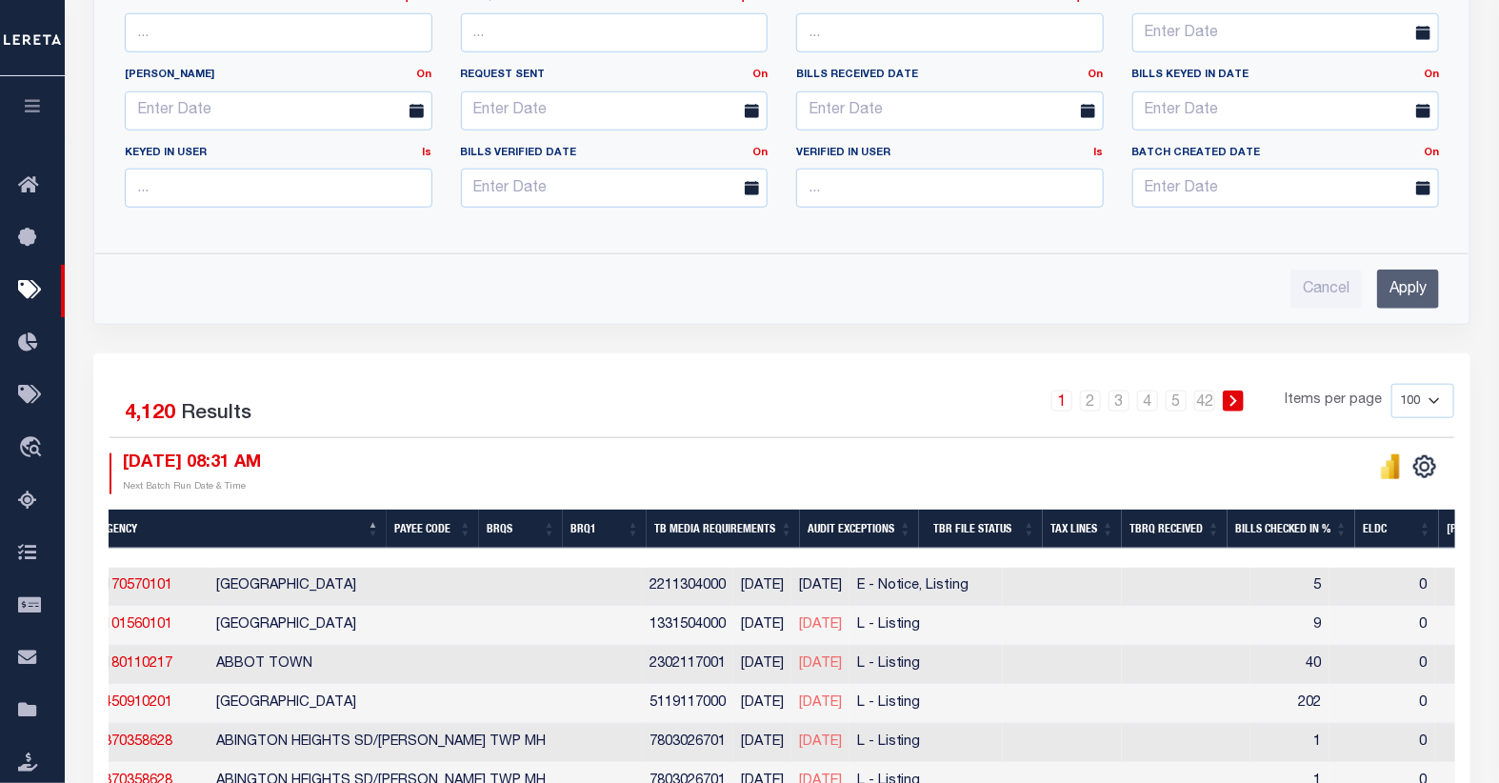
click at [1410, 286] on input "Apply" at bounding box center [1408, 289] width 62 height 39
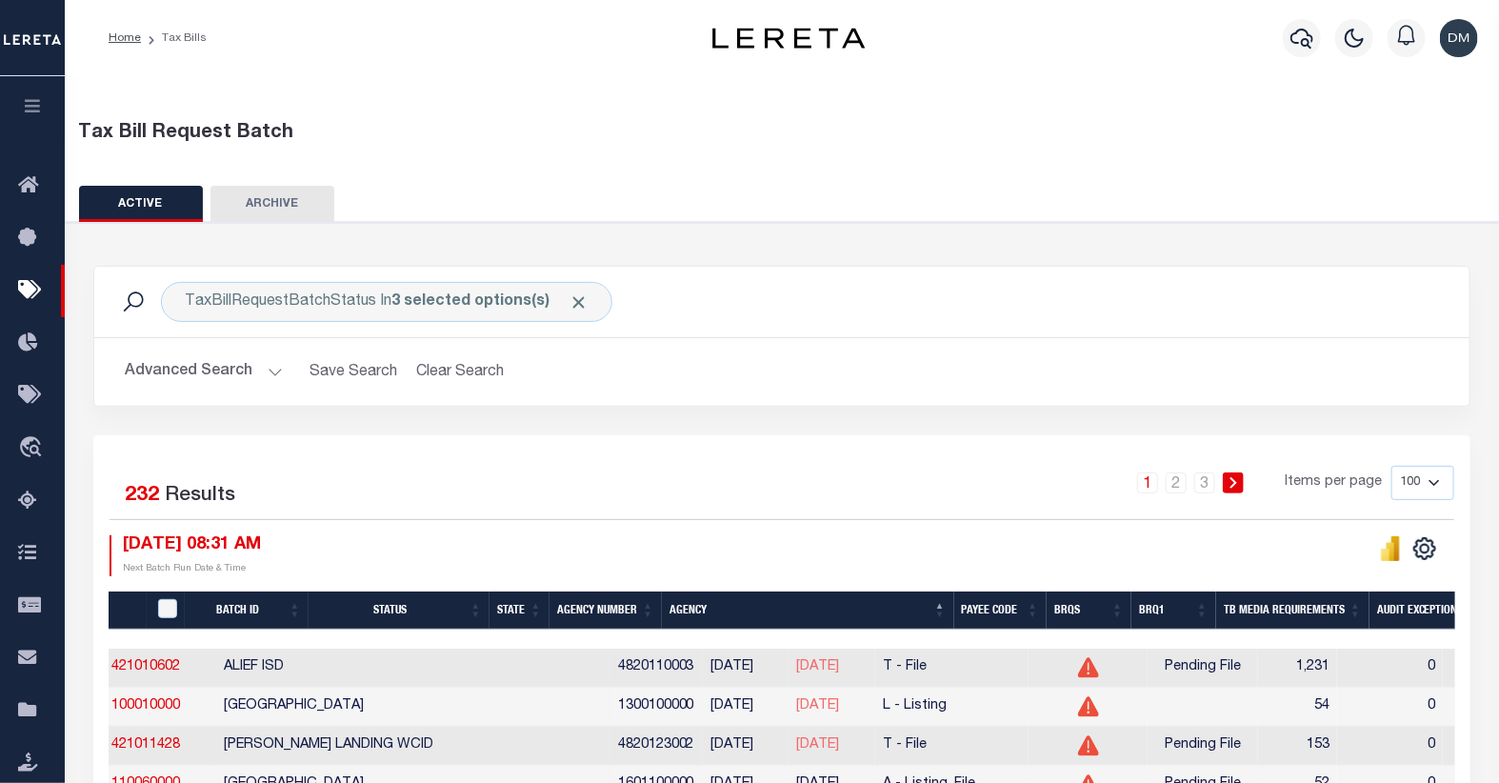
scroll to position [0, 511]
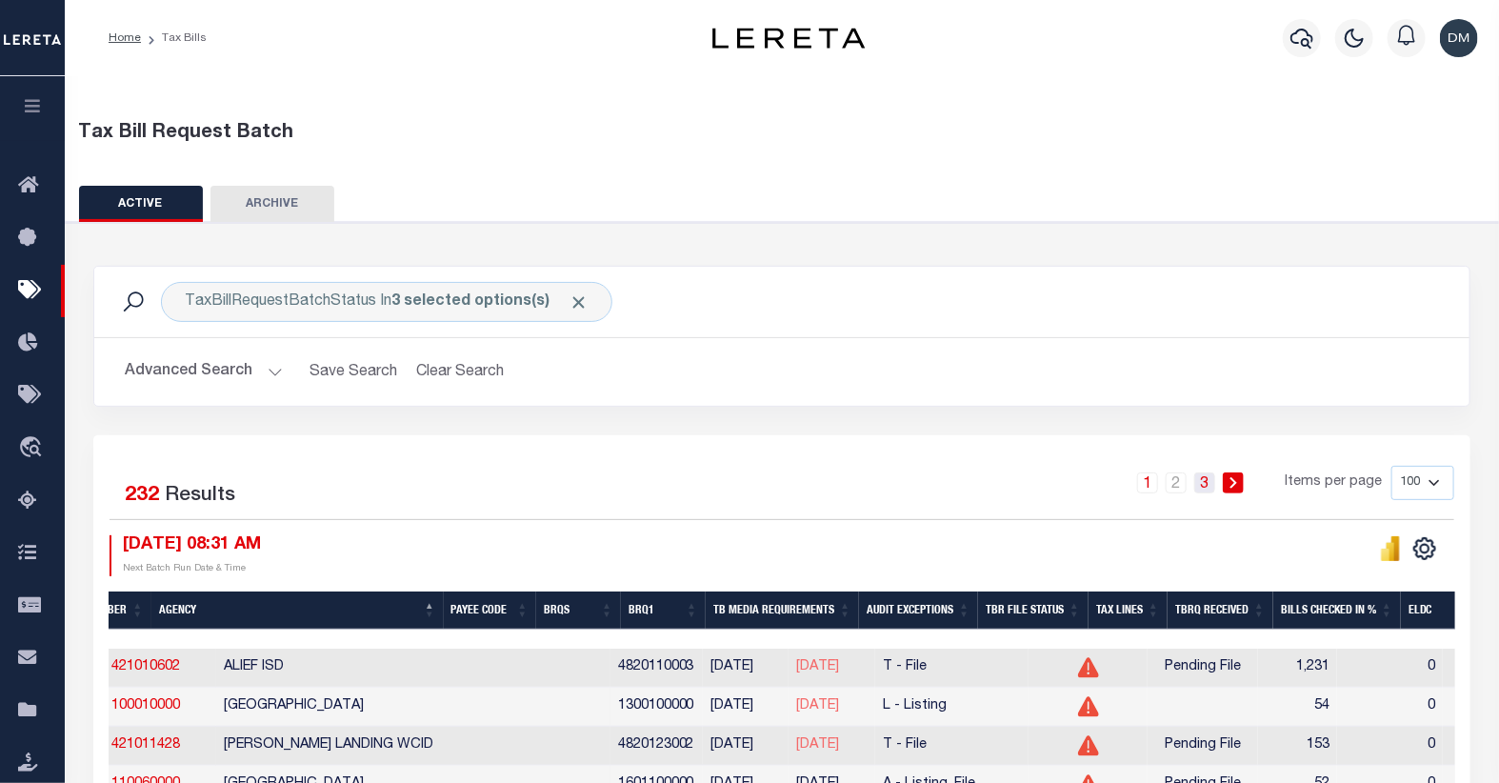
click at [1211, 481] on link "3" at bounding box center [1204, 482] width 21 height 21
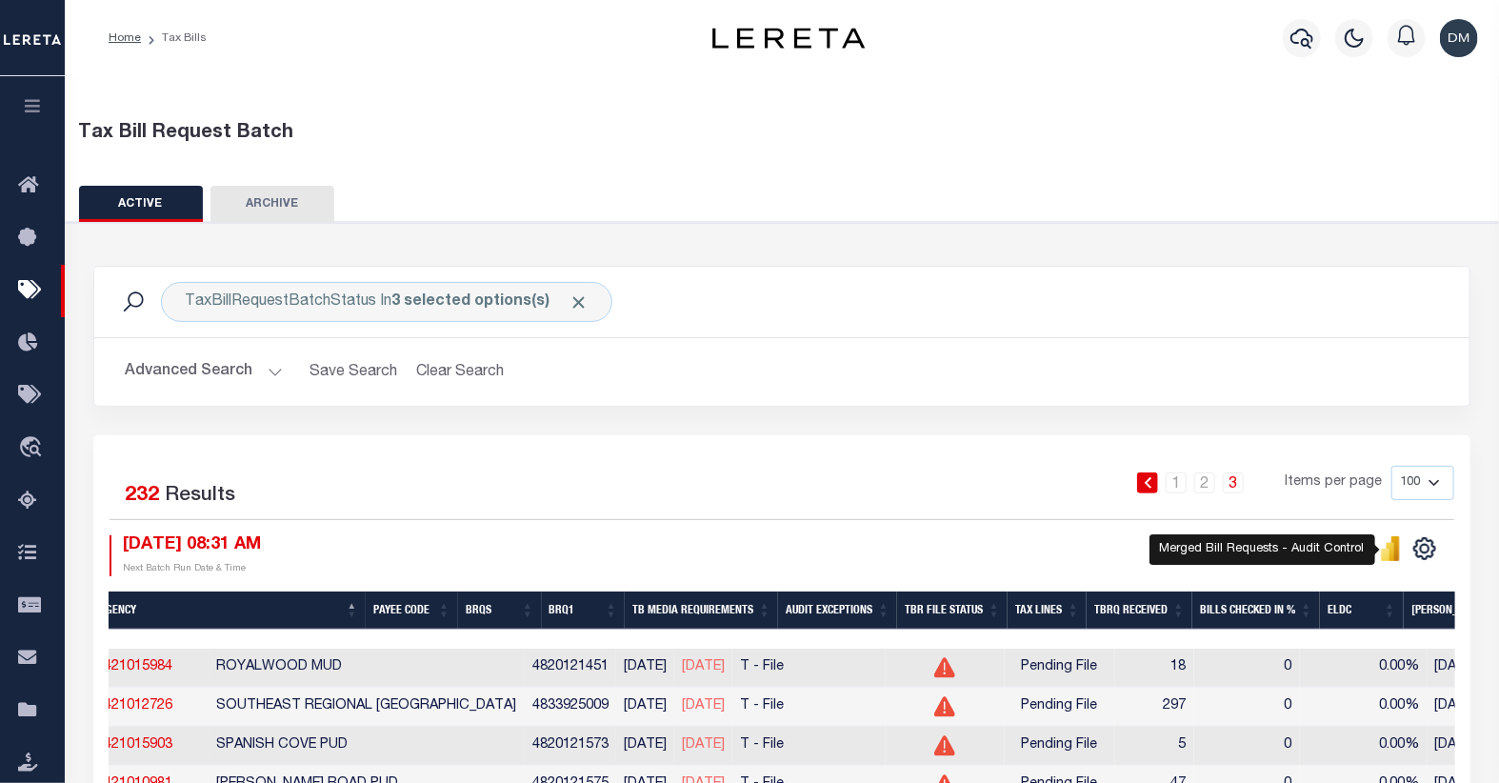
click at [1393, 550] on icon "" at bounding box center [1391, 551] width 9 height 18
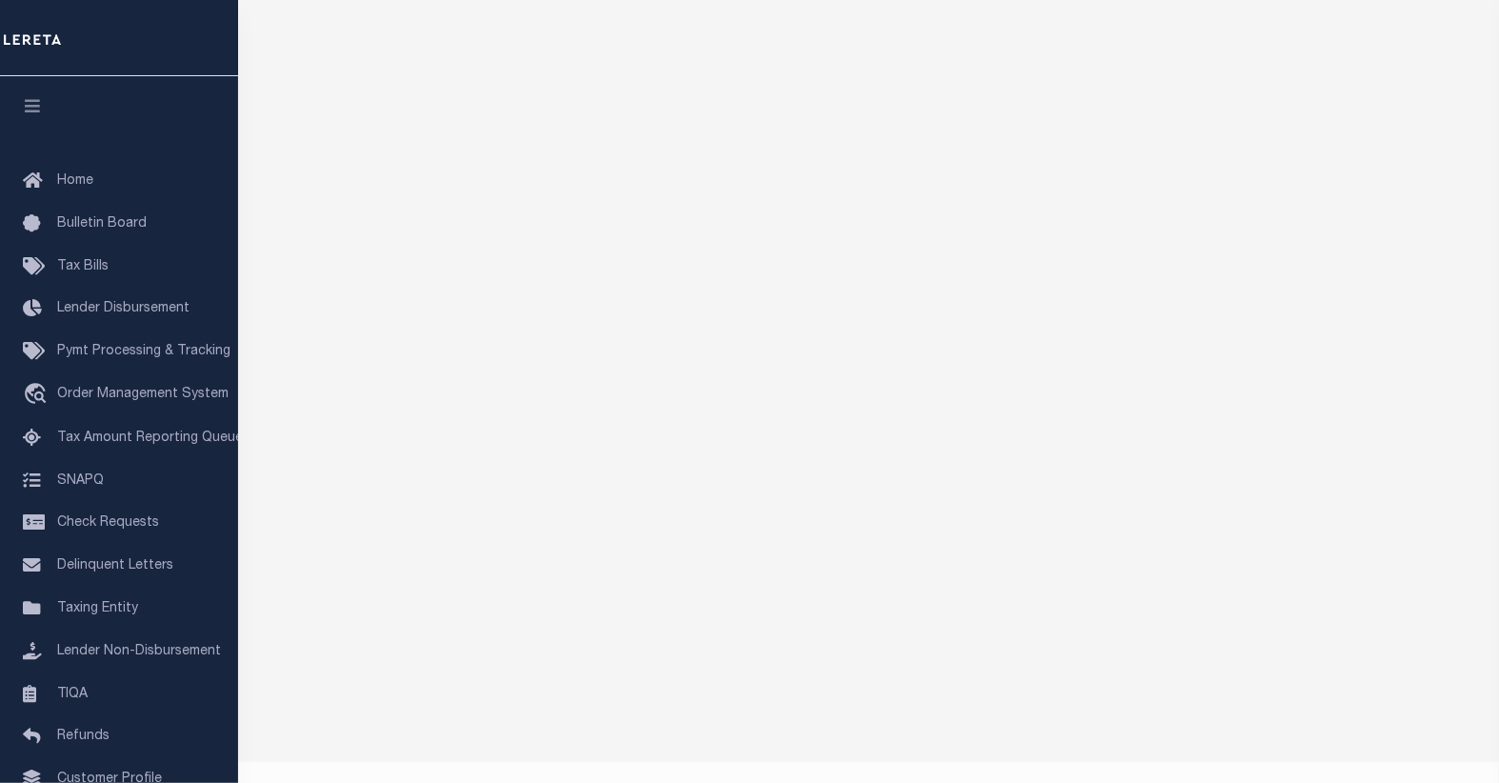
scroll to position [148, 0]
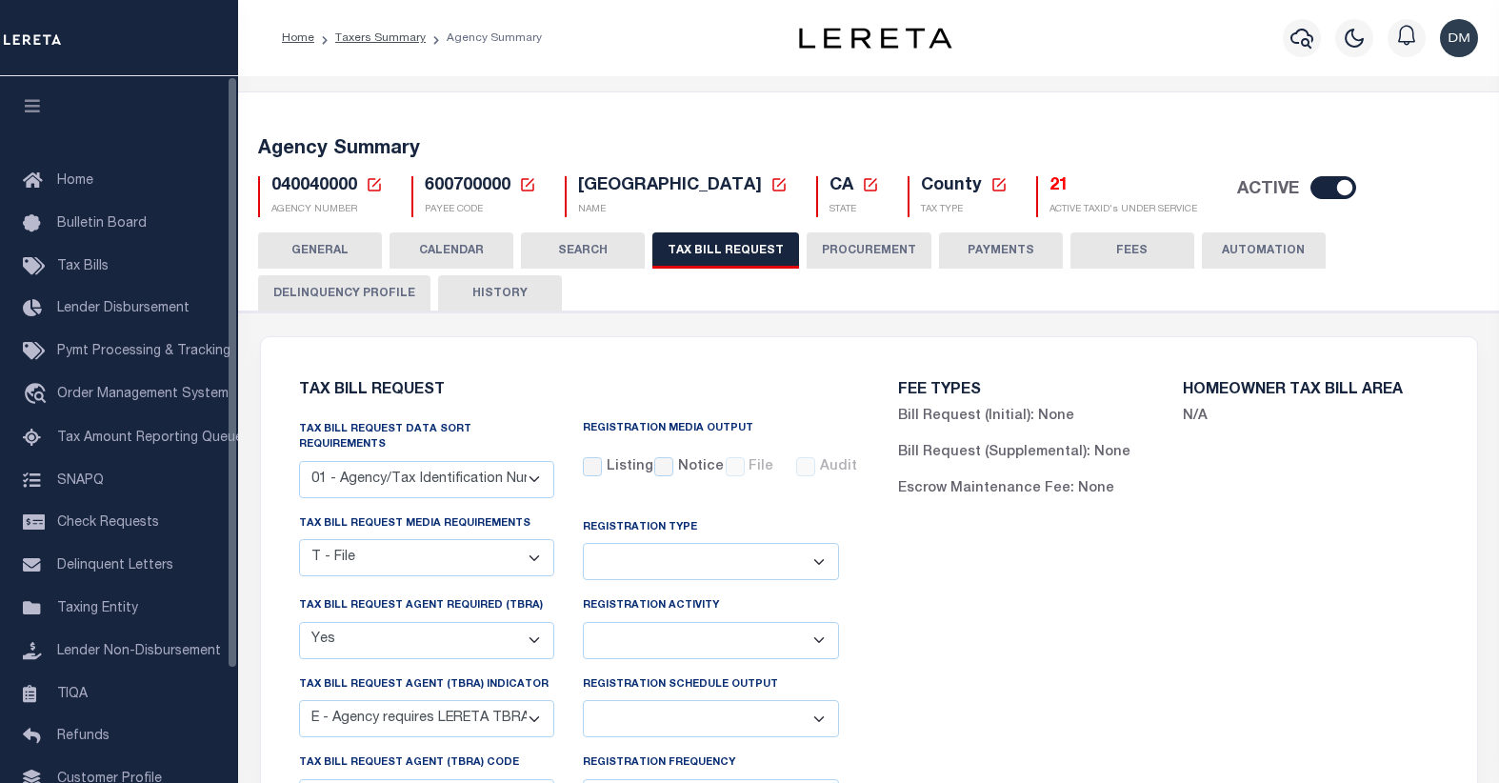
select select "22"
select select "true"
select select "13"
select select
click at [373, 188] on icon at bounding box center [374, 184] width 17 height 17
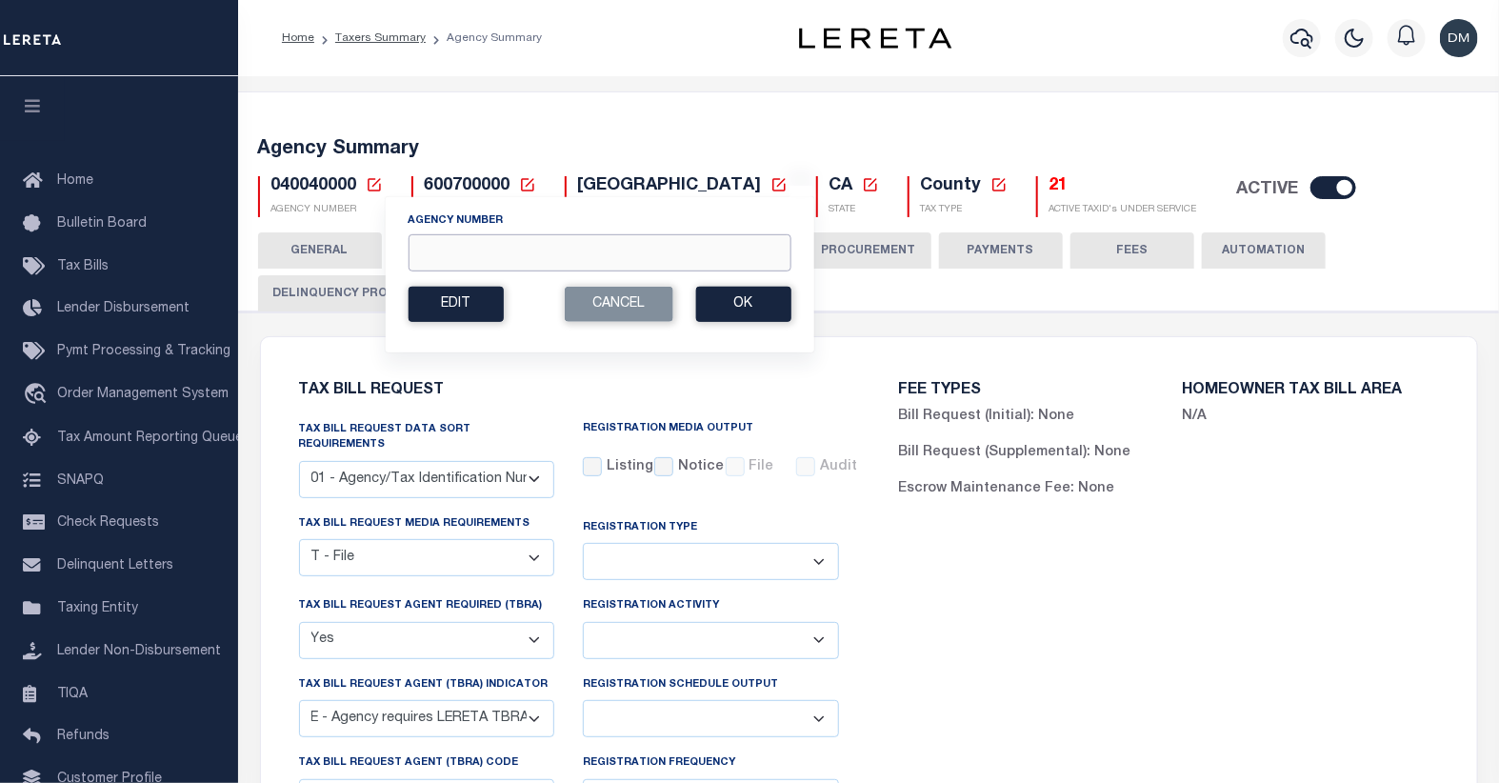
click at [512, 255] on input "Agency Number" at bounding box center [599, 252] width 383 height 37
type input "090420000"
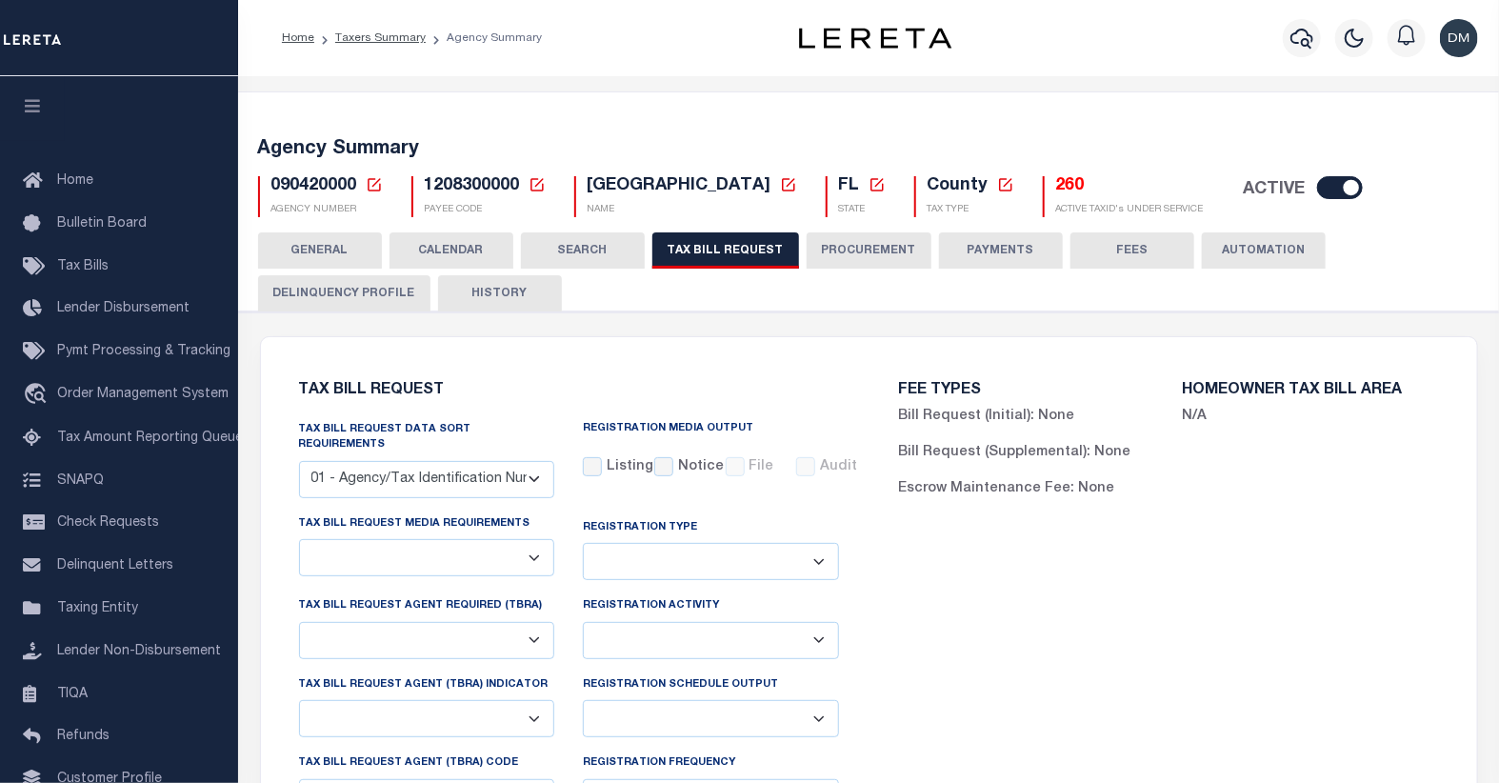
select select "28"
checkbox input "false"
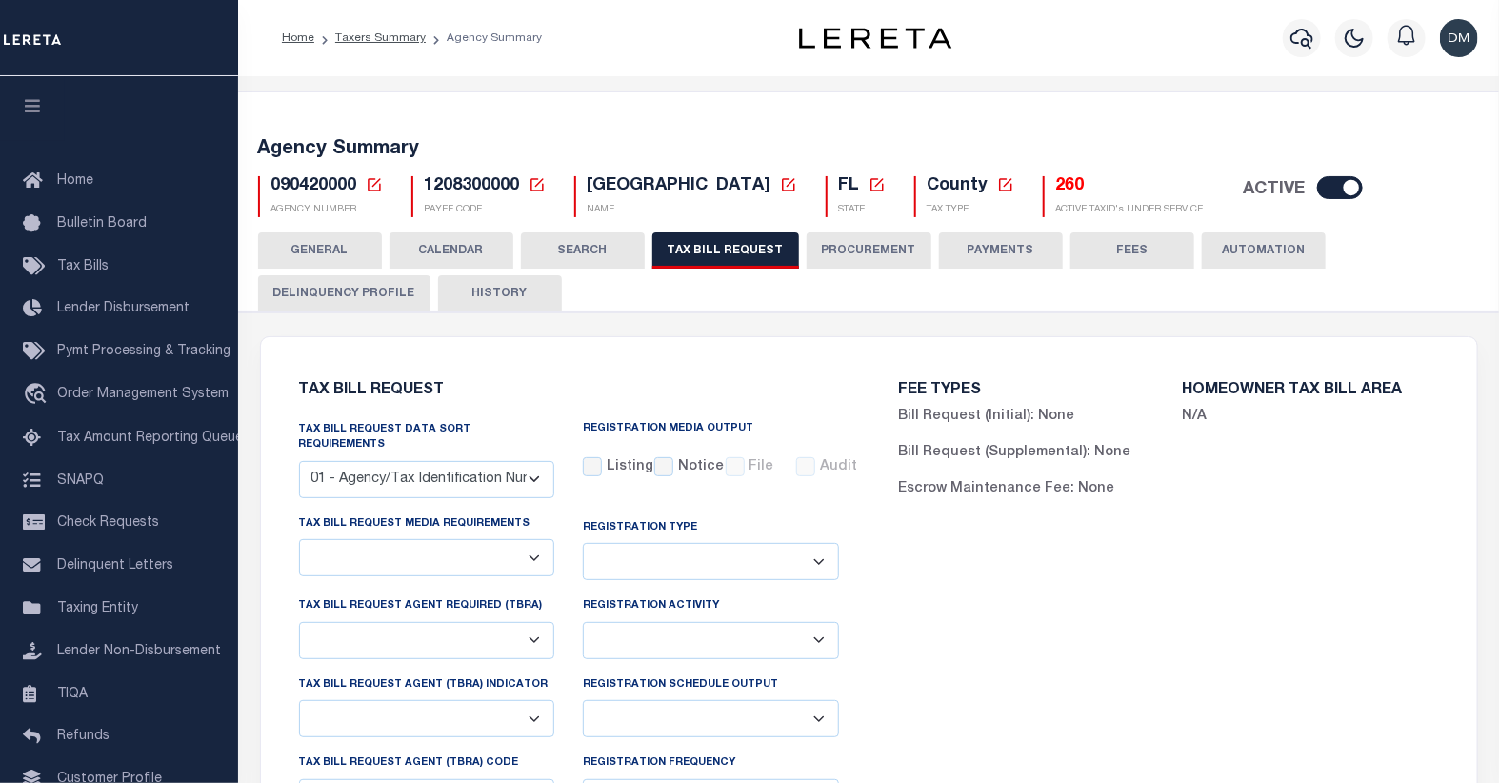
select select "22"
select select "true"
select select "14"
type input "502247"
select select
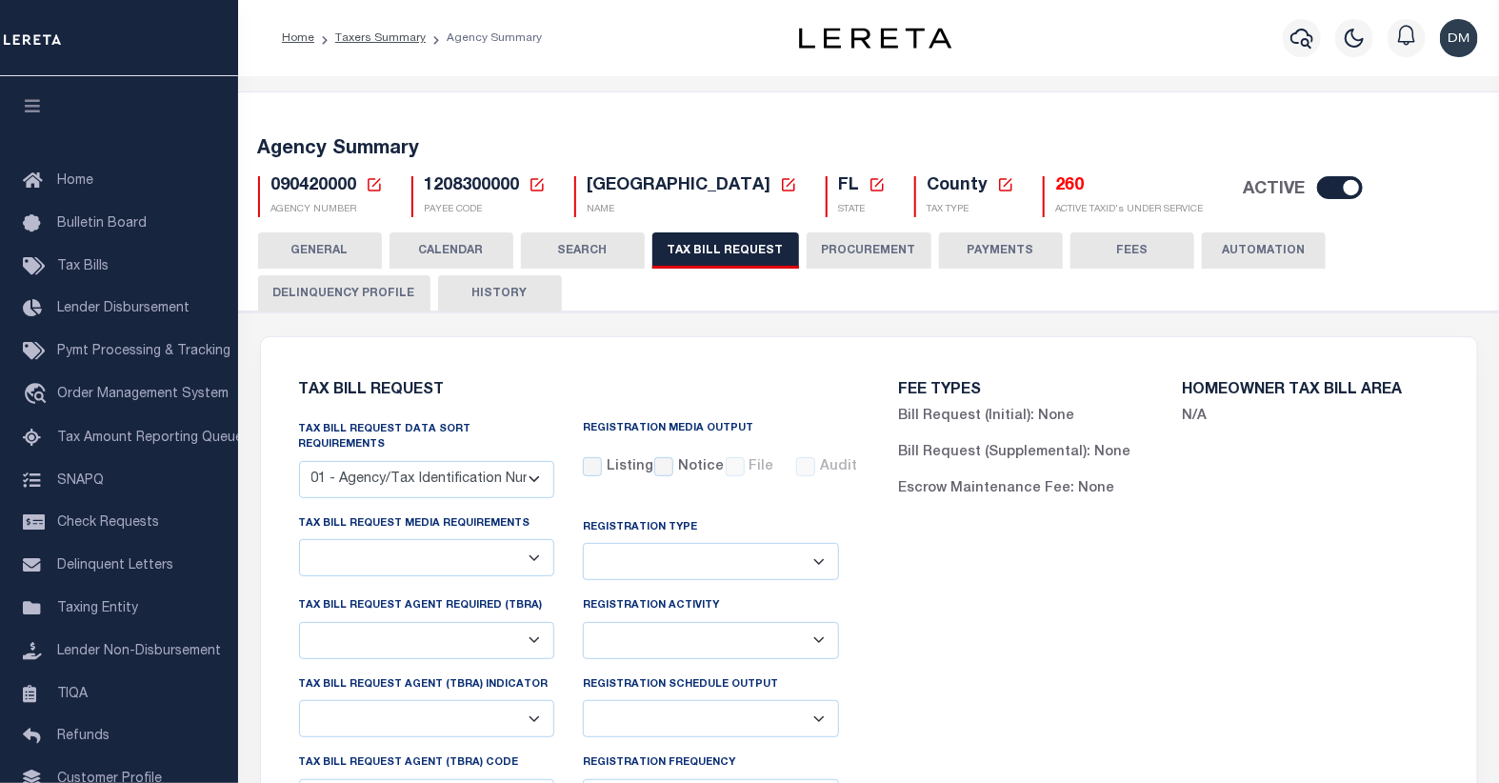
type input "25"
select select "2"
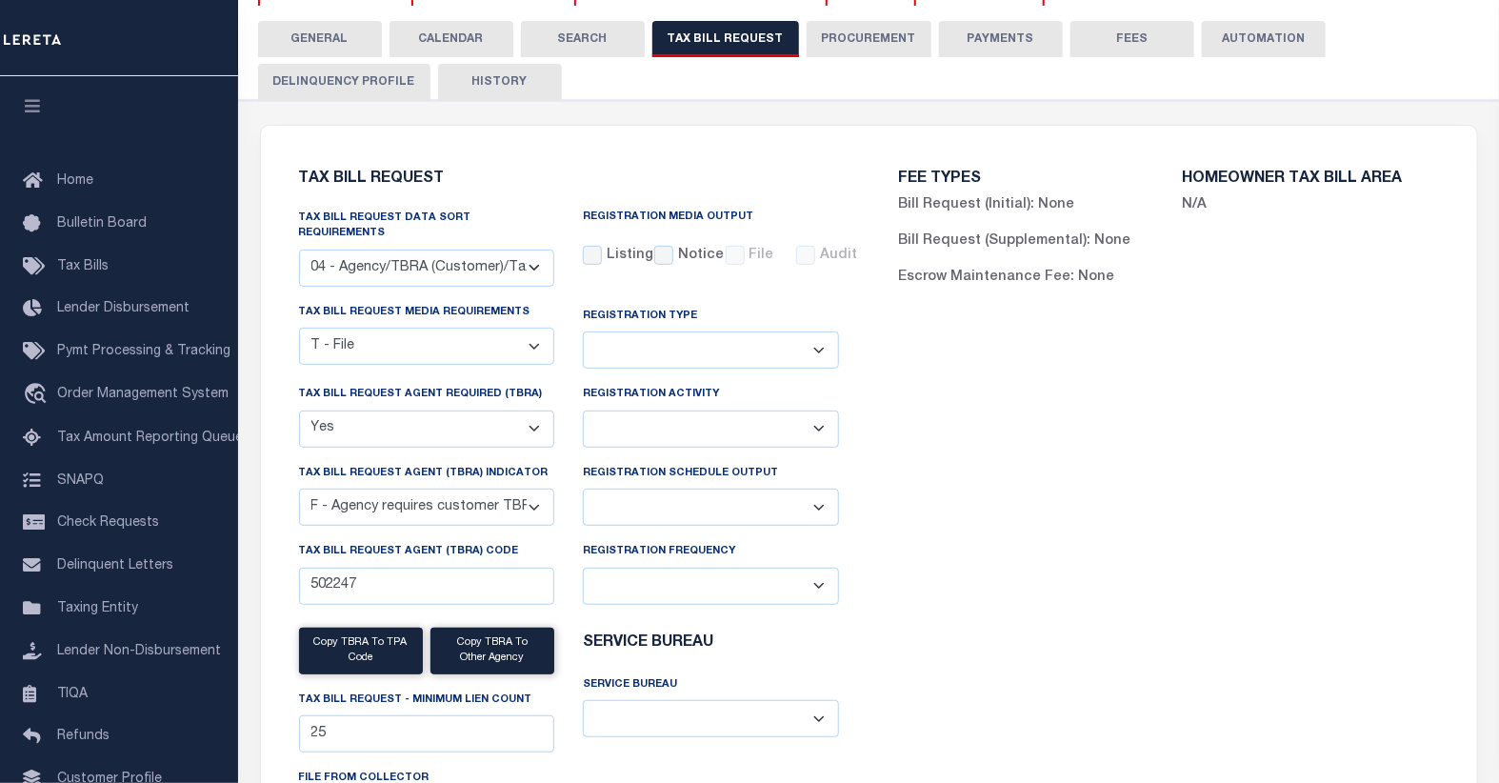
scroll to position [423, 0]
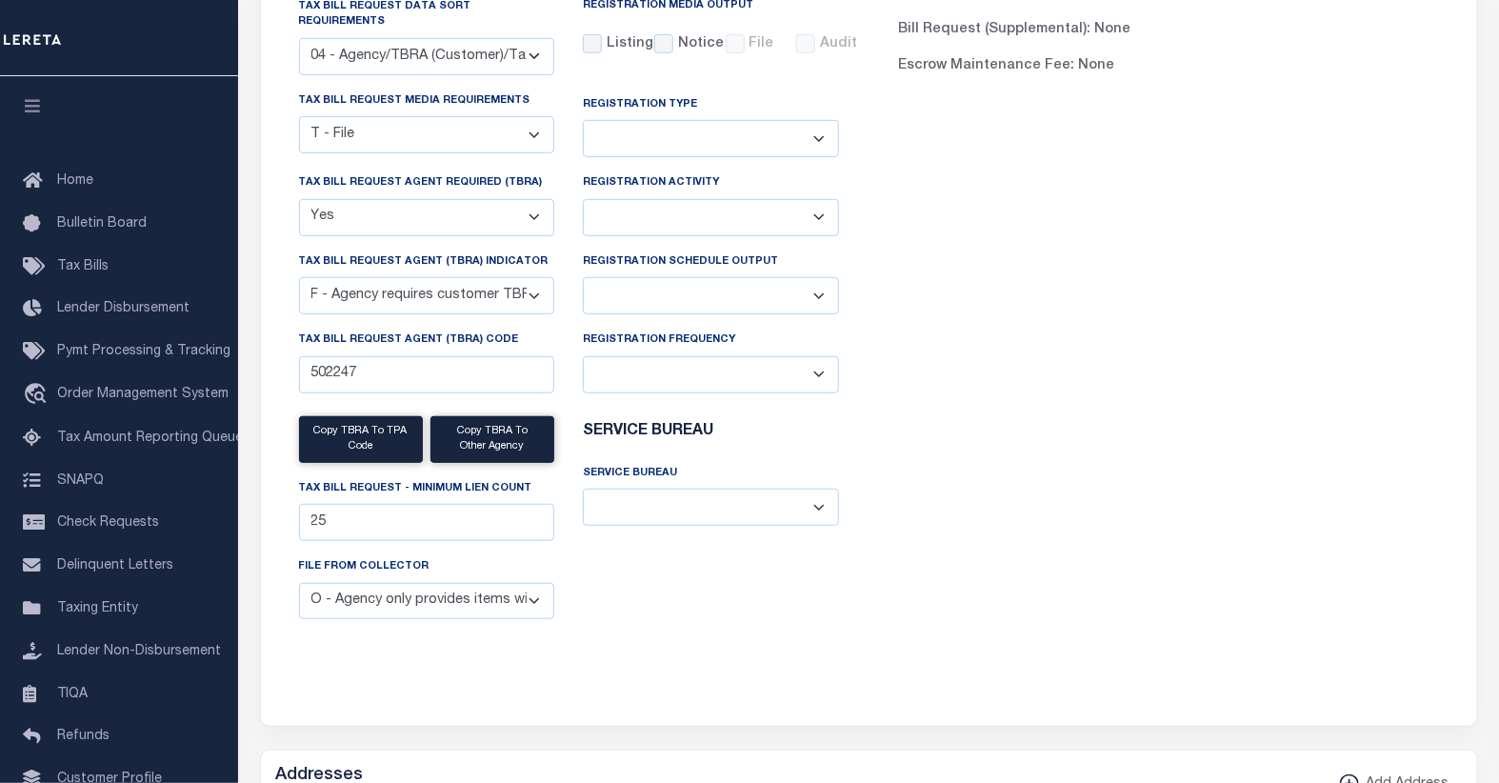
click at [534, 589] on select "B - Agency provides Full file at 1st Inst, only Open file at subsequent install…" at bounding box center [427, 601] width 256 height 37
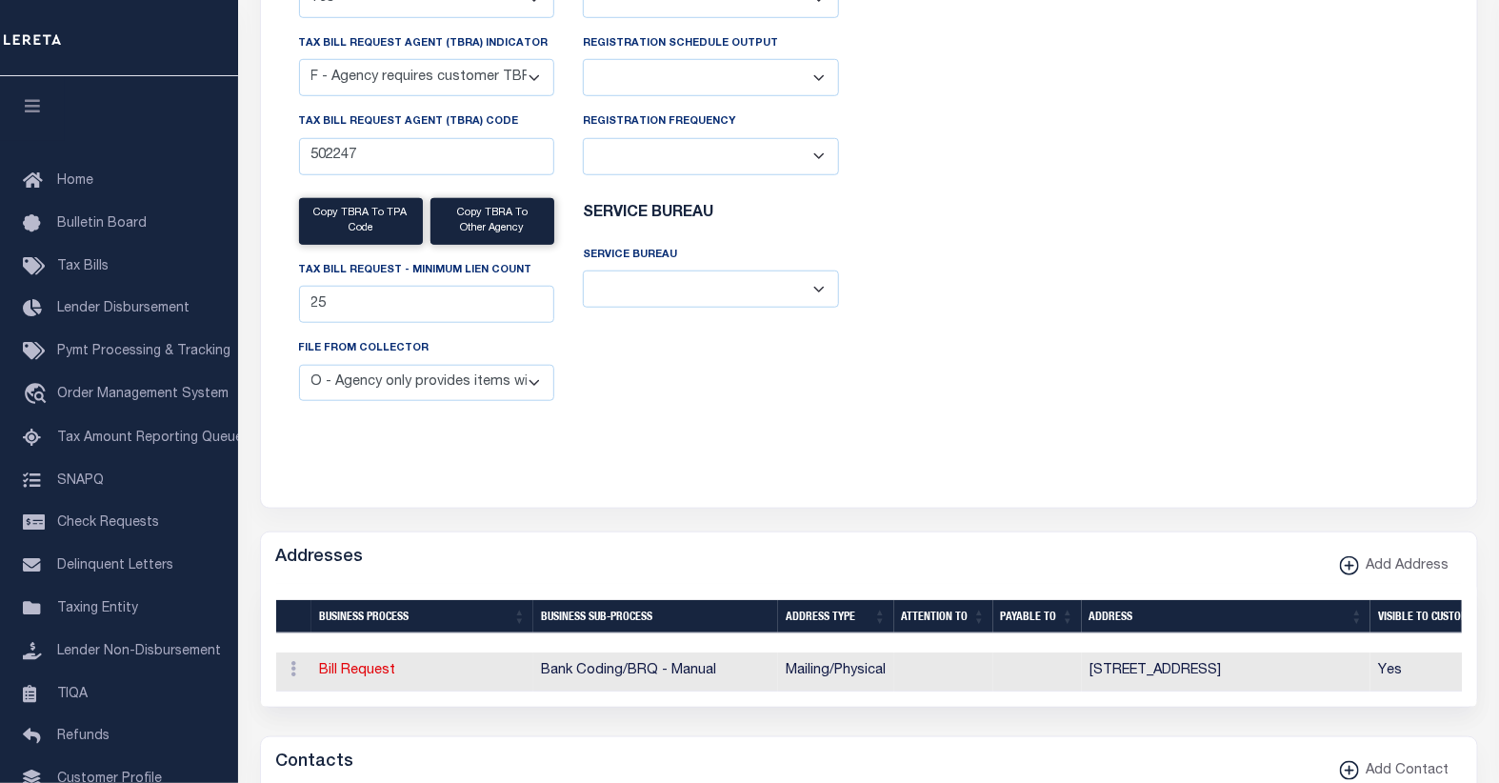
scroll to position [740, 0]
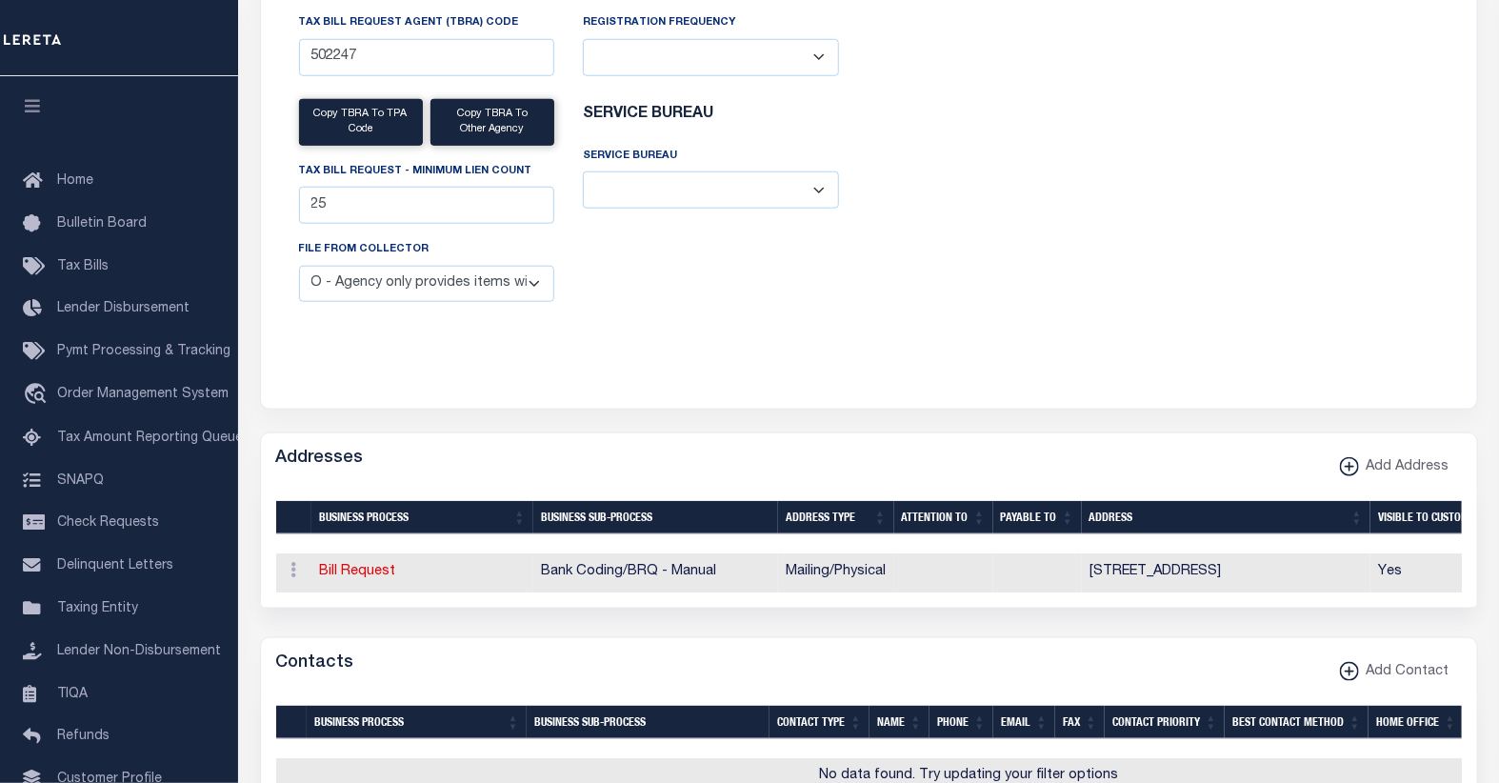
click at [536, 268] on select "B - Agency provides Full file at 1st Inst, only Open file at subsequent install…" at bounding box center [427, 284] width 256 height 37
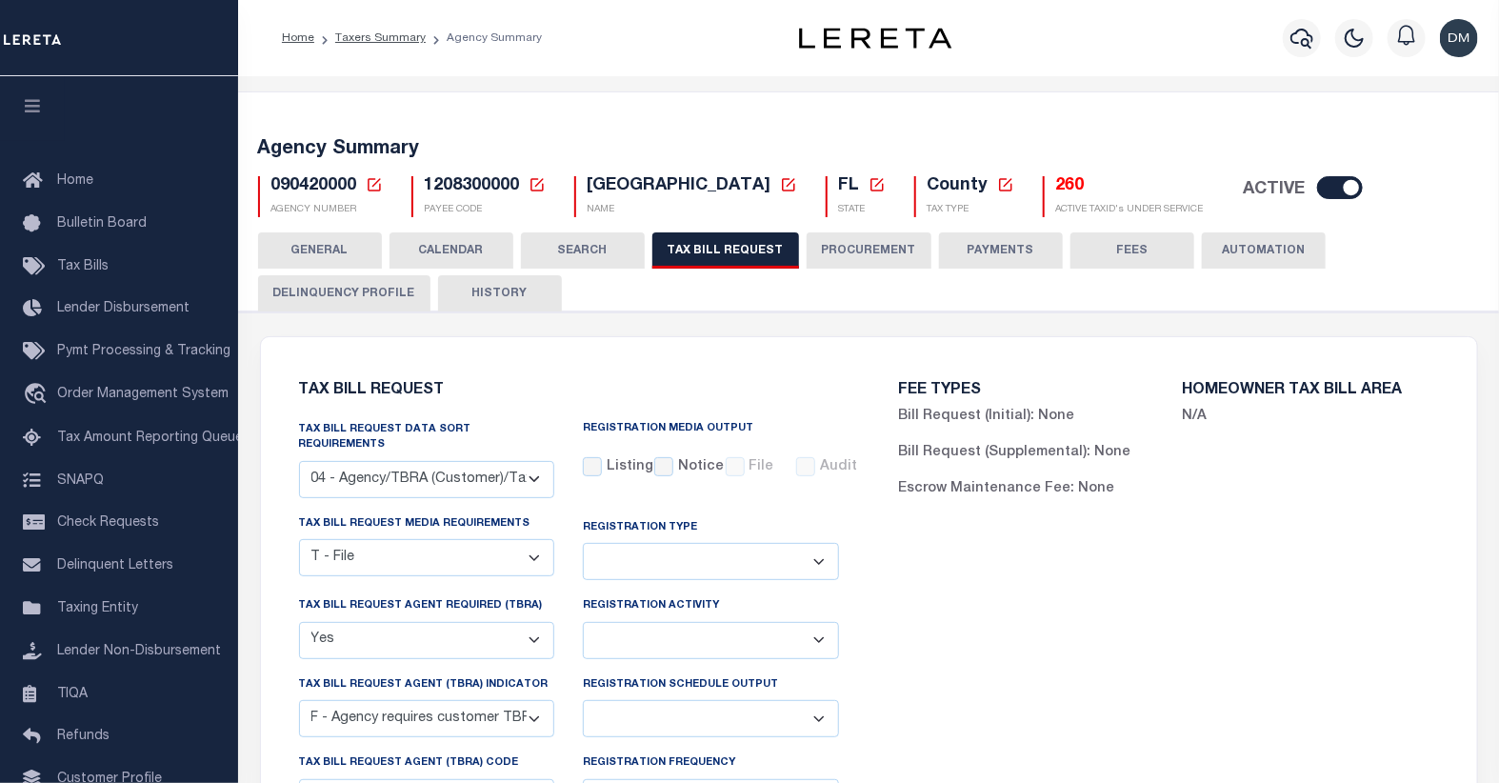
scroll to position [106, 0]
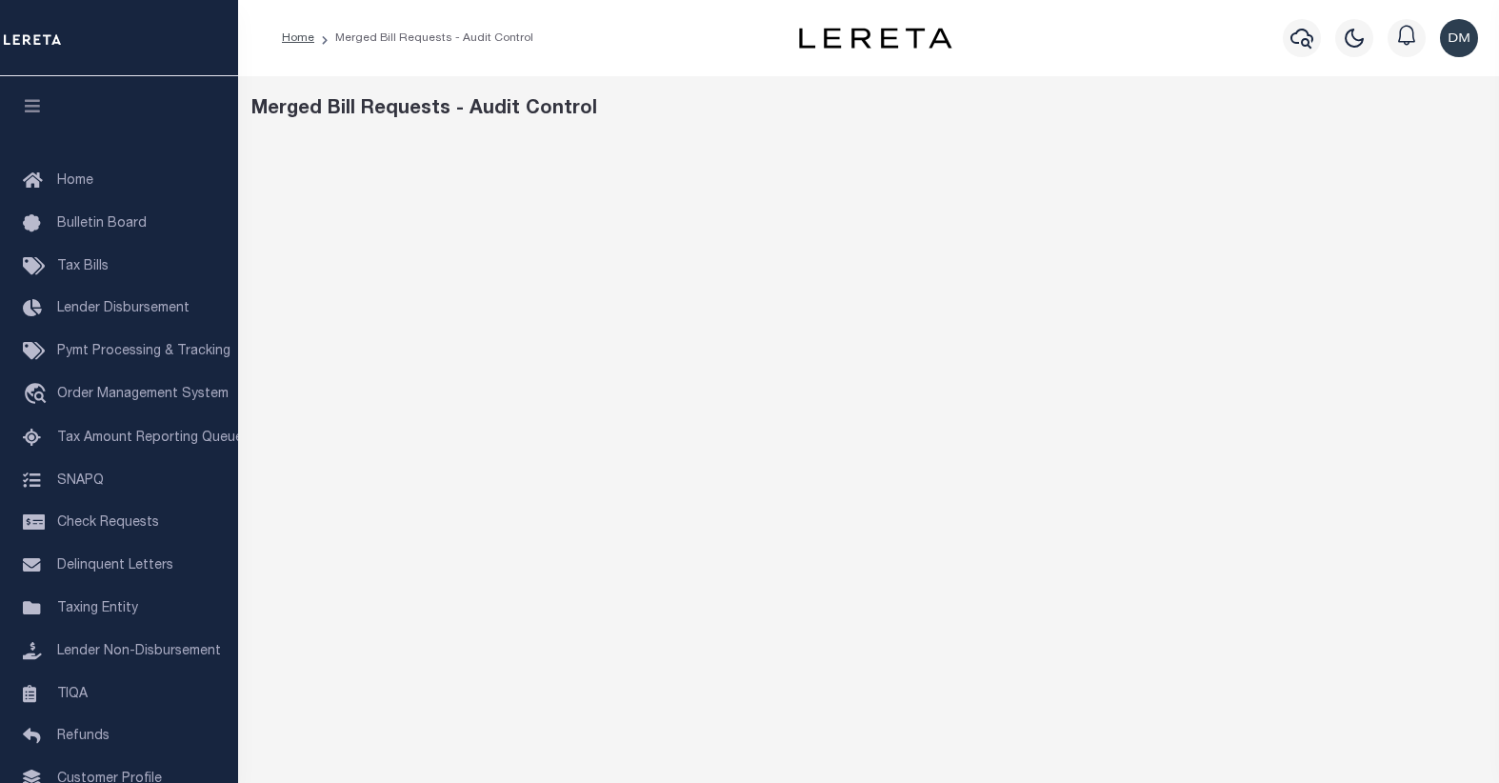
scroll to position [148, 0]
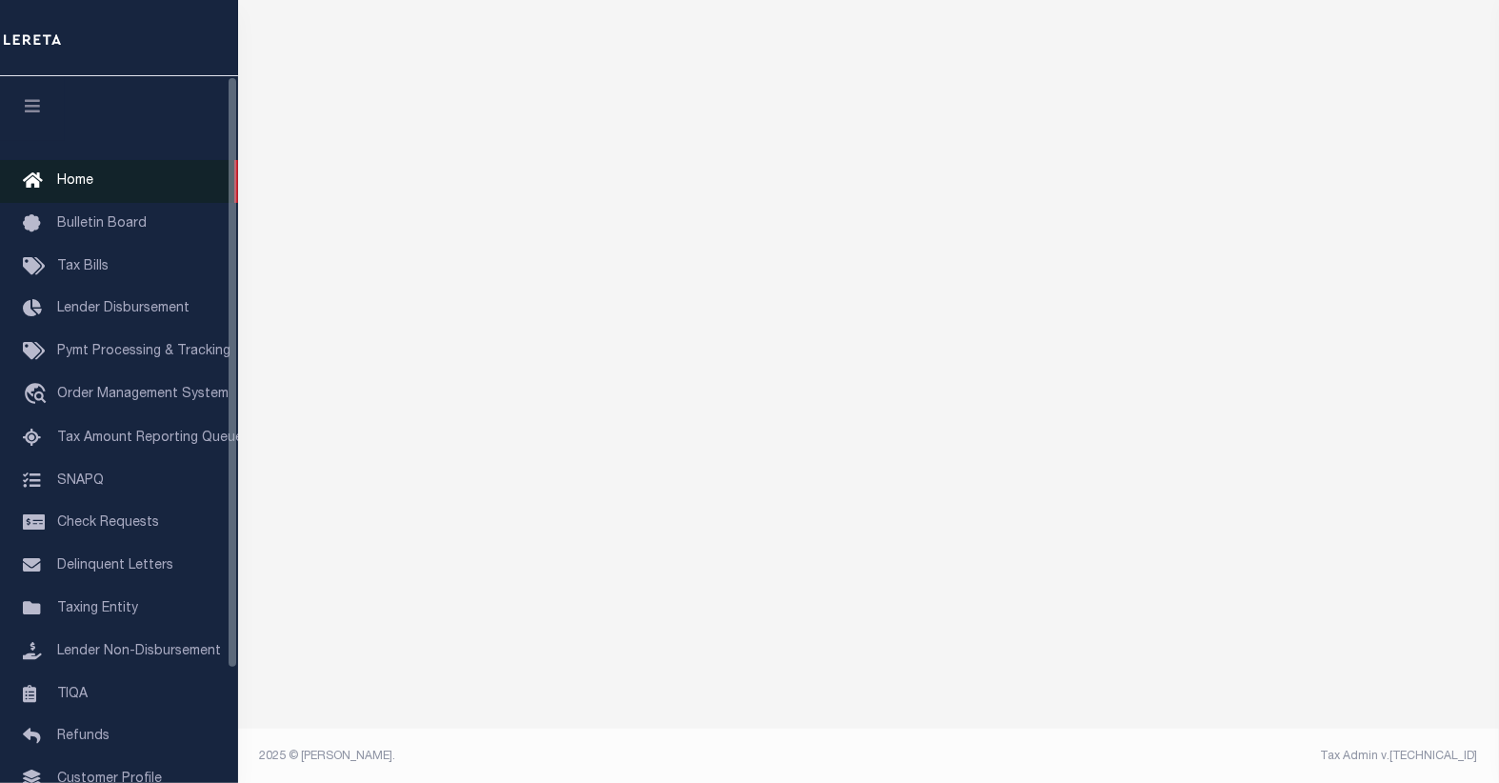
click at [67, 183] on span "Home" at bounding box center [75, 180] width 36 height 13
